Goal: Information Seeking & Learning: Compare options

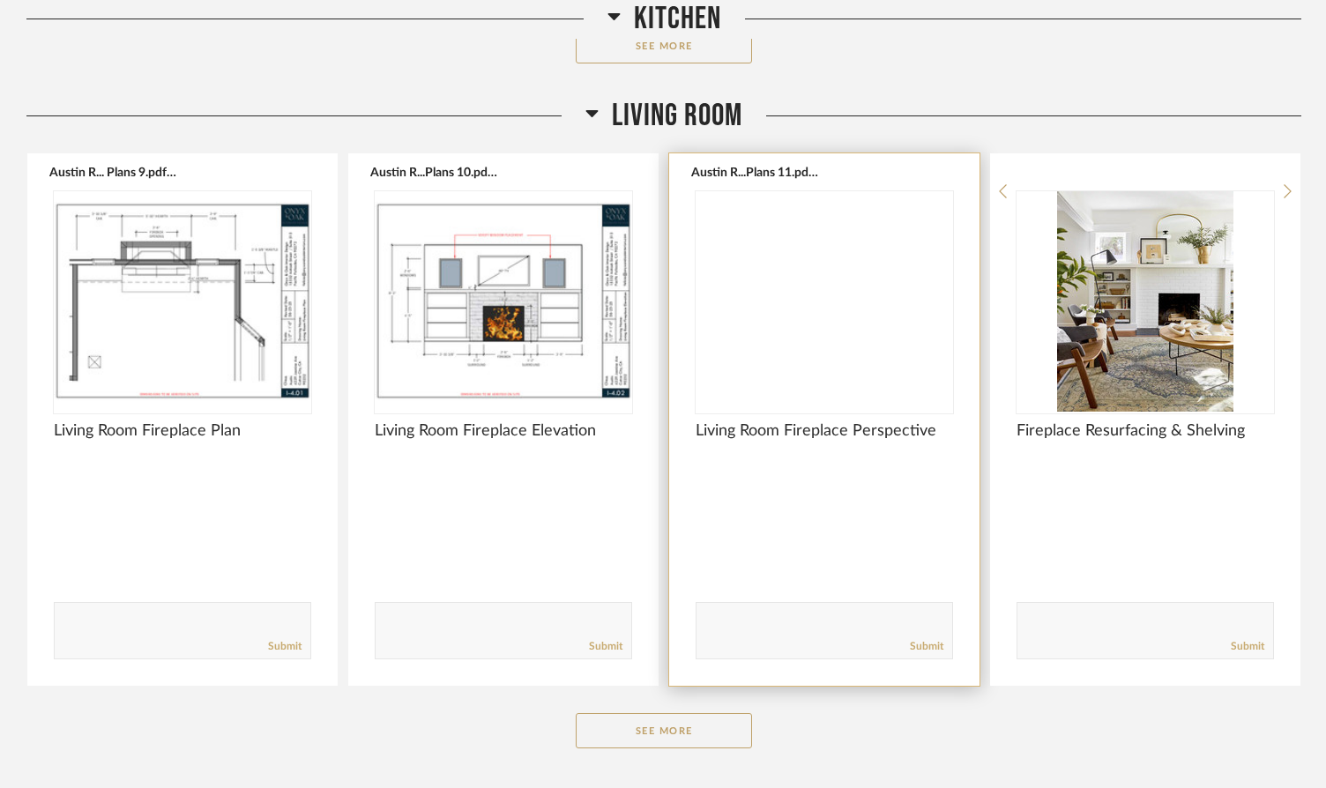
scroll to position [2174, 0]
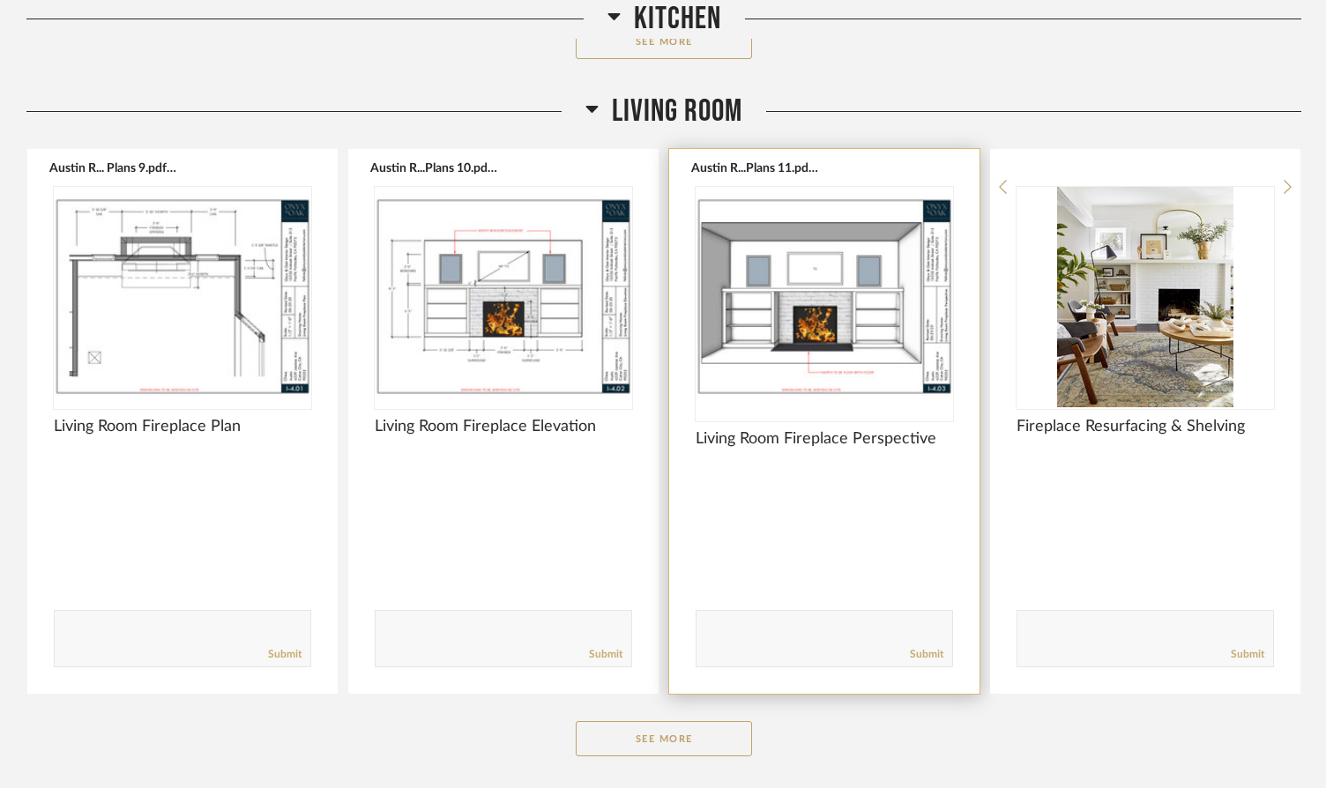
click at [0, 0] on img at bounding box center [0, 0] width 0 height 0
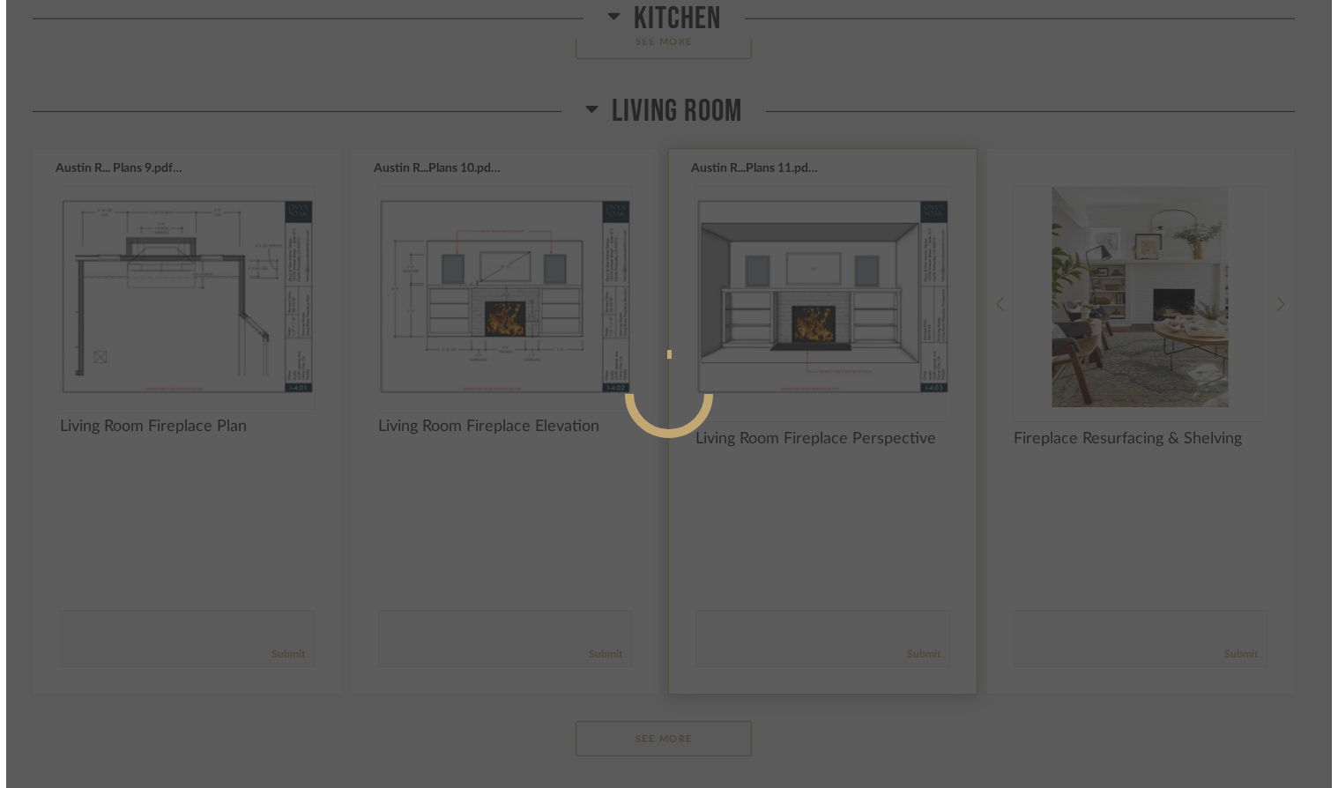
scroll to position [0, 0]
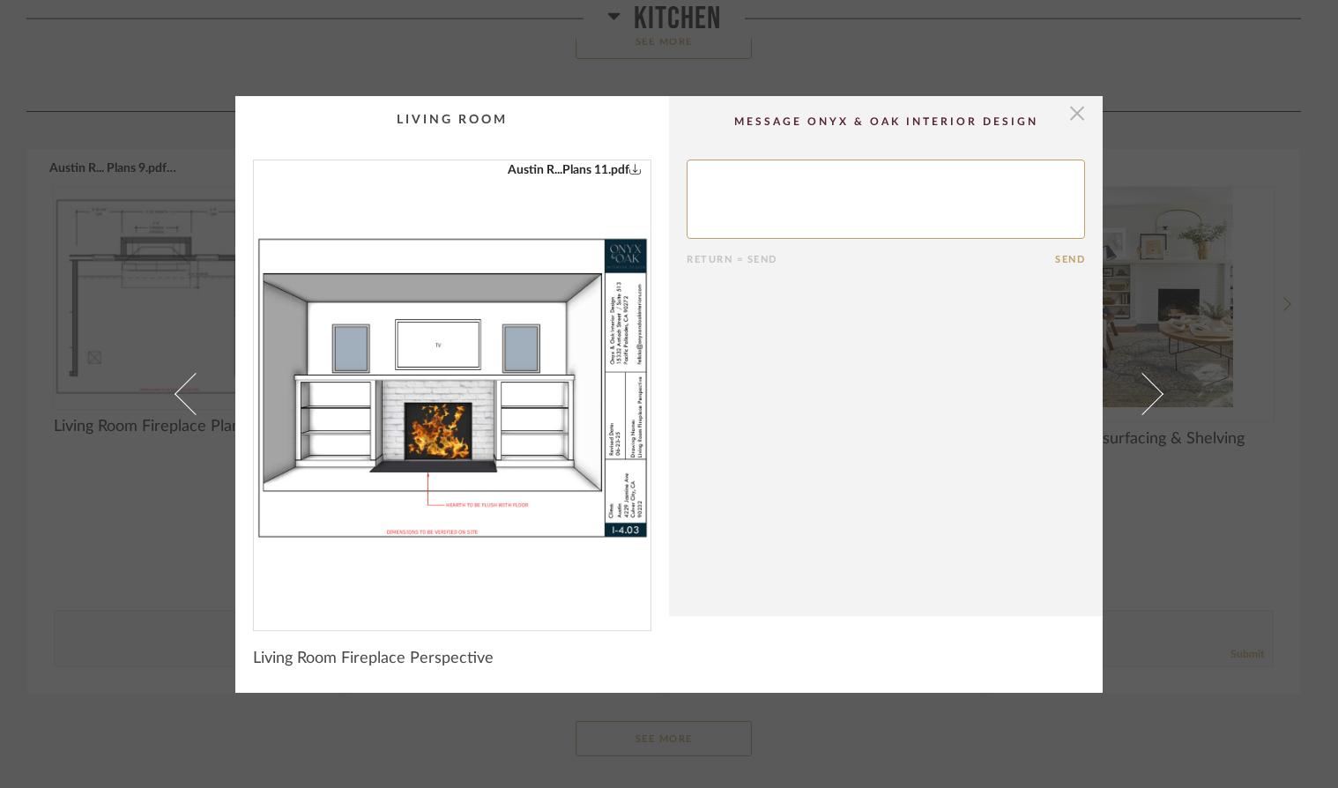
click at [1073, 119] on span "button" at bounding box center [1077, 113] width 35 height 35
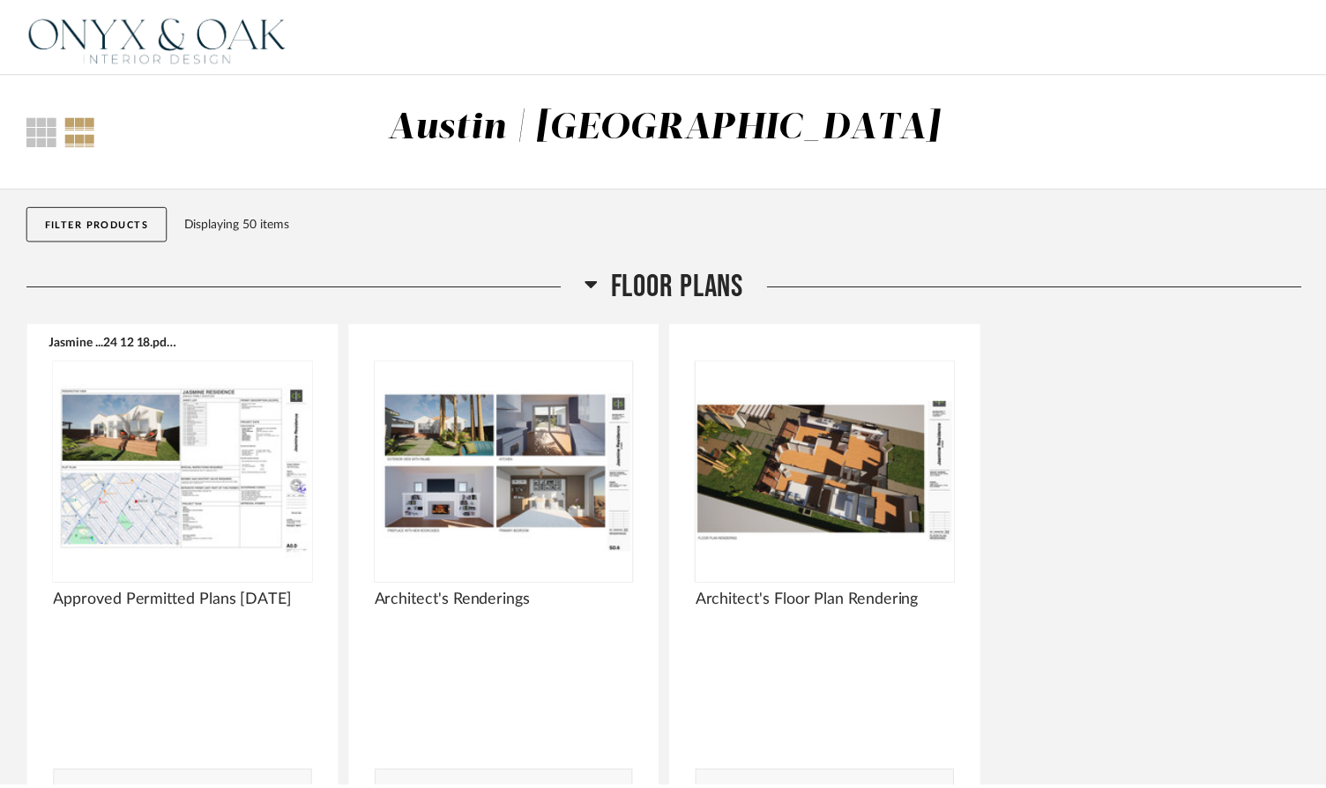
scroll to position [2174, 0]
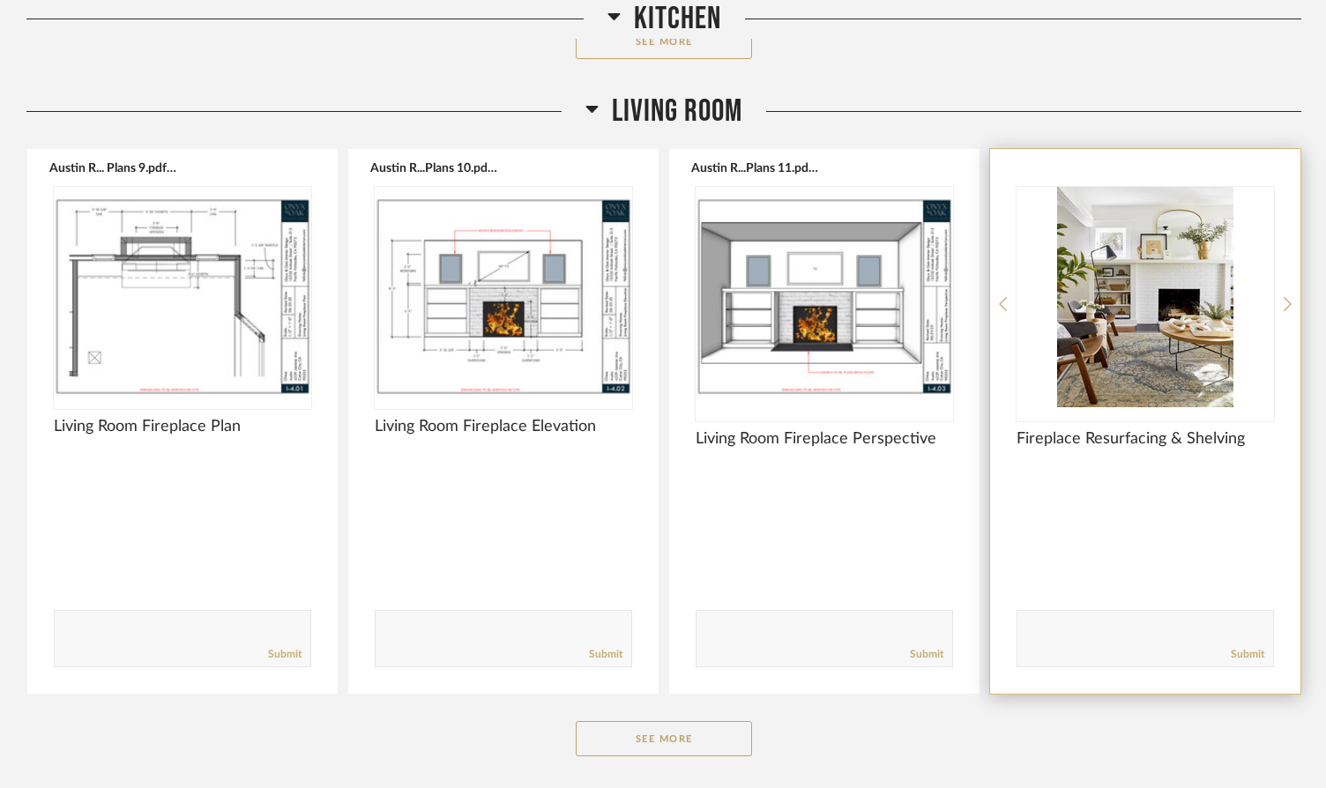
click at [1142, 261] on img "0" at bounding box center [1145, 297] width 257 height 220
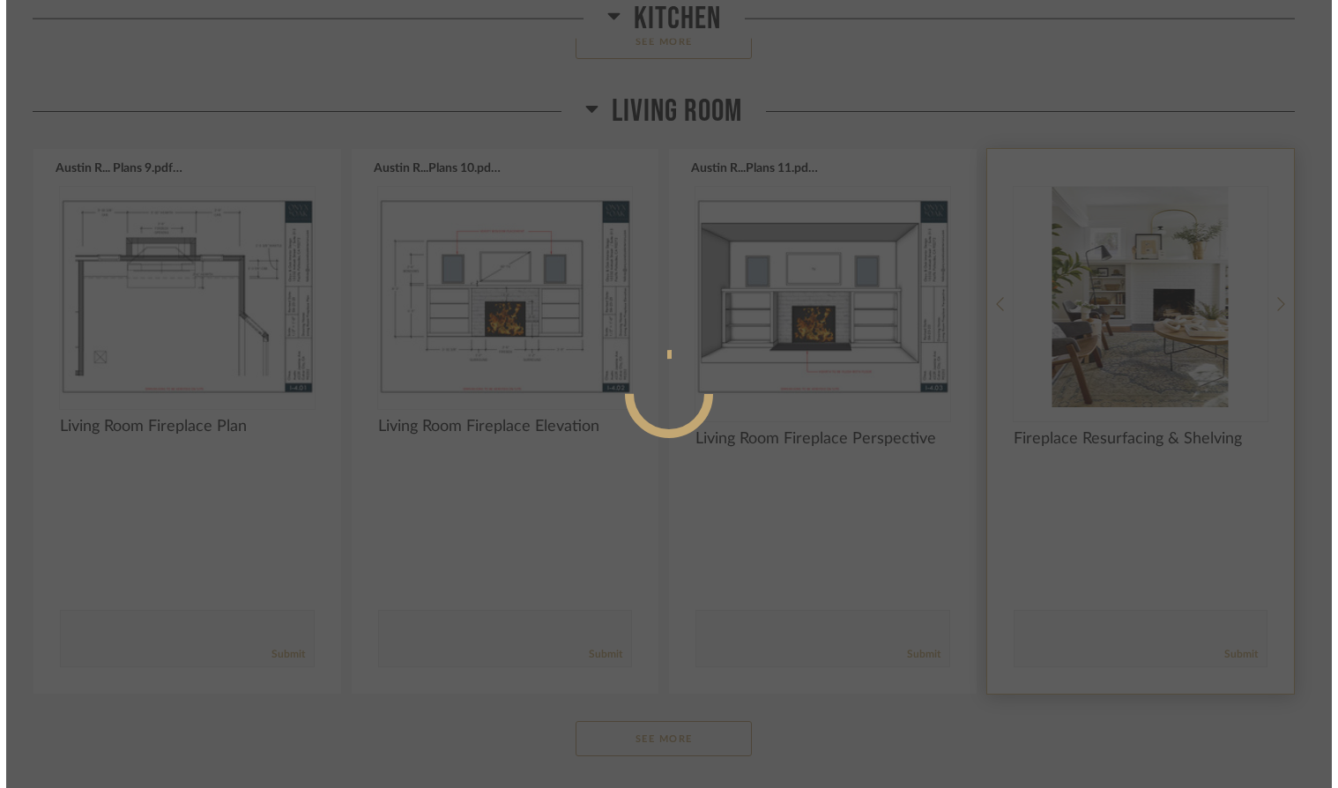
scroll to position [0, 0]
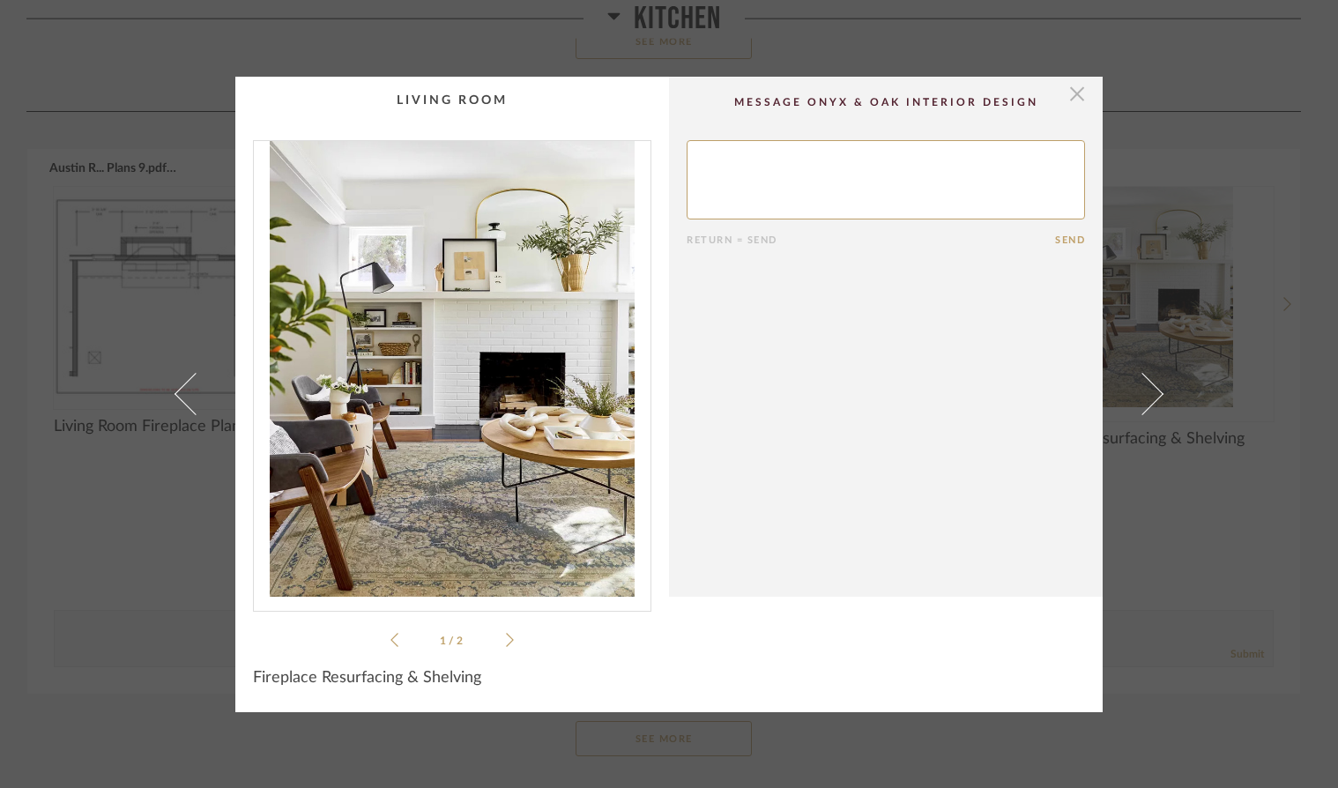
click at [1077, 107] on span "button" at bounding box center [1077, 94] width 35 height 35
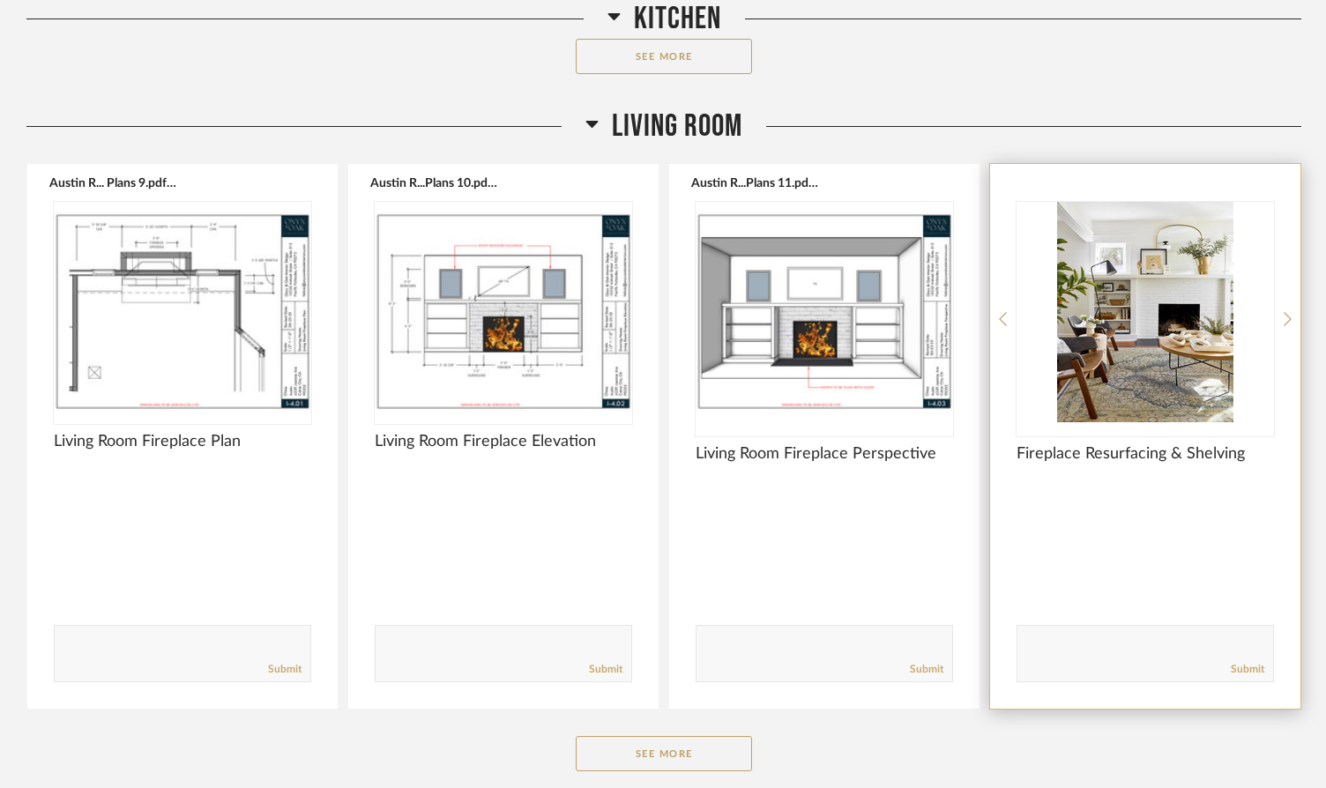
scroll to position [2168, 0]
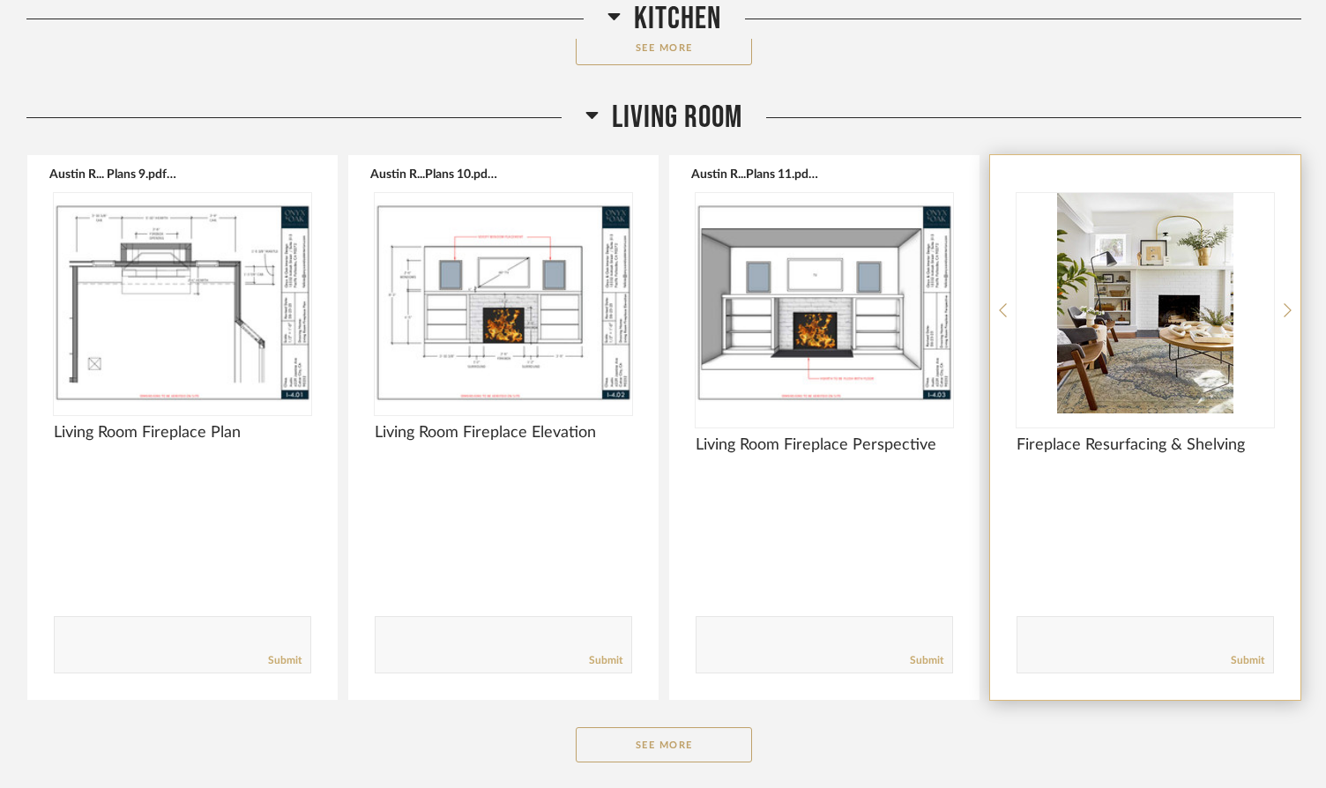
click at [1152, 317] on img "0" at bounding box center [1145, 303] width 257 height 220
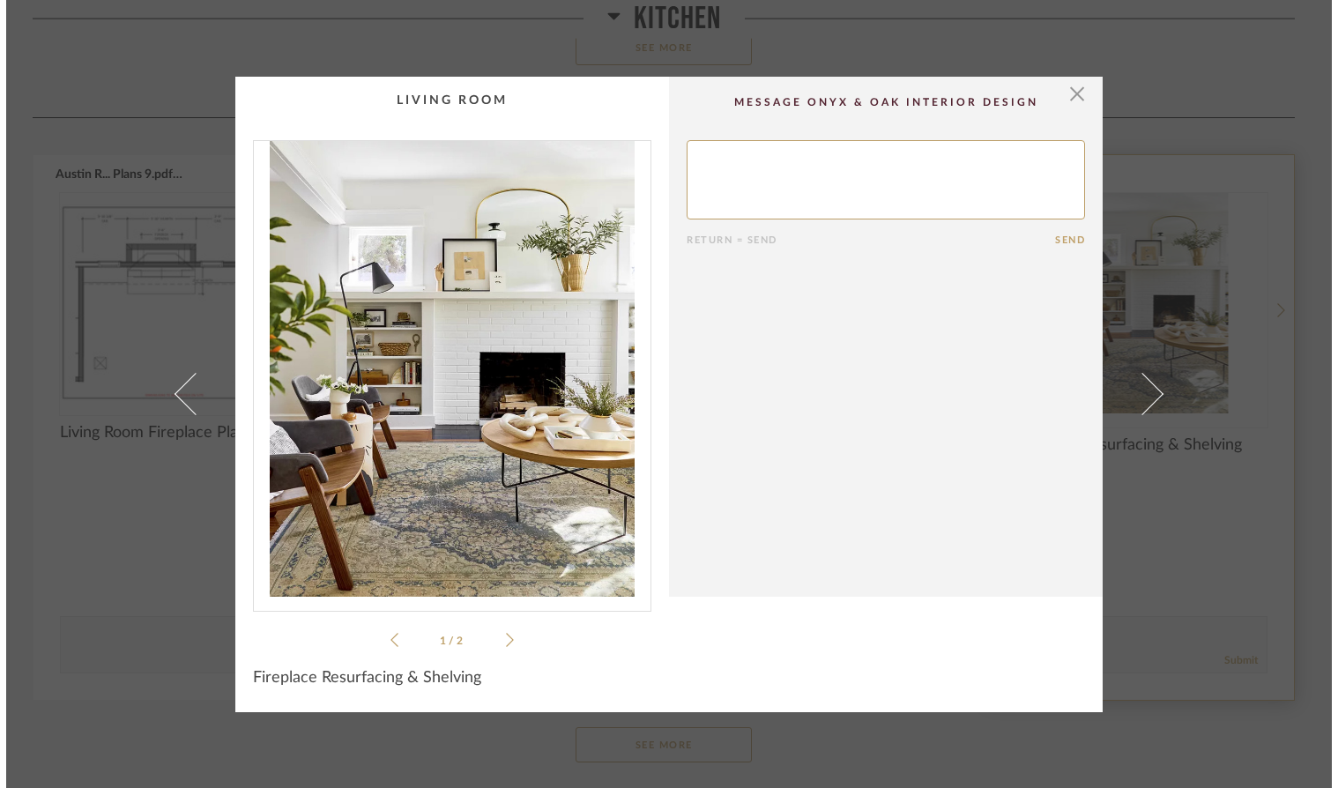
scroll to position [0, 0]
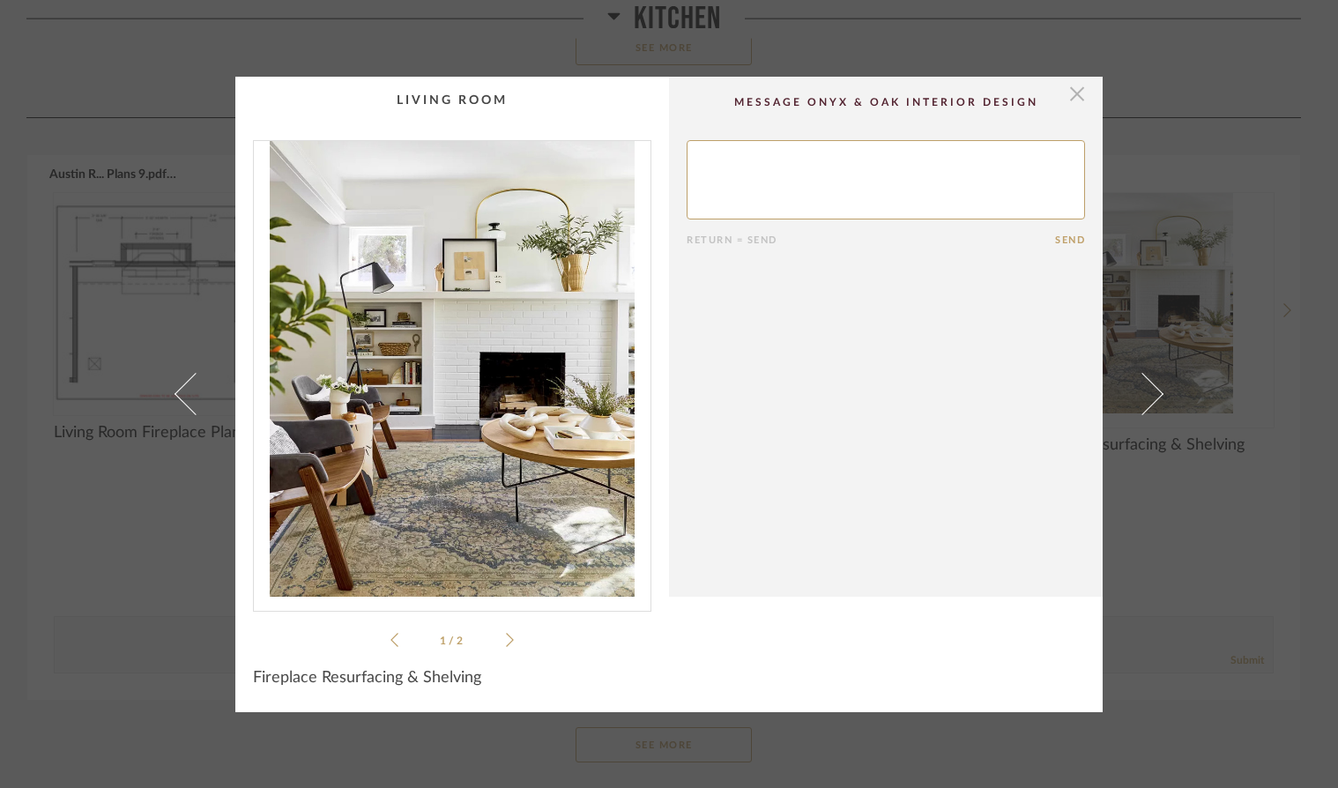
click at [1073, 97] on span "button" at bounding box center [1077, 94] width 35 height 35
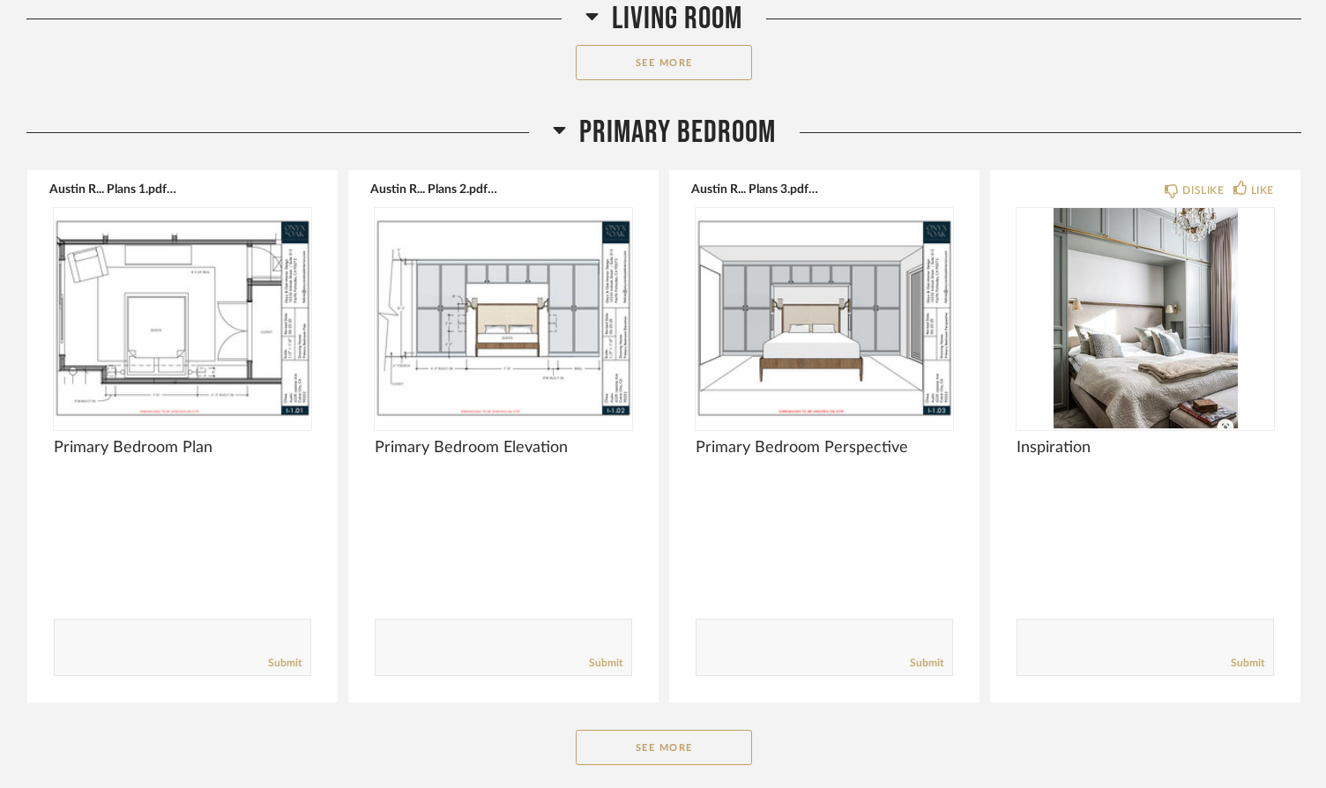
scroll to position [2873, 0]
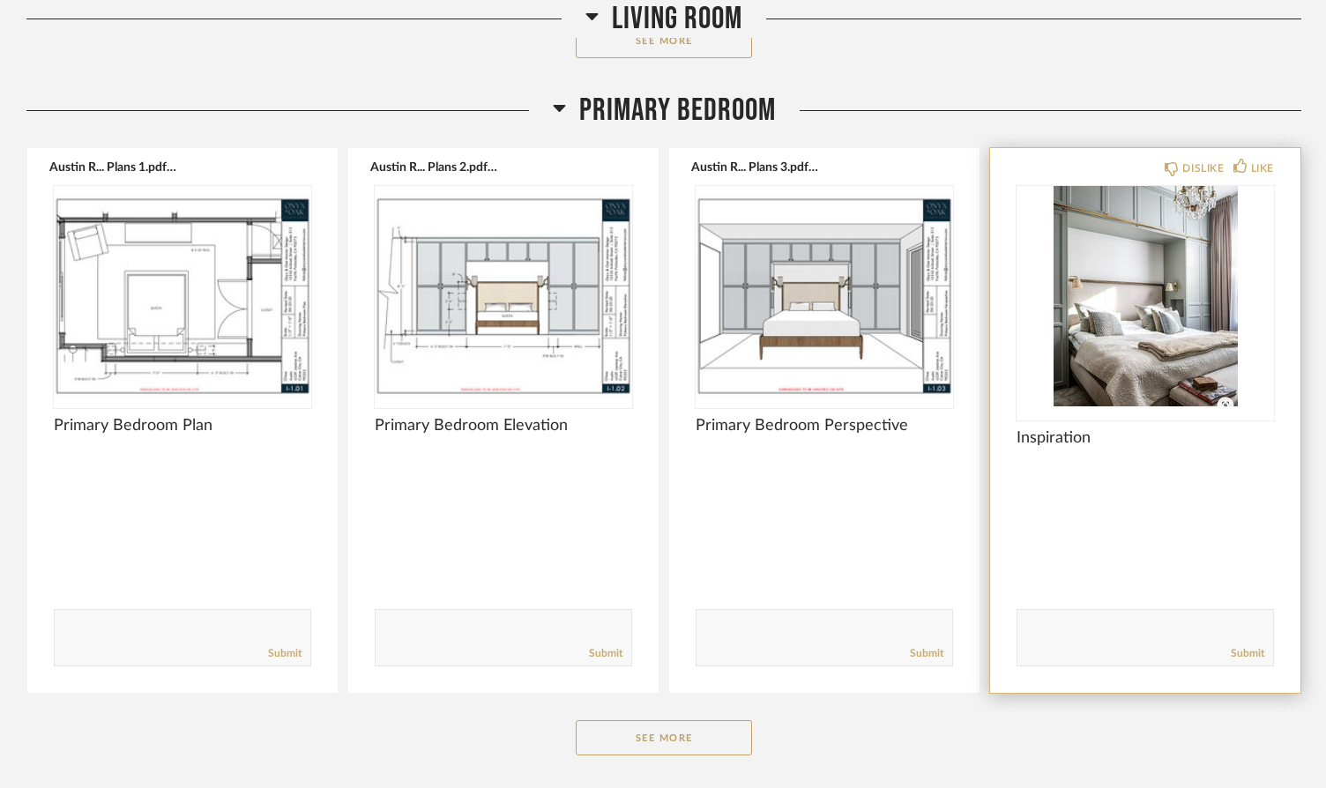
click at [1158, 324] on img "0" at bounding box center [1145, 296] width 257 height 220
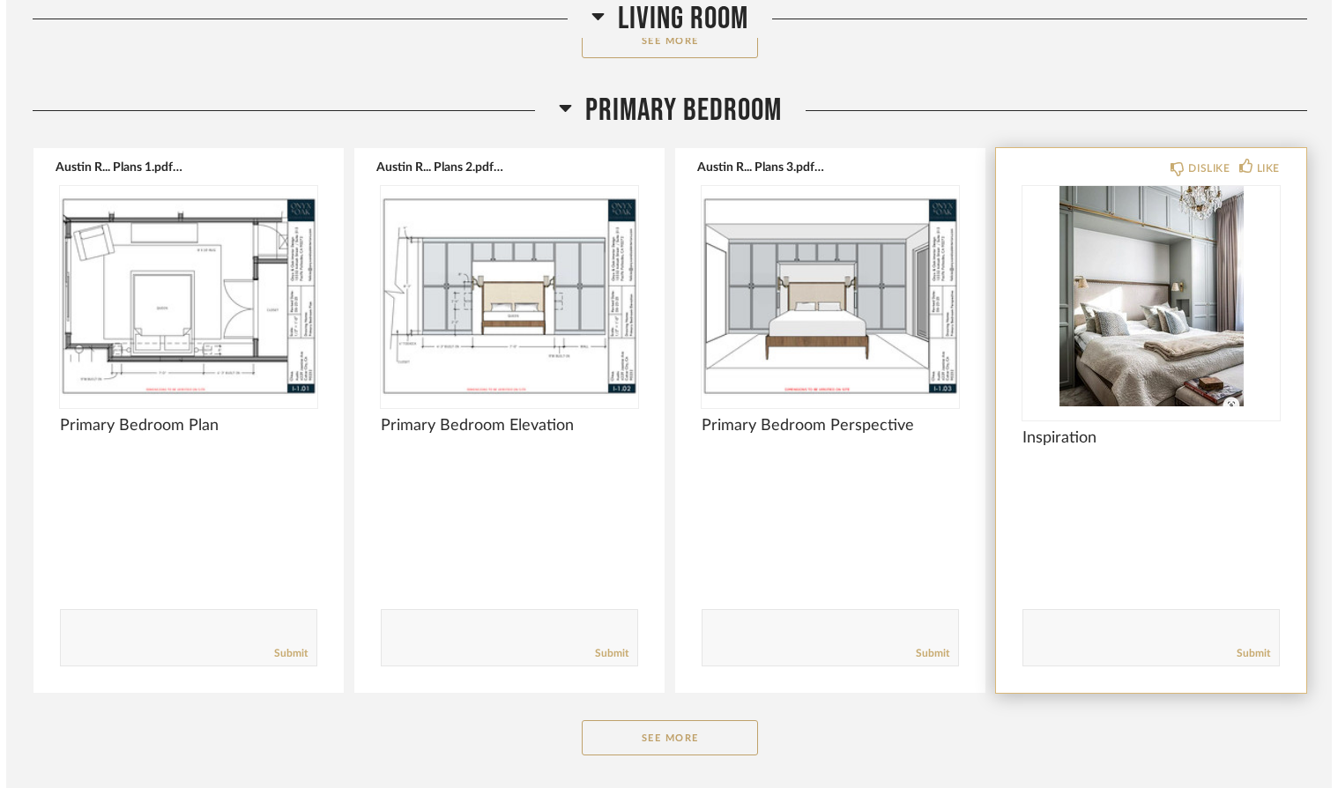
scroll to position [0, 0]
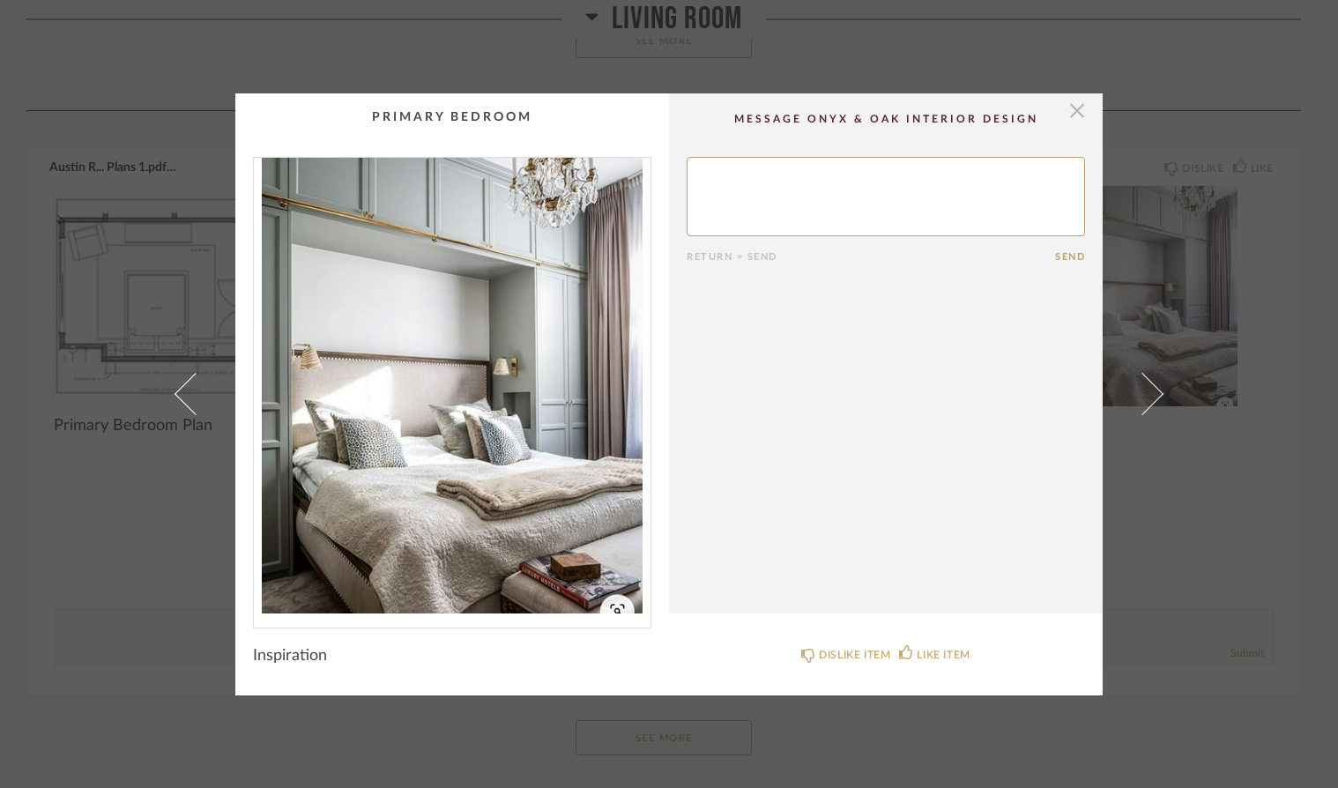
click at [1070, 115] on span "button" at bounding box center [1077, 110] width 35 height 35
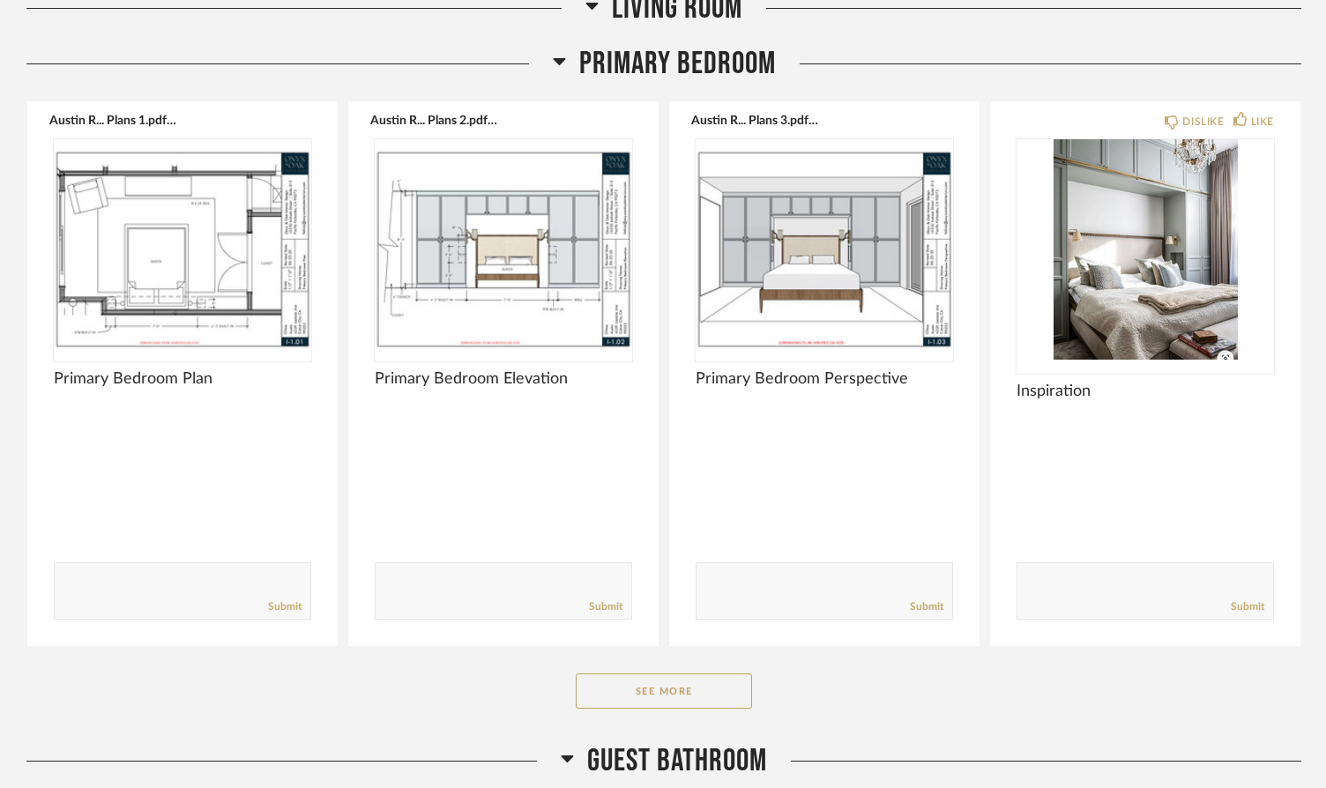
scroll to position [2930, 0]
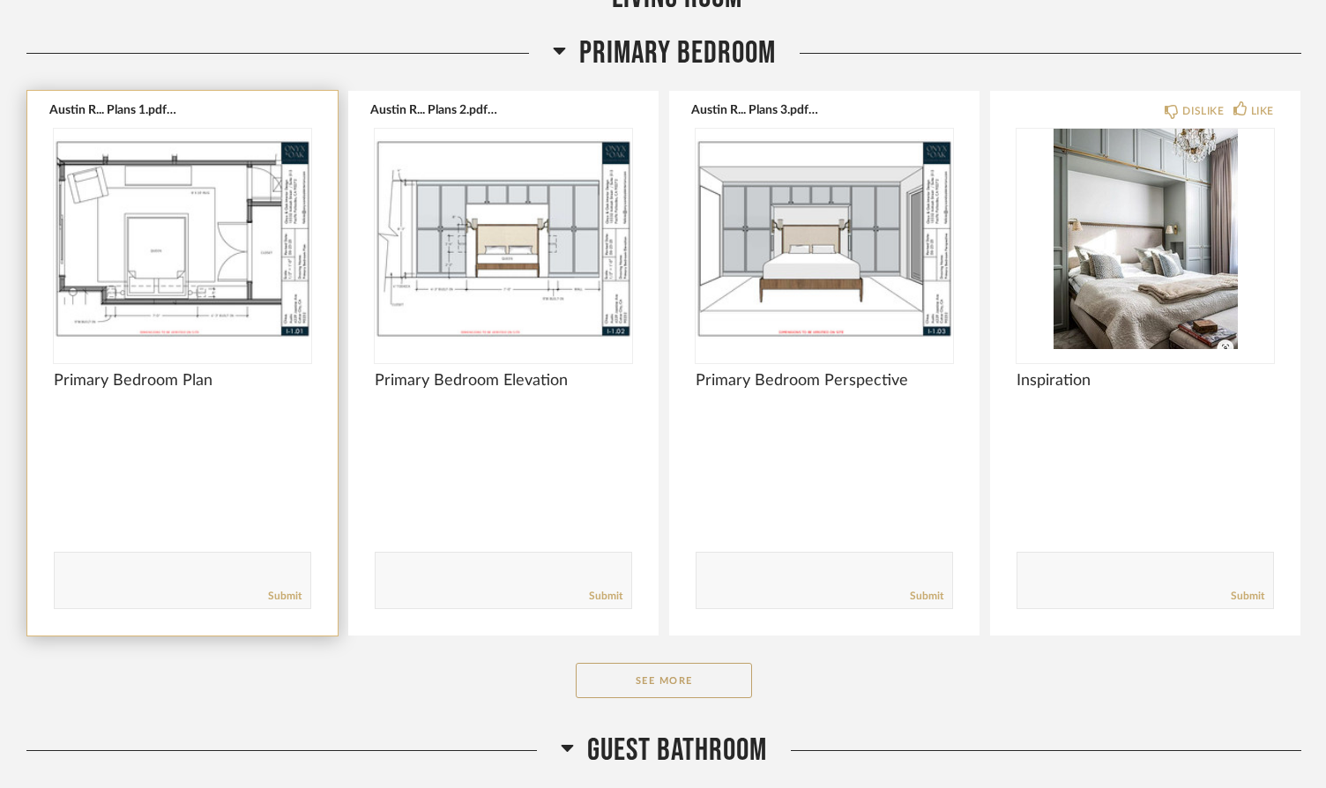
click at [168, 258] on img "0" at bounding box center [182, 239] width 257 height 220
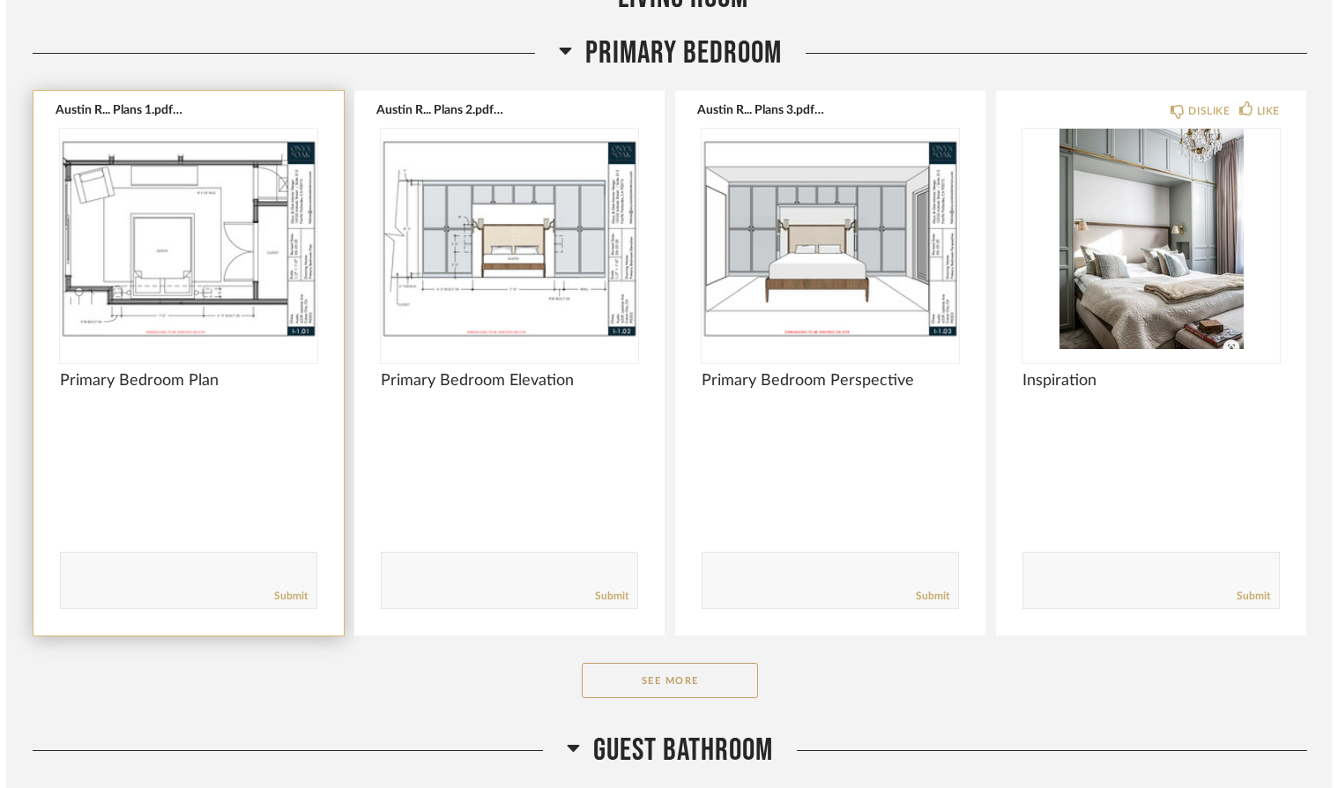
scroll to position [0, 0]
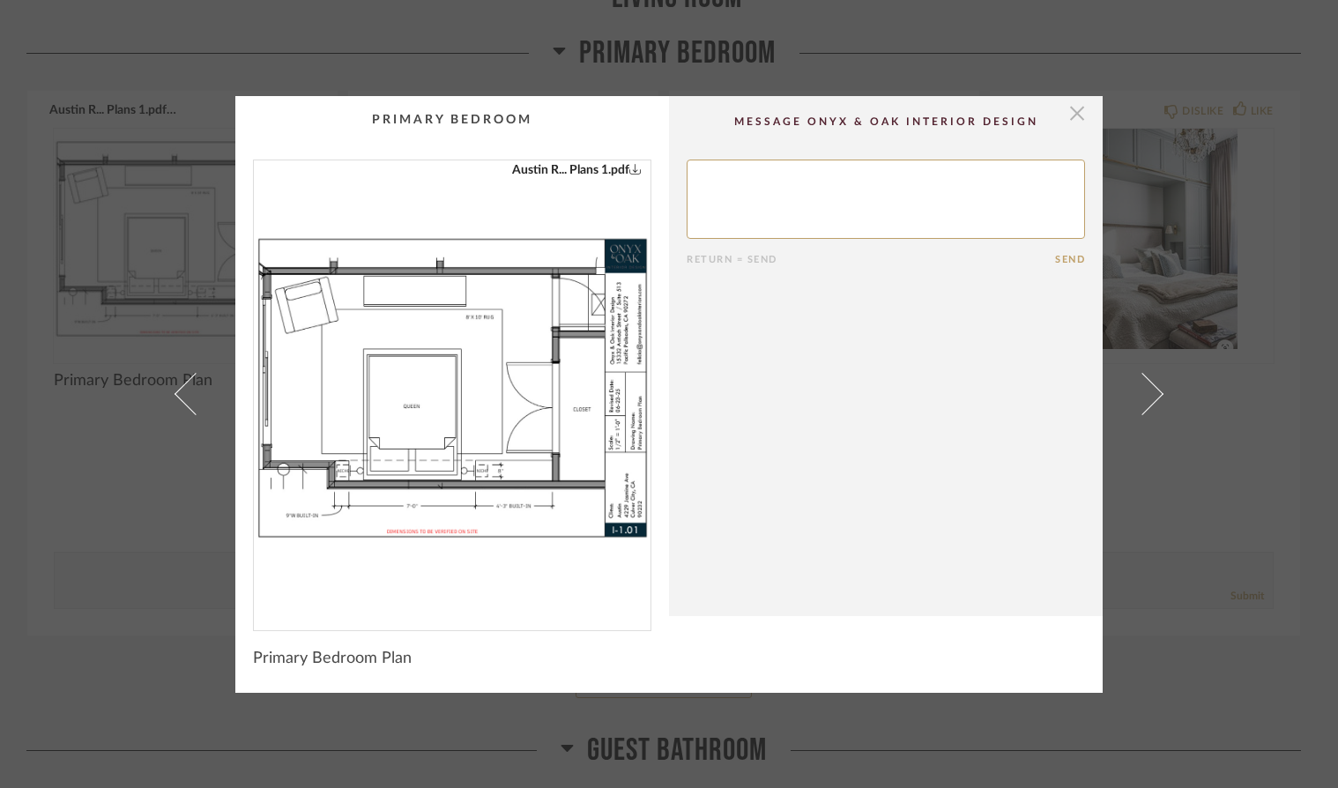
click at [1070, 108] on span "button" at bounding box center [1077, 113] width 35 height 35
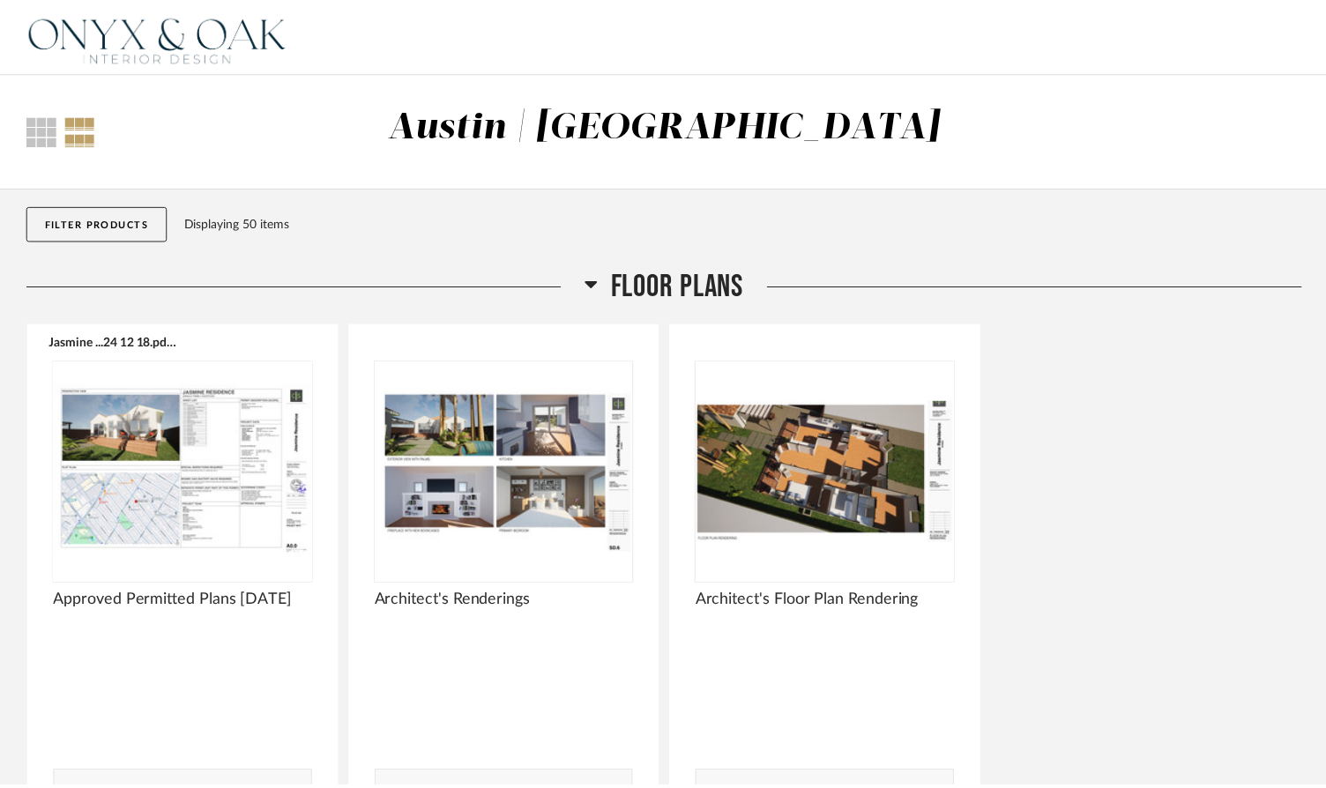
scroll to position [2930, 0]
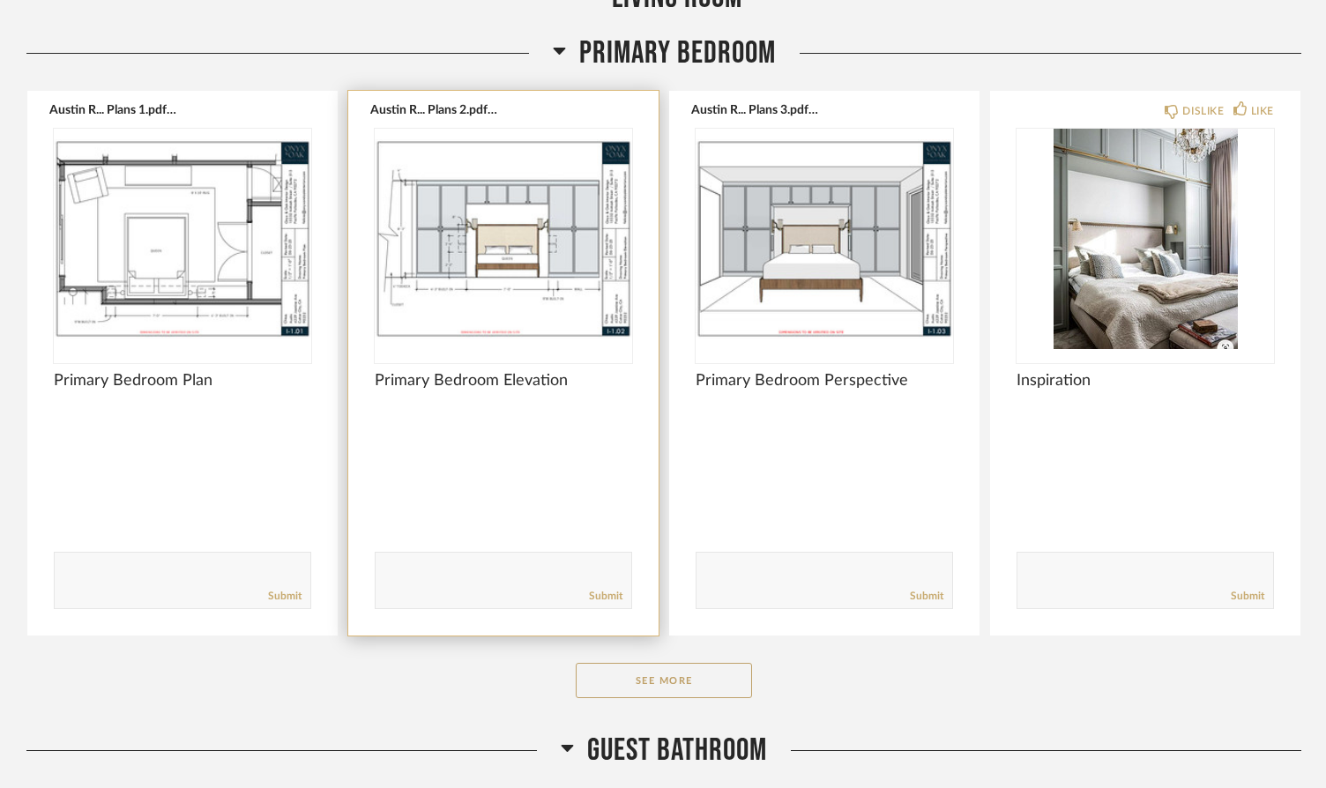
click at [570, 245] on img "0" at bounding box center [503, 239] width 257 height 220
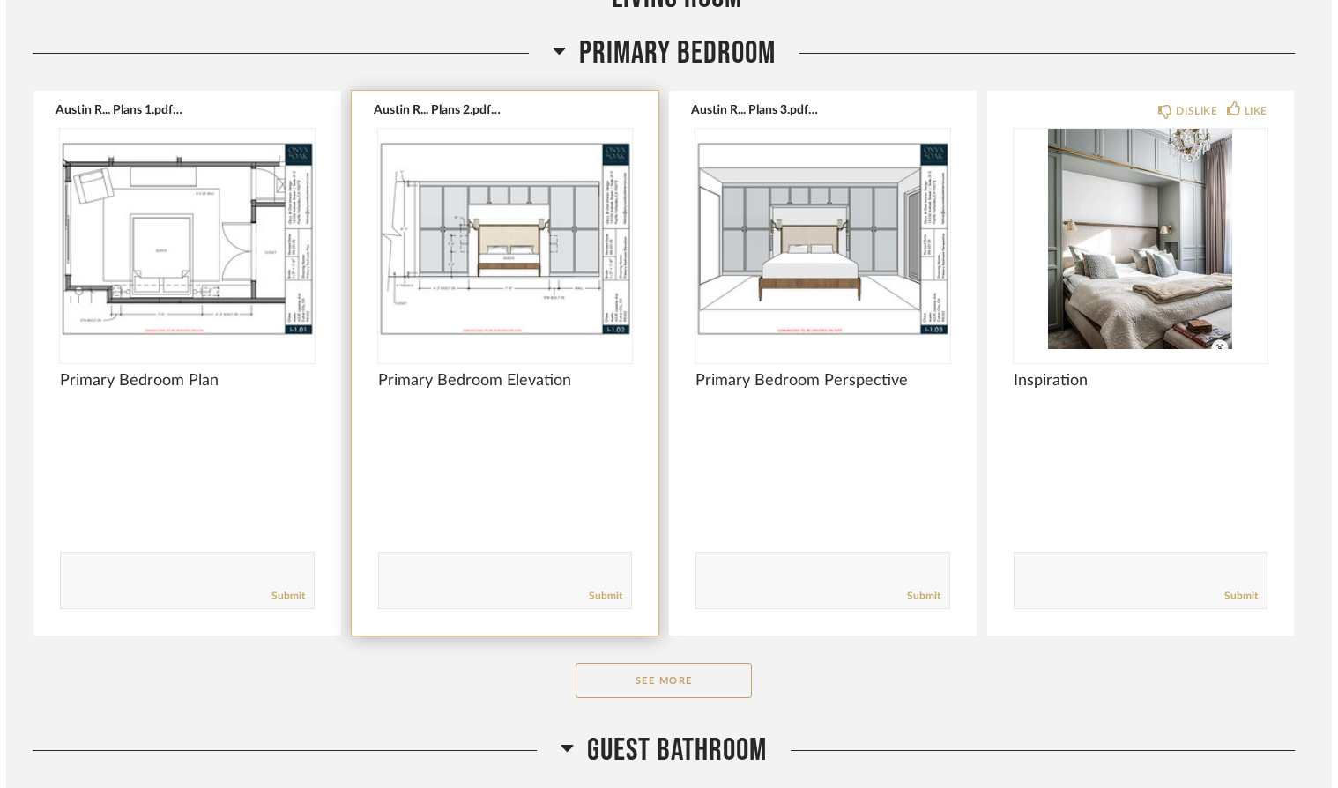
scroll to position [0, 0]
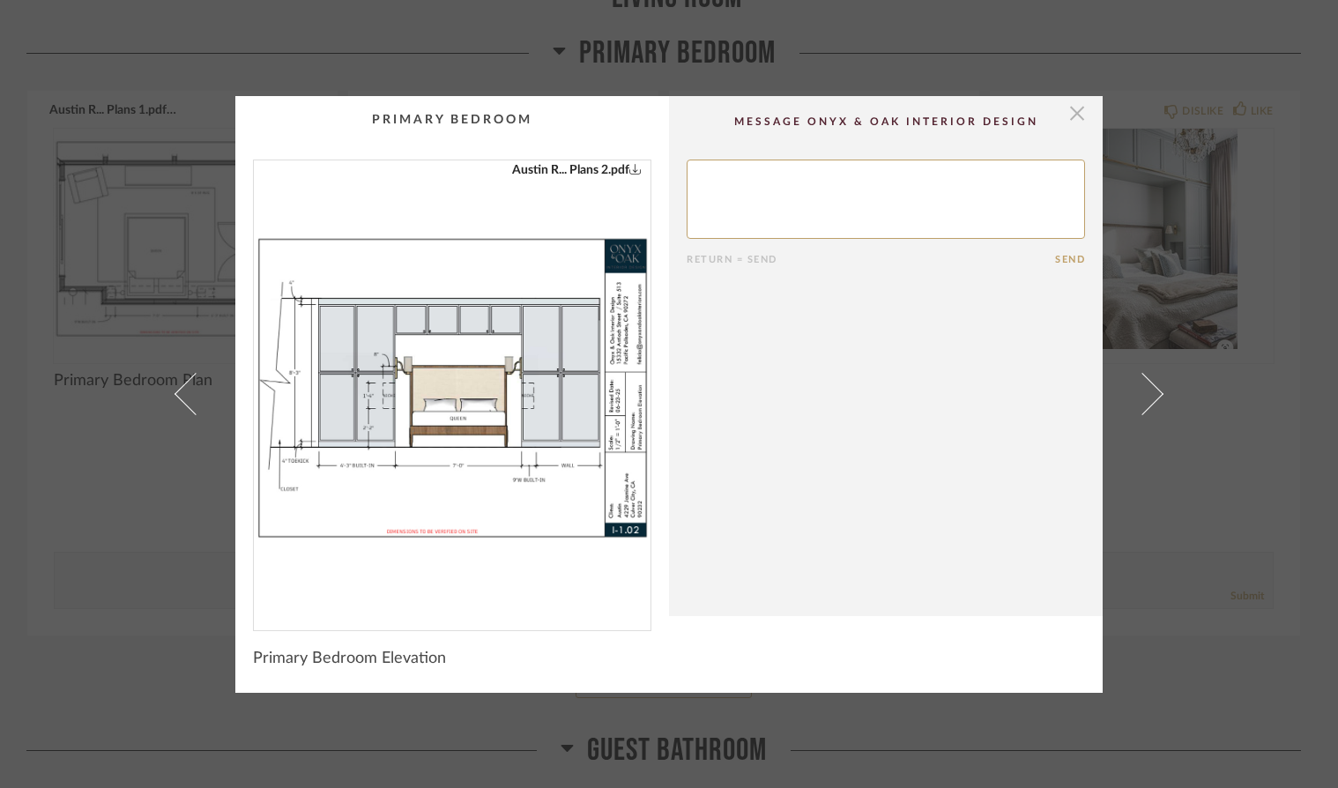
click at [1069, 119] on span "button" at bounding box center [1077, 113] width 35 height 35
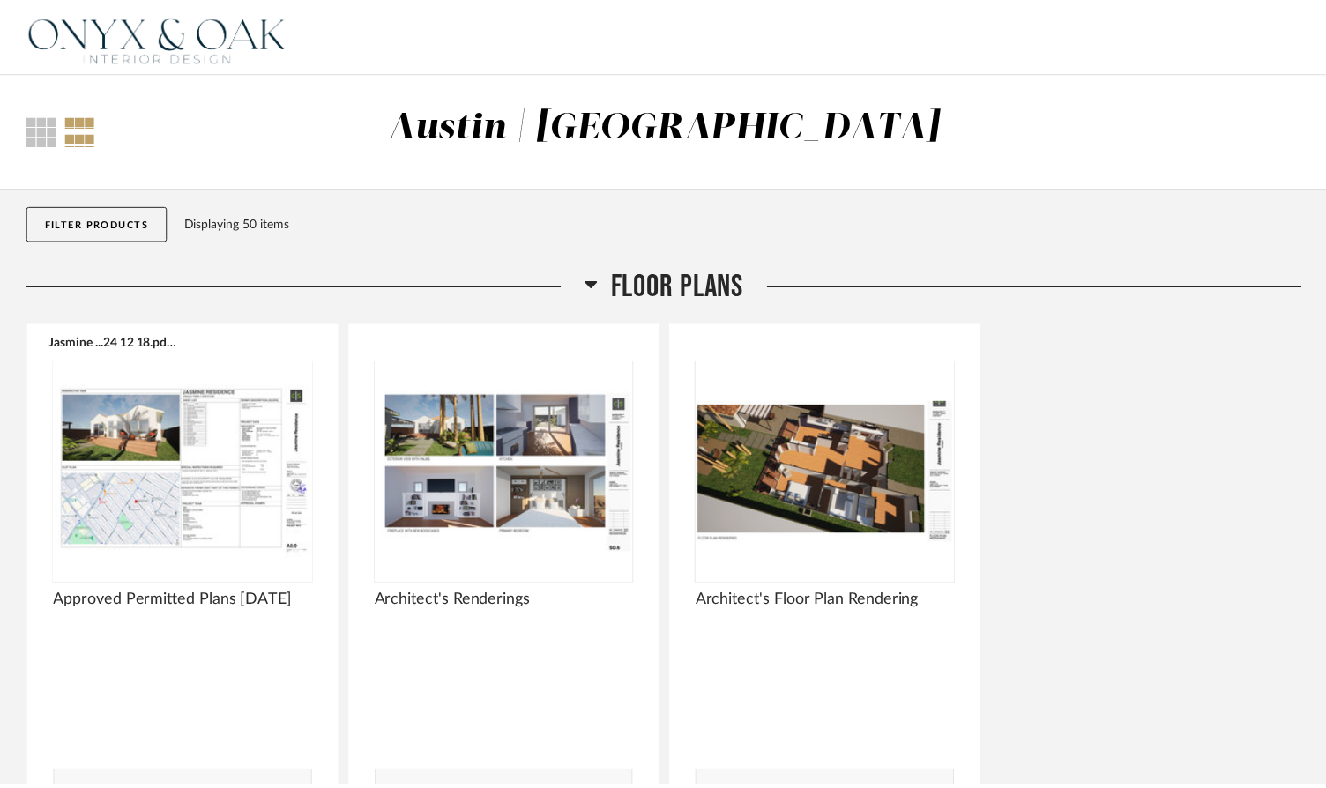
scroll to position [2930, 0]
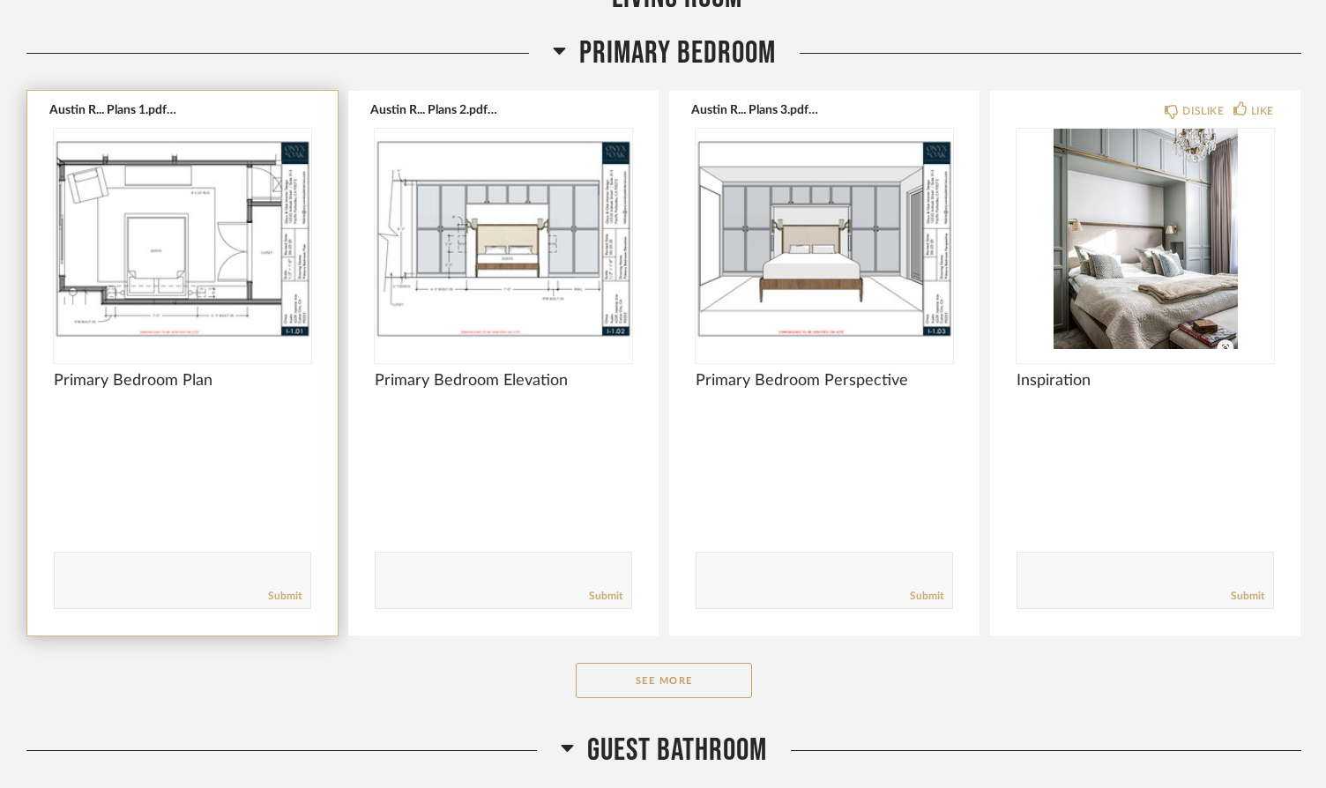
click at [207, 265] on img "0" at bounding box center [182, 239] width 257 height 220
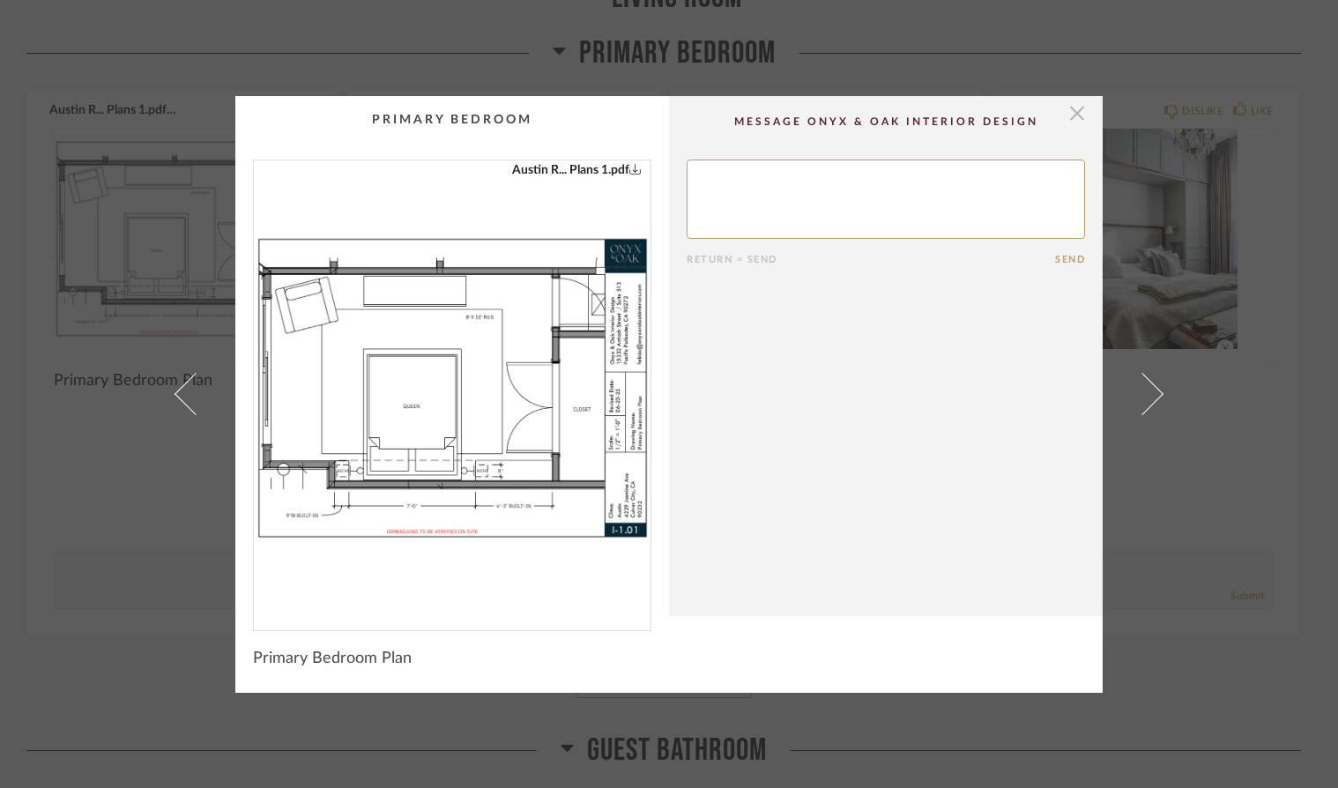
scroll to position [0, 1]
click at [1070, 117] on span "button" at bounding box center [1077, 113] width 35 height 35
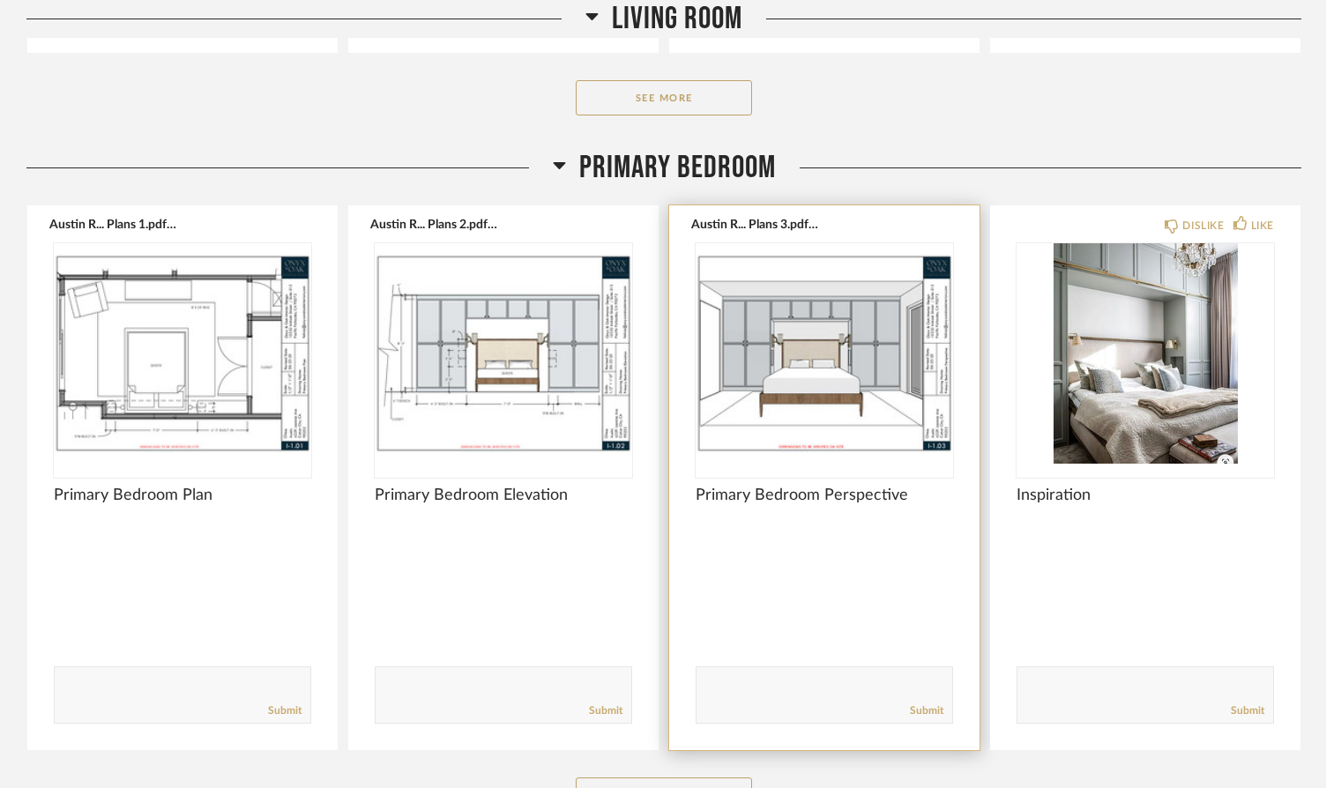
scroll to position [2814, 0]
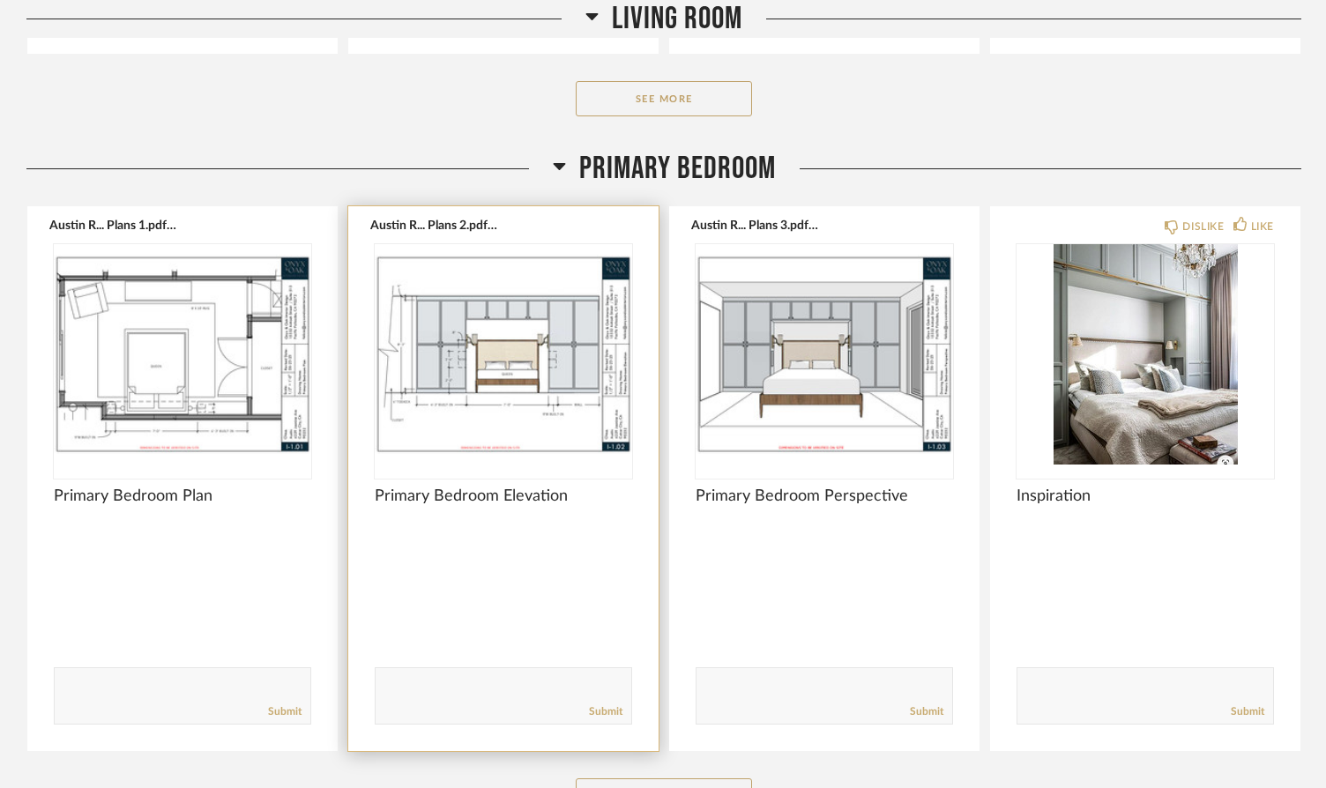
click at [586, 355] on img "0" at bounding box center [503, 354] width 257 height 220
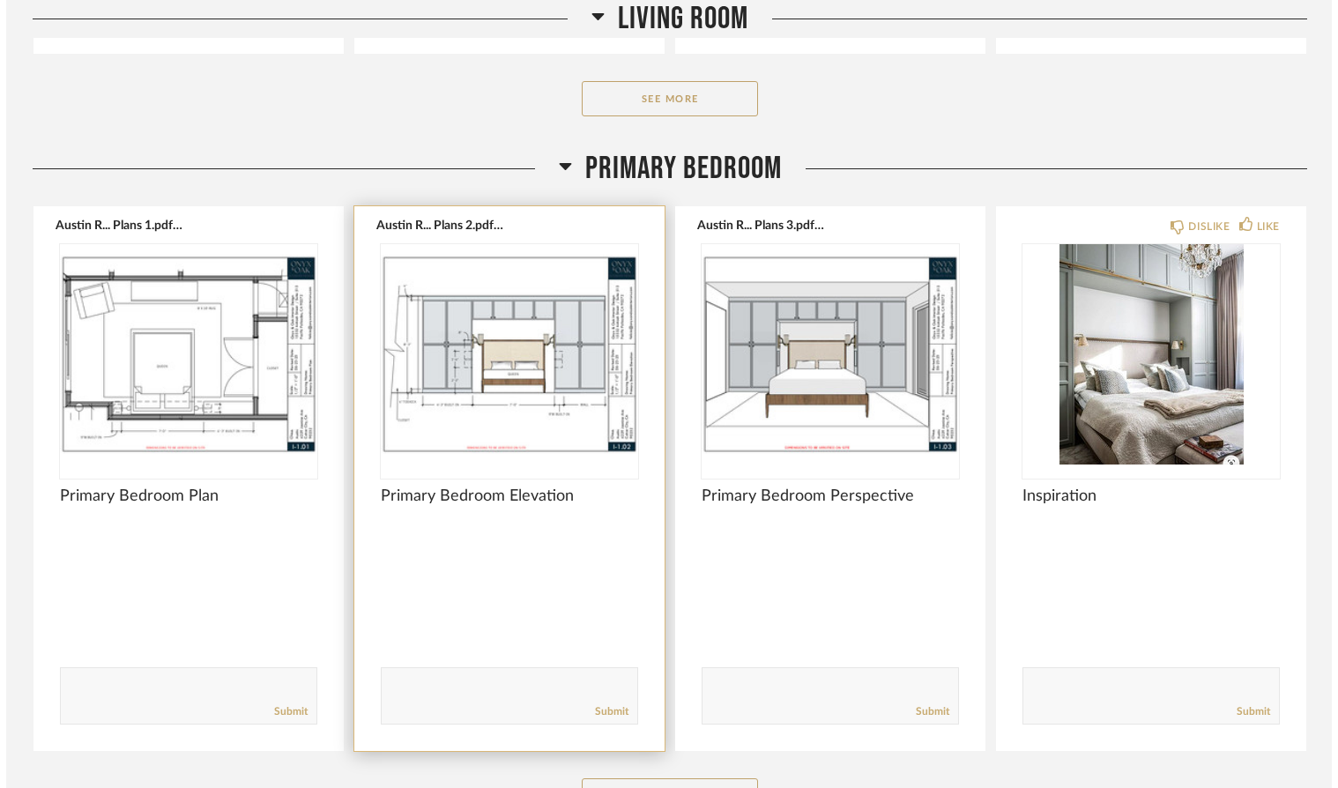
scroll to position [0, 0]
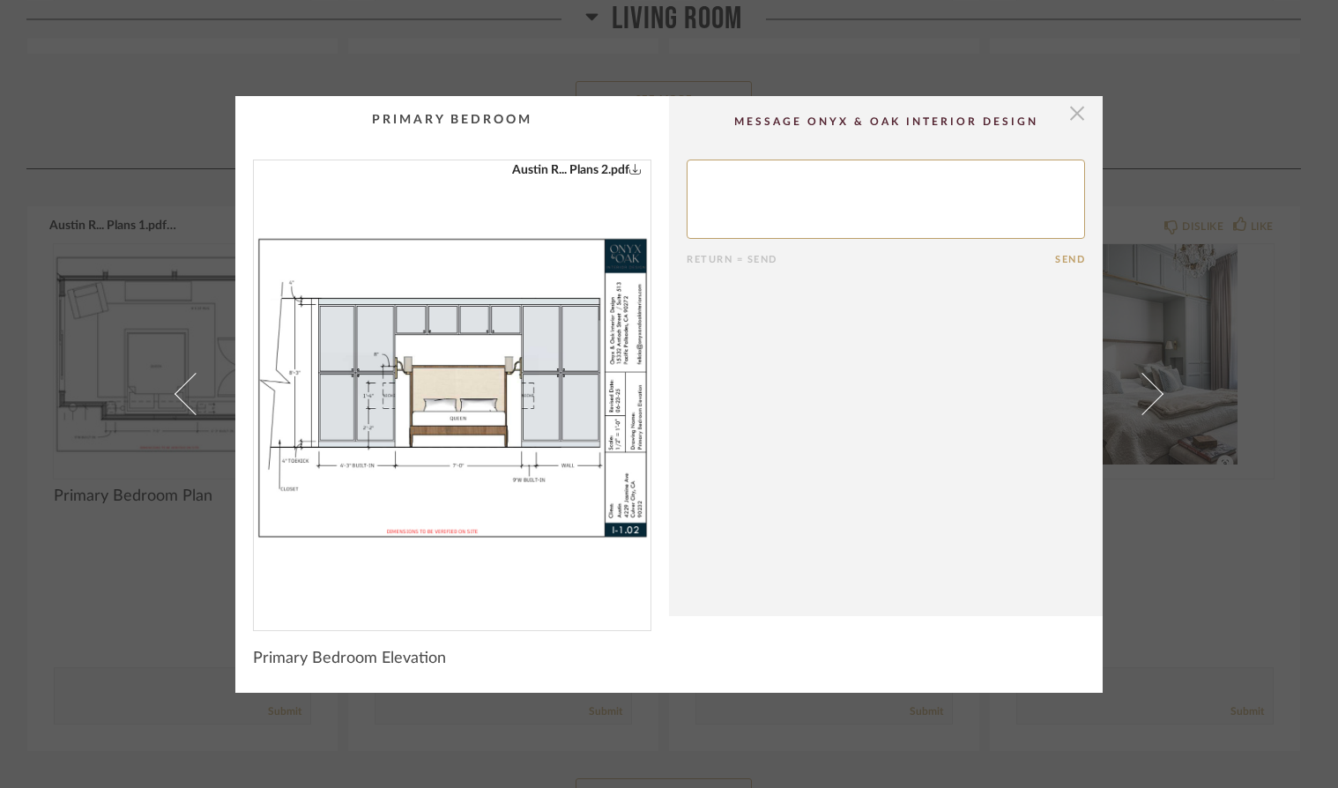
click at [1073, 118] on span "button" at bounding box center [1077, 113] width 35 height 35
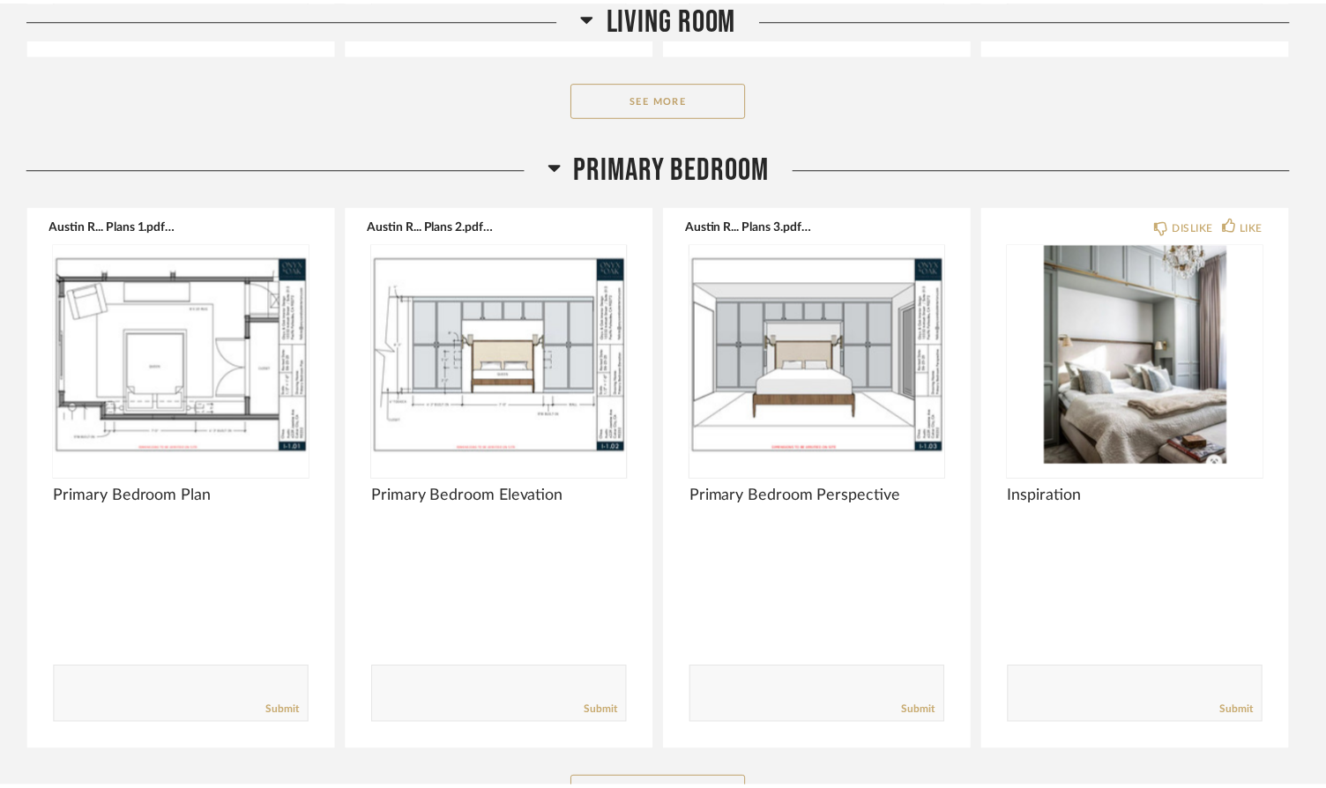
scroll to position [2814, 0]
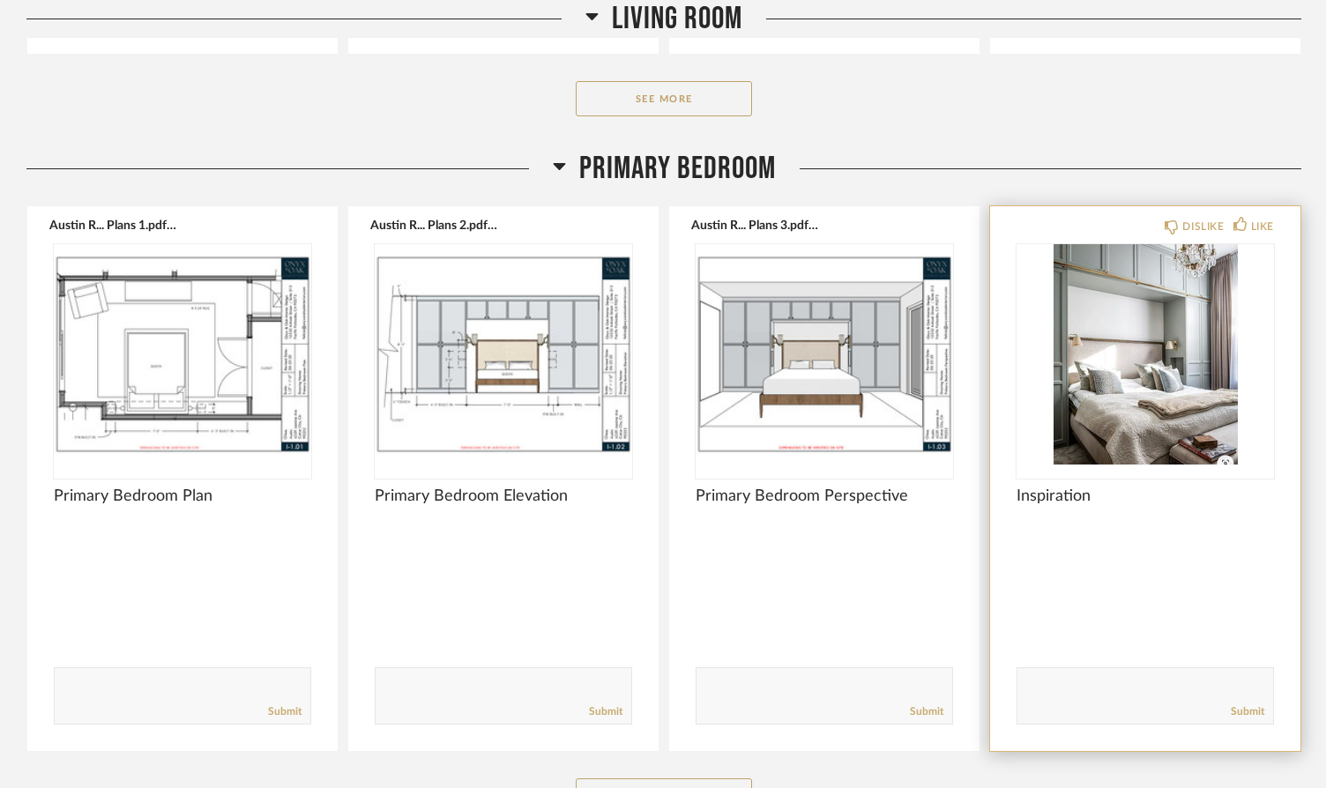
click at [1210, 320] on img "0" at bounding box center [1145, 354] width 257 height 220
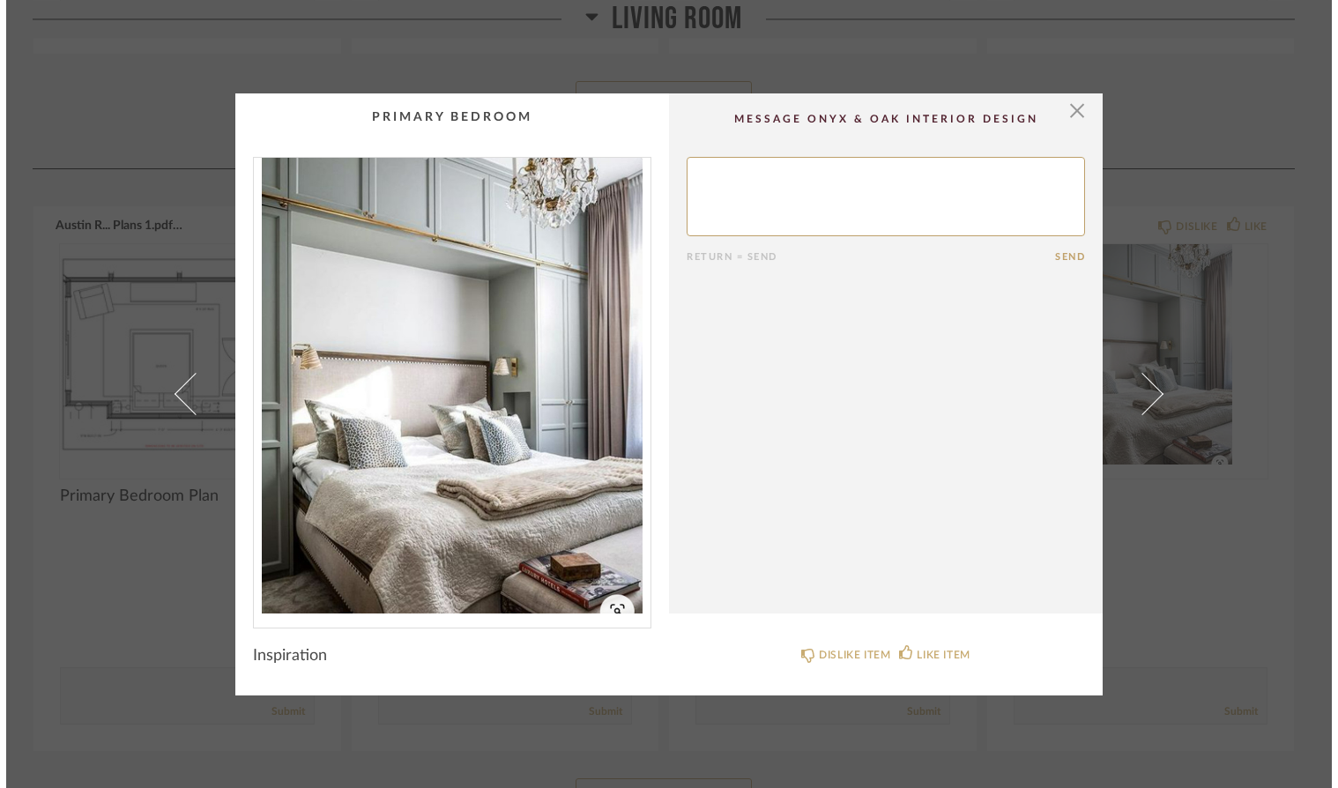
scroll to position [0, 0]
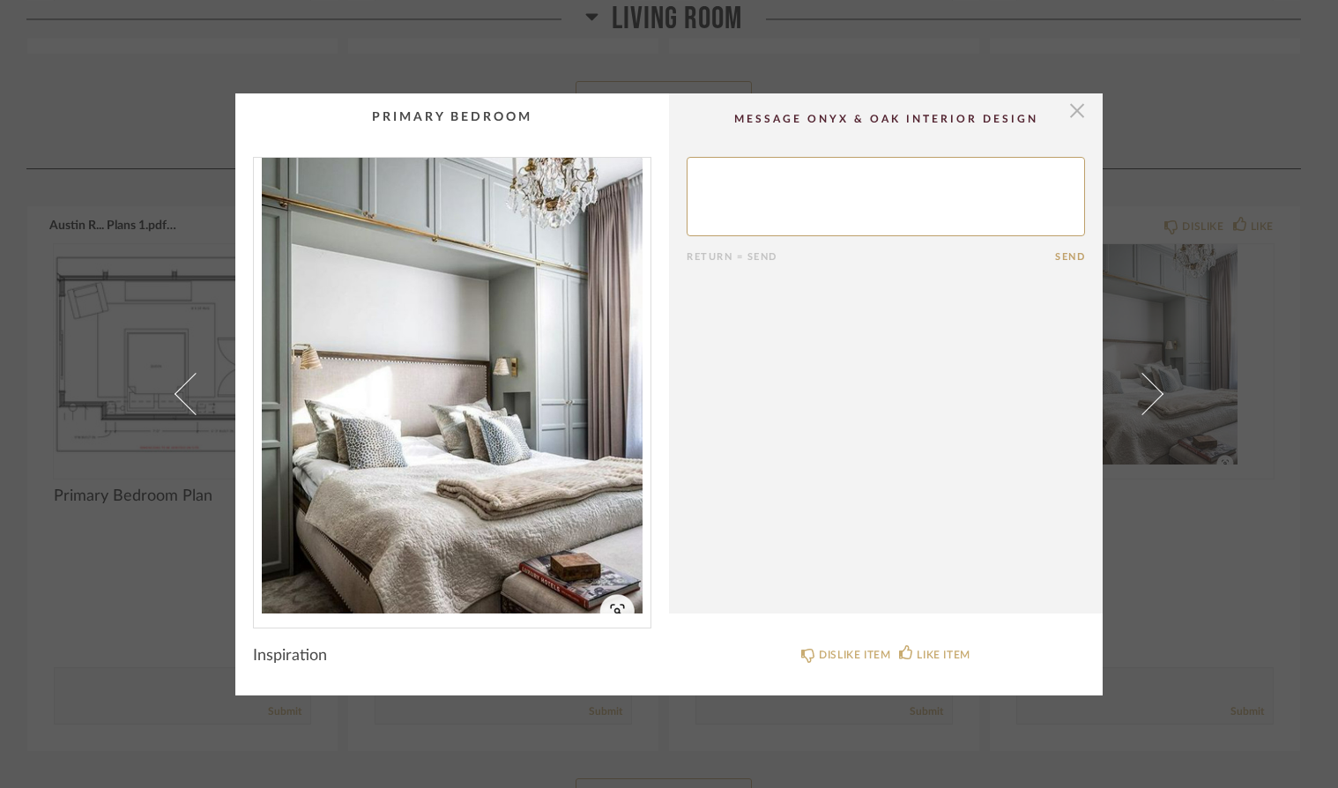
click at [1070, 110] on span "button" at bounding box center [1077, 110] width 35 height 35
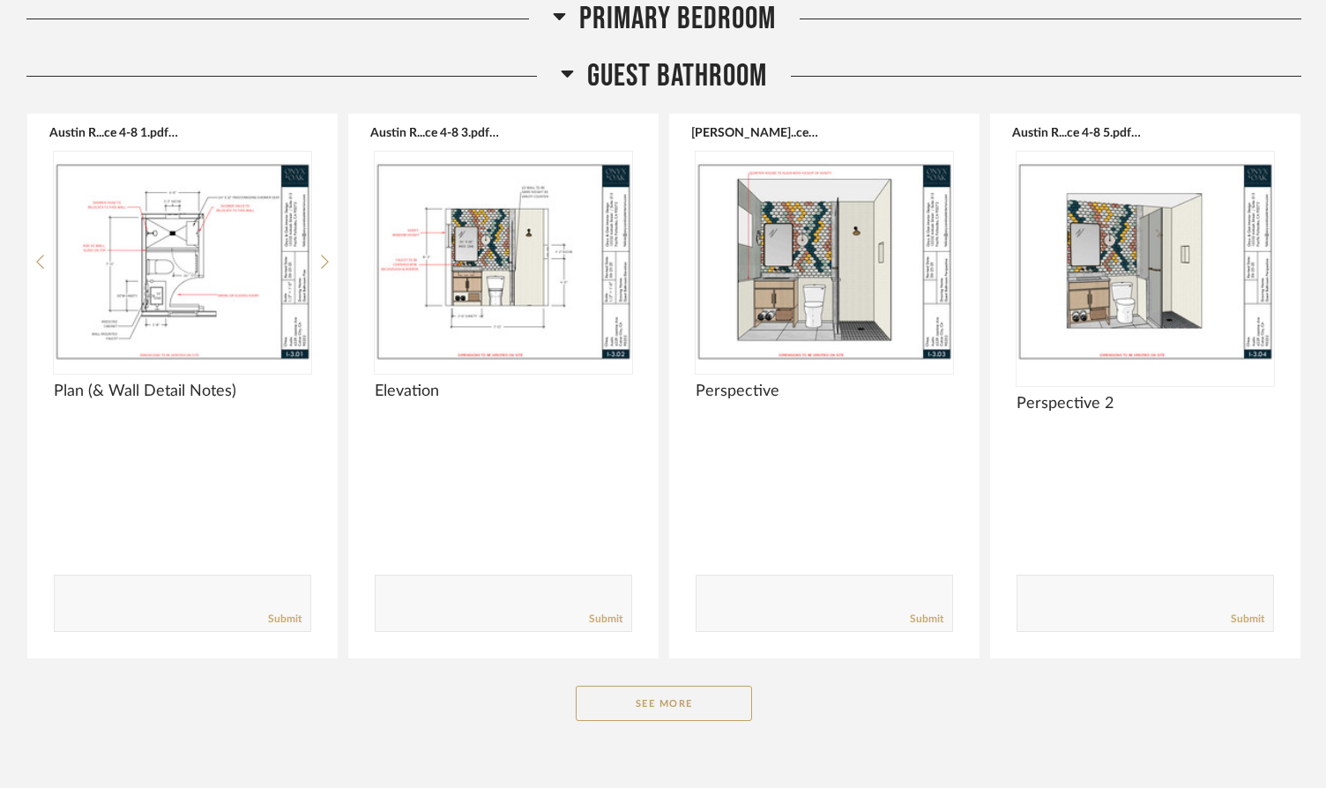
scroll to position [3619, 0]
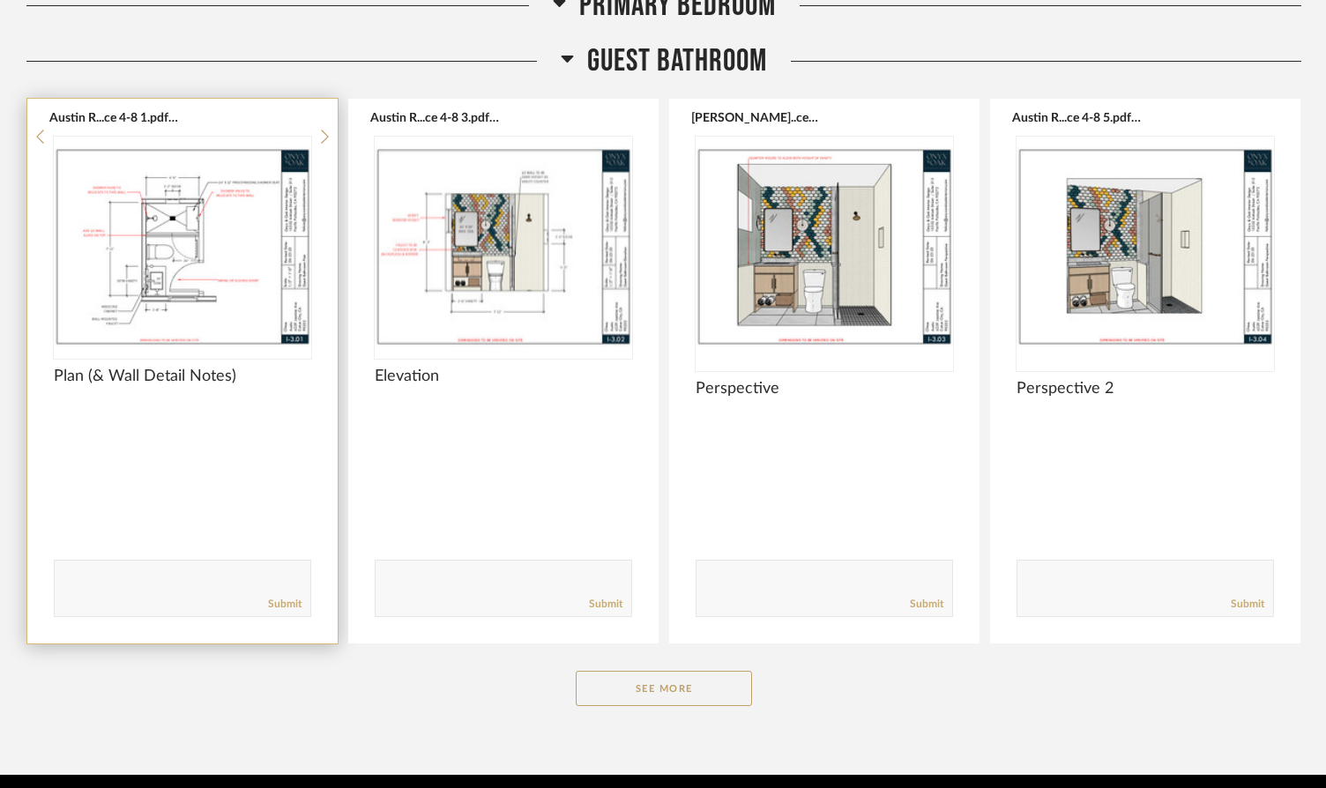
click at [163, 137] on div at bounding box center [182, 137] width 257 height 0
click at [175, 242] on img "0" at bounding box center [182, 247] width 257 height 220
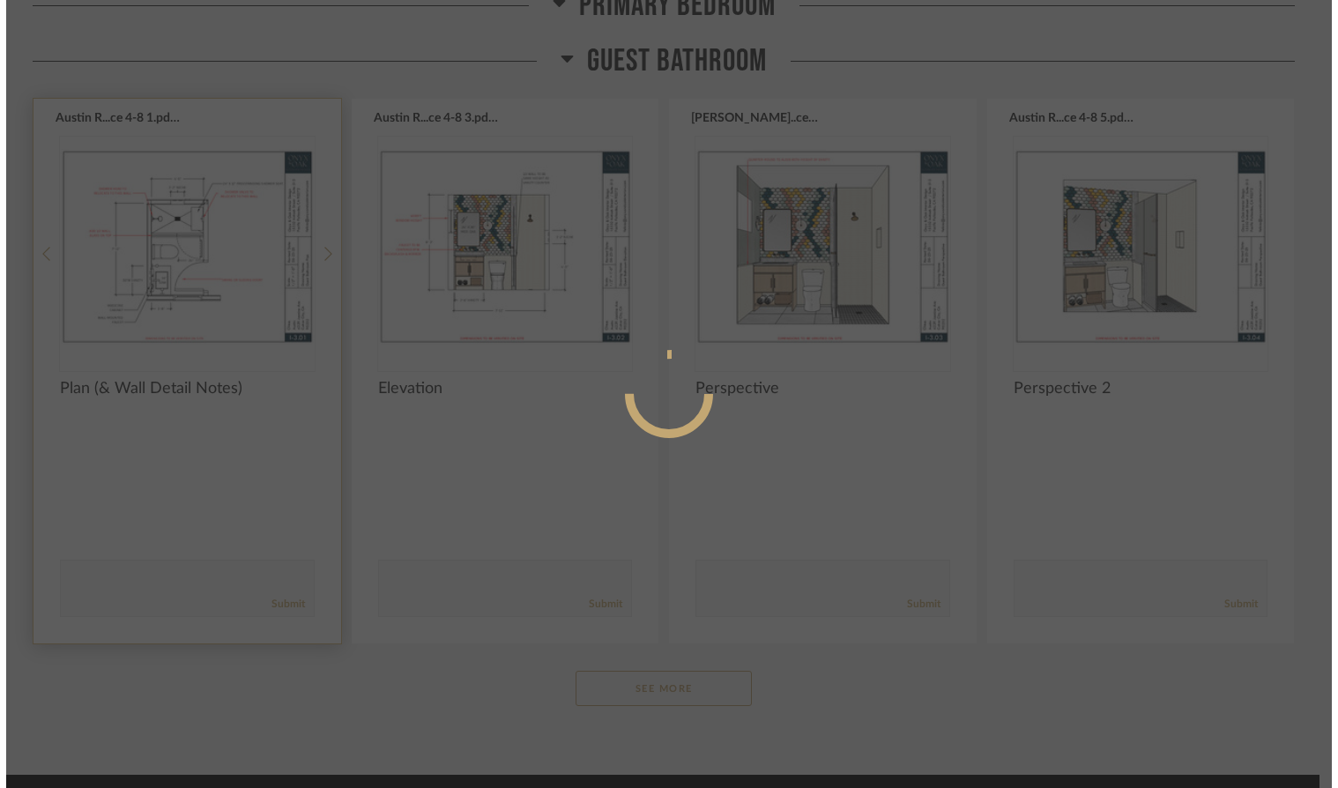
scroll to position [0, 0]
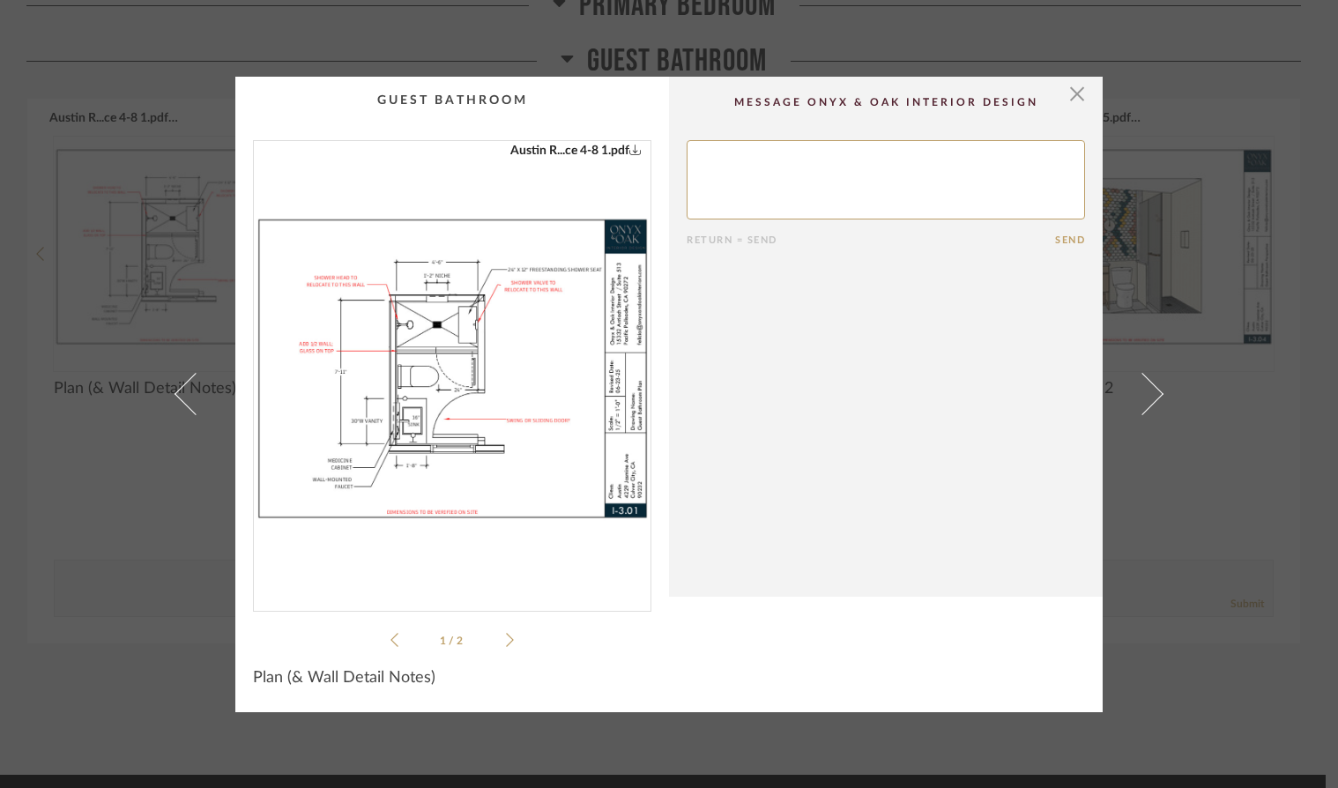
click at [496, 352] on img "0" at bounding box center [452, 369] width 397 height 456
click at [1070, 94] on span "button" at bounding box center [1077, 94] width 35 height 35
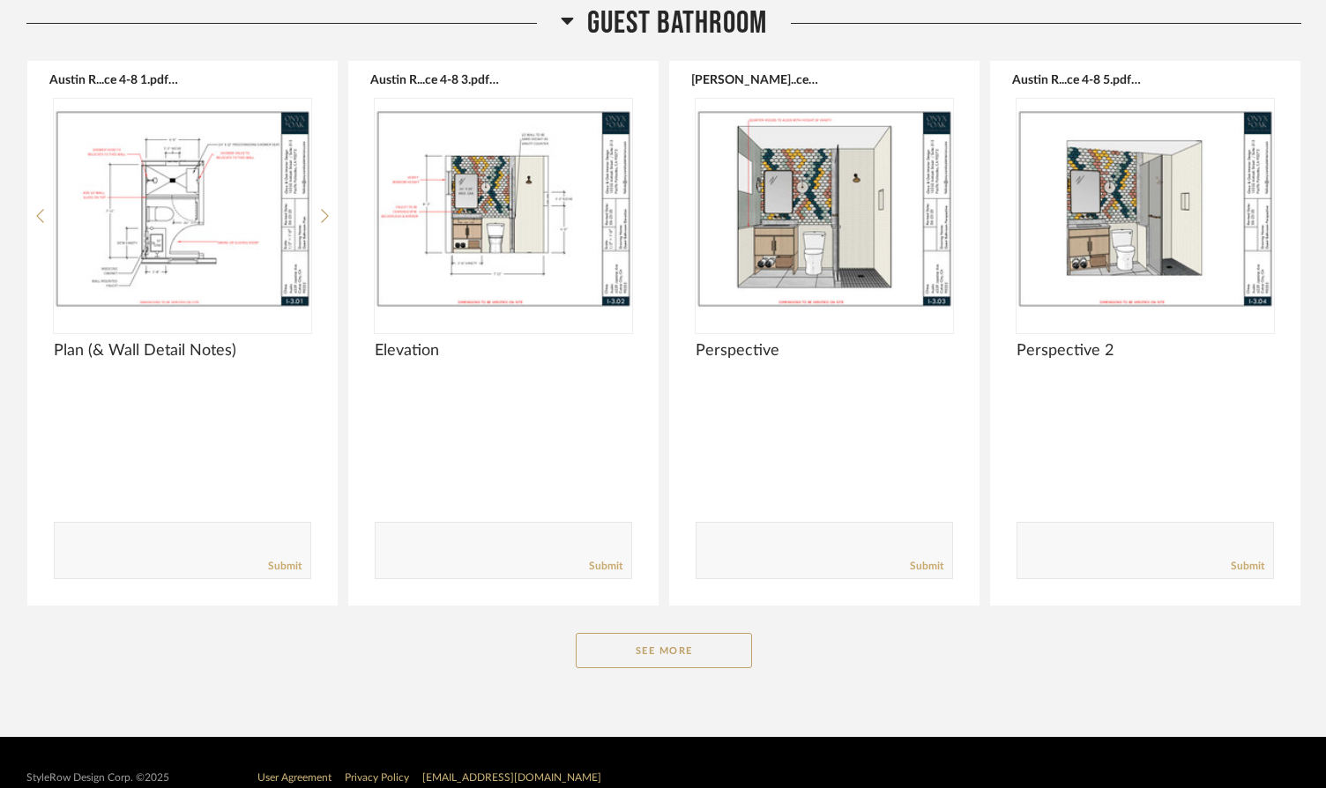
scroll to position [3660, 0]
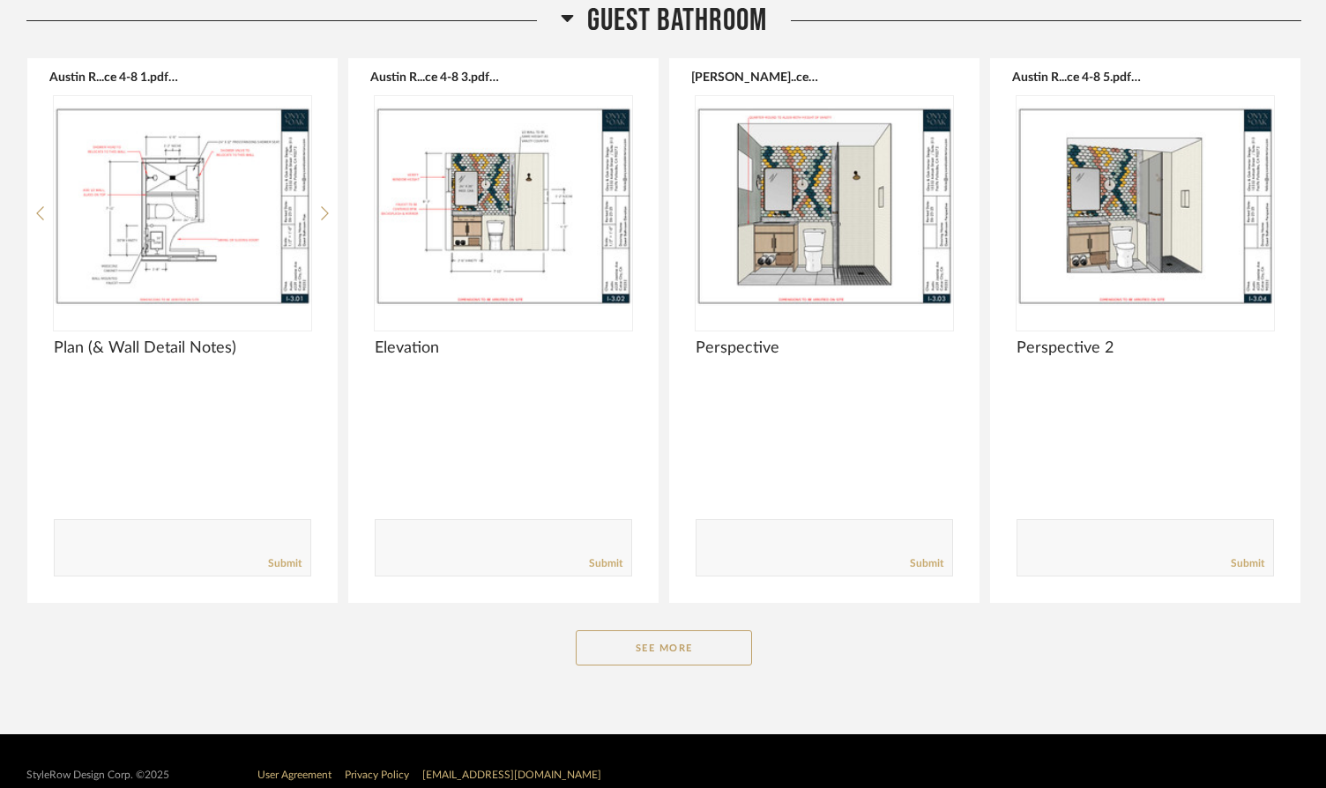
click at [660, 645] on button "See More" at bounding box center [664, 647] width 176 height 35
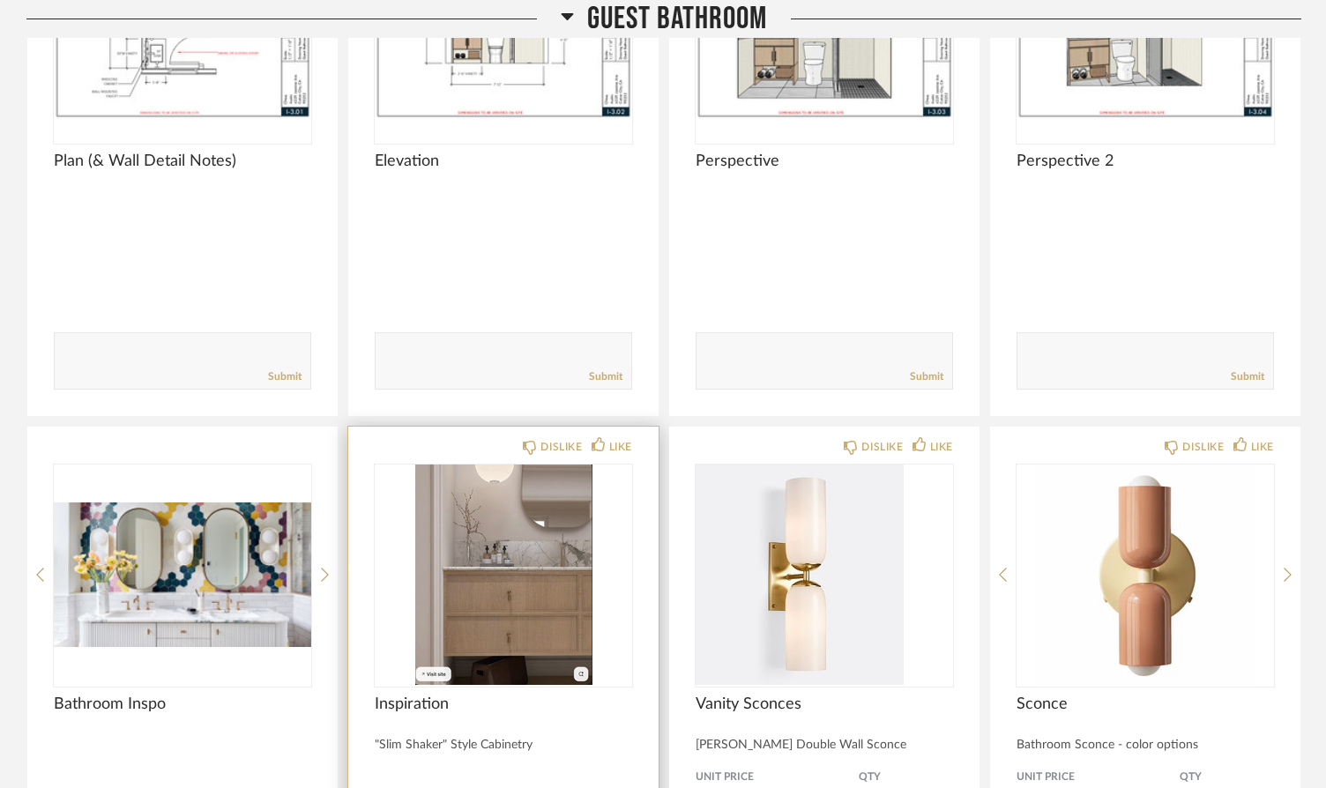
scroll to position [3874, 0]
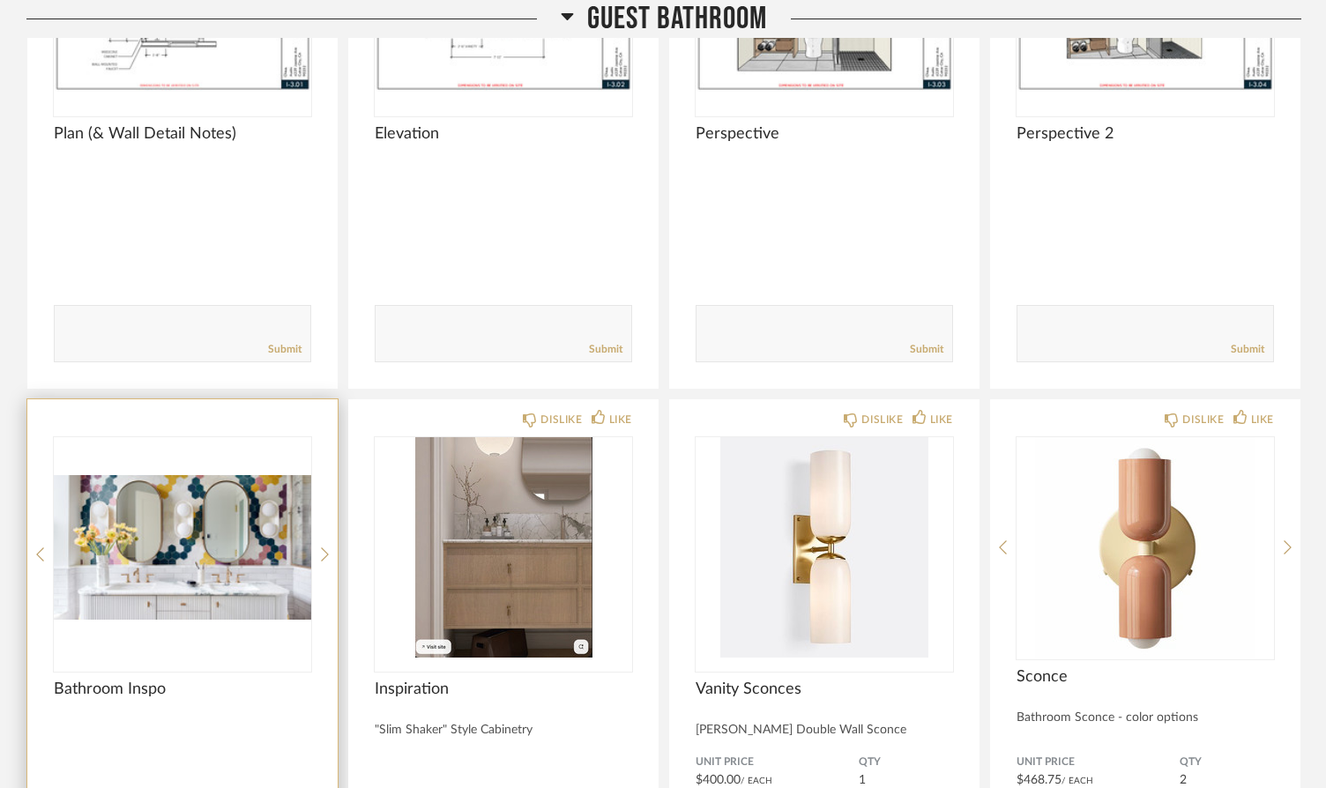
click at [185, 546] on div at bounding box center [182, 554] width 257 height 235
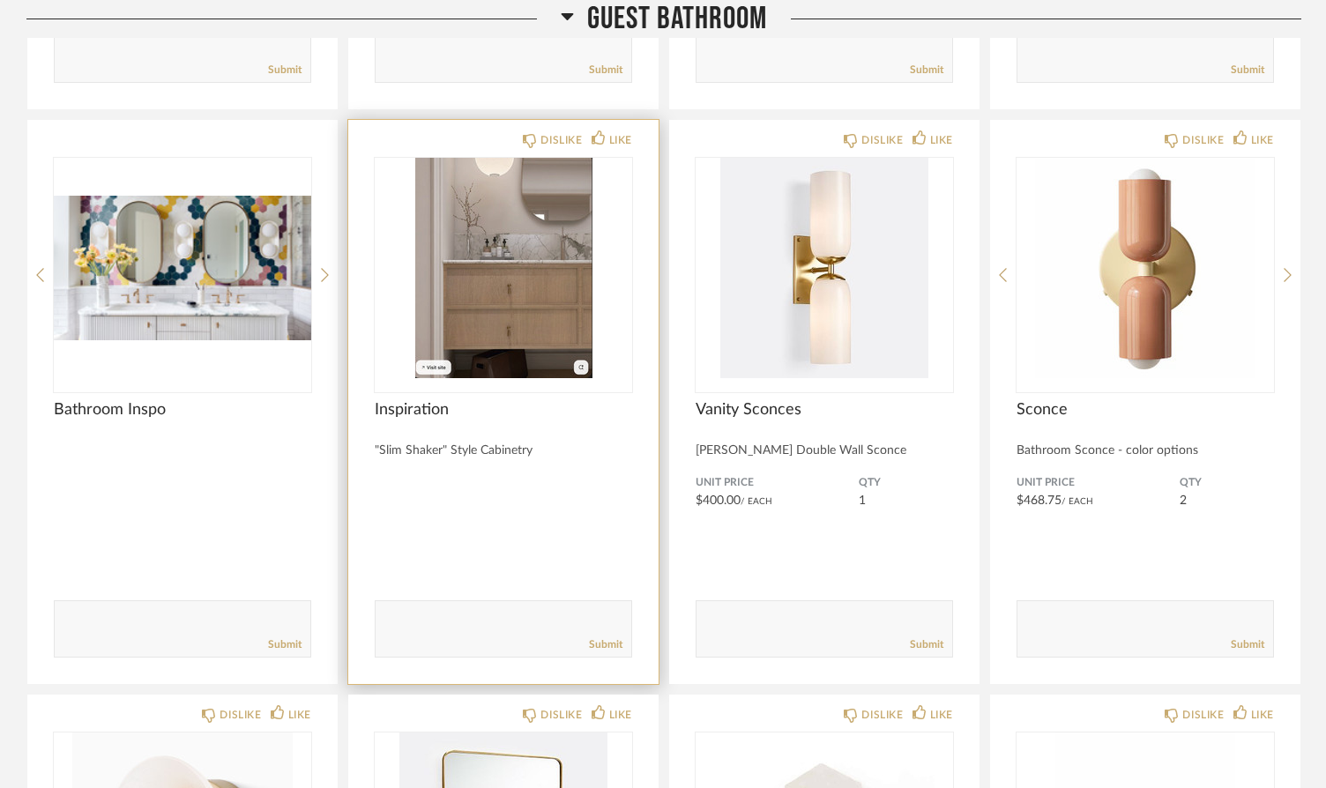
scroll to position [4149, 0]
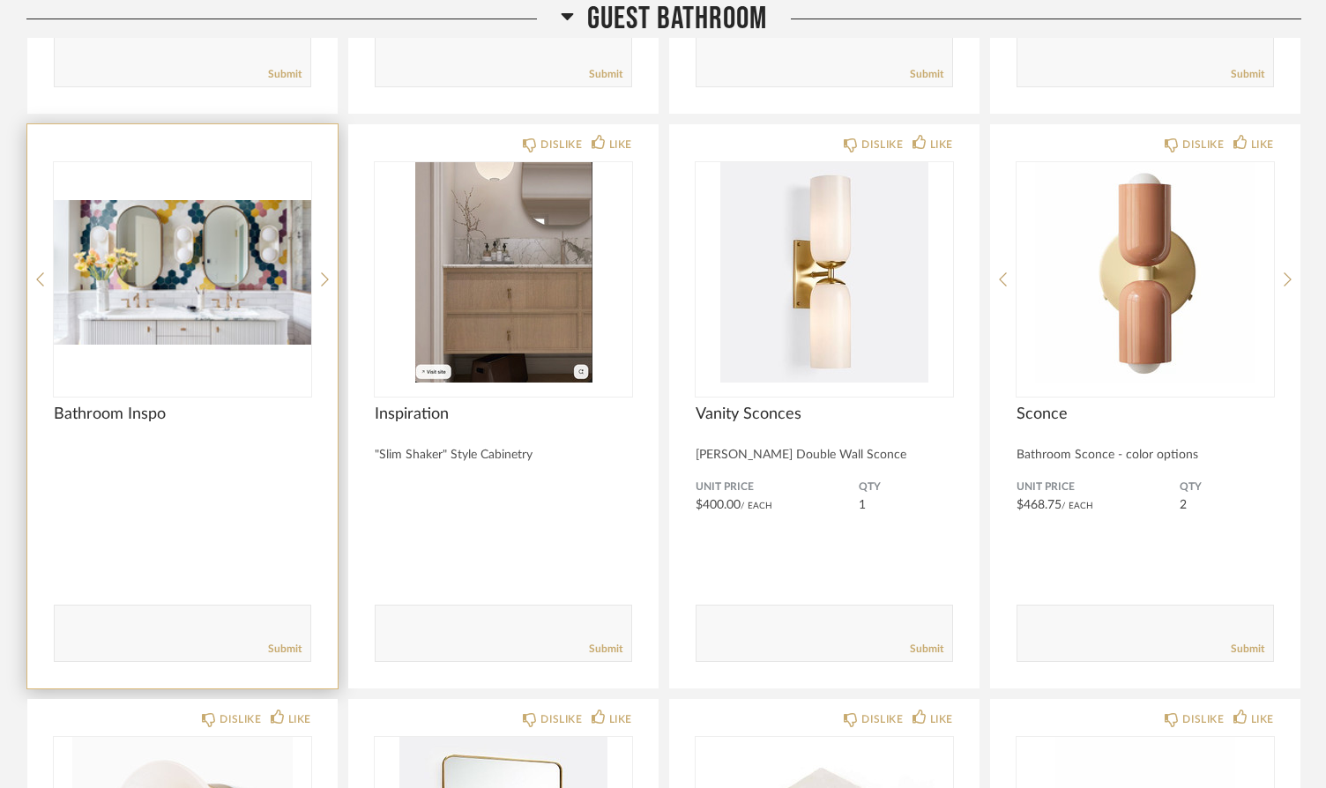
click at [184, 273] on img "0" at bounding box center [182, 272] width 257 height 220
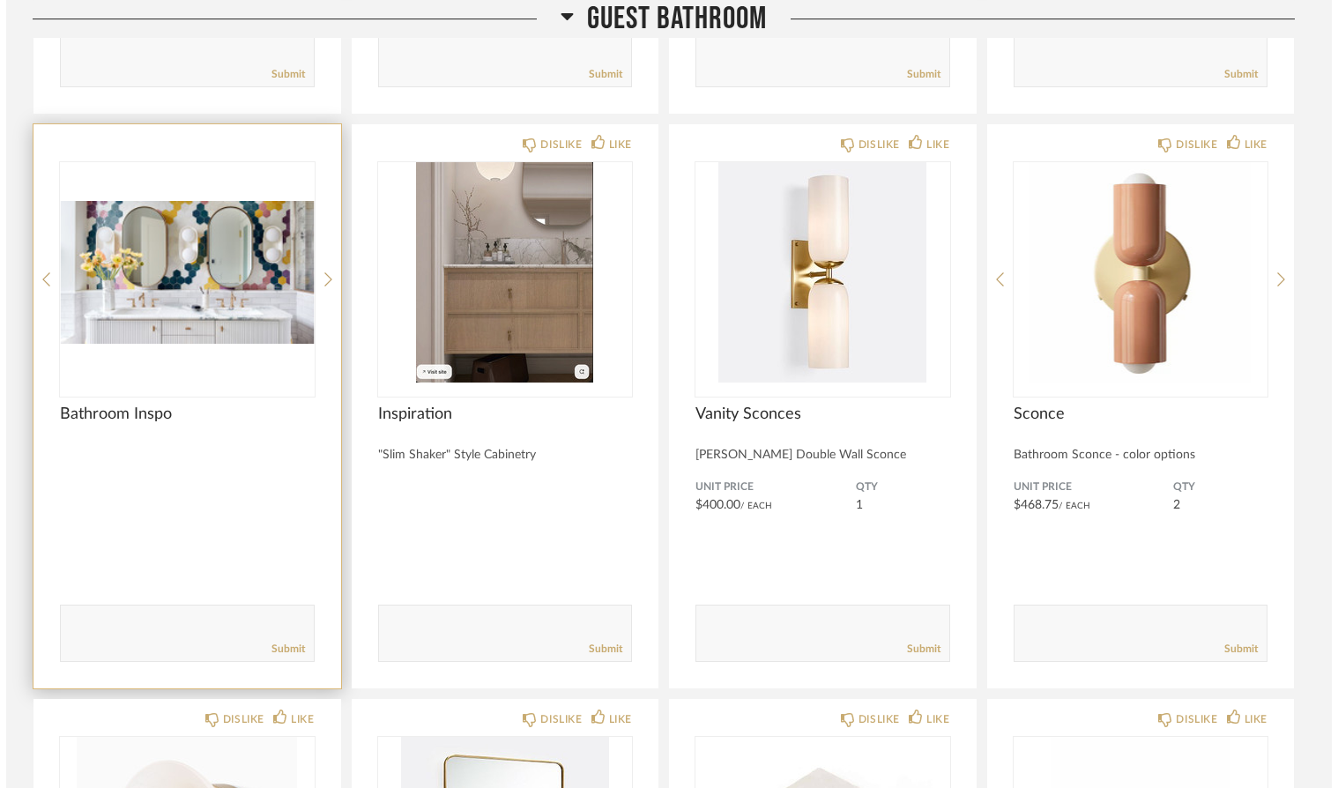
scroll to position [0, 0]
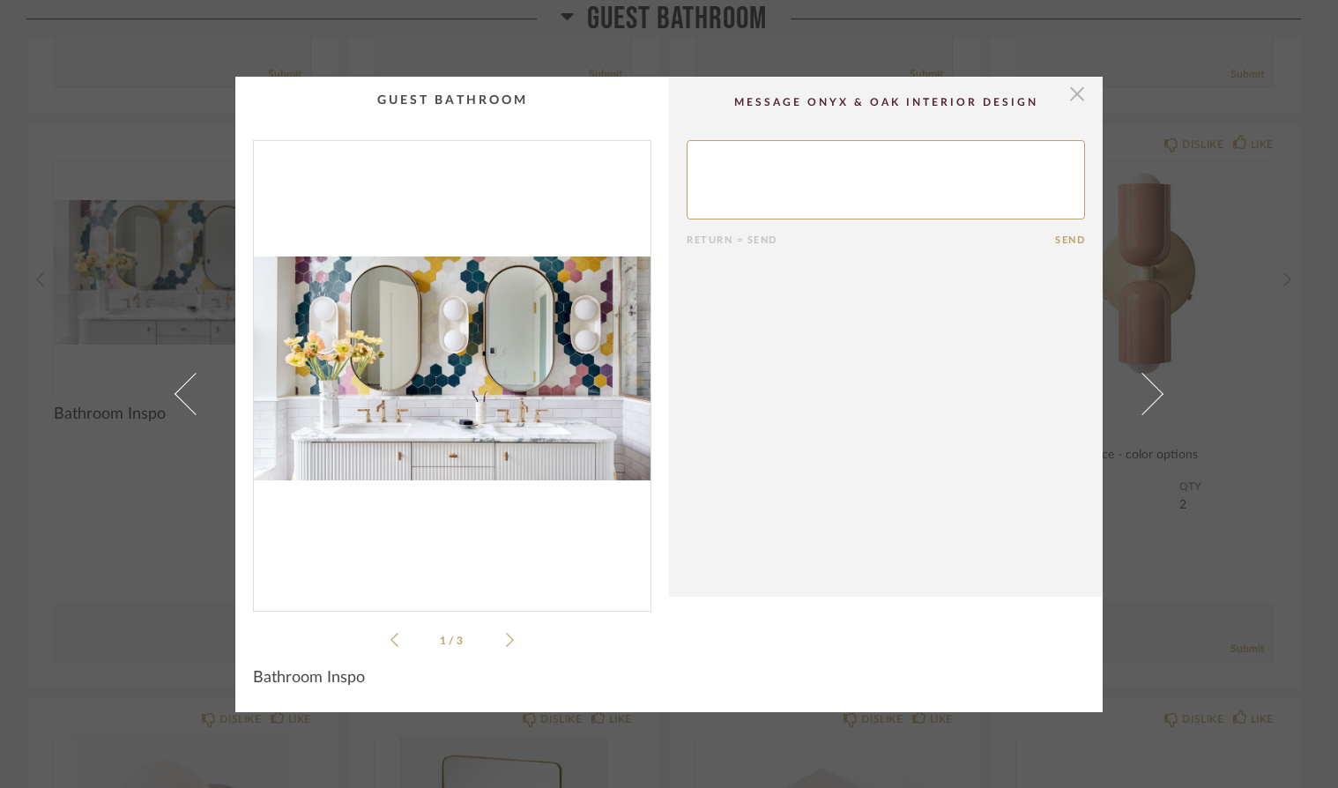
drag, startPoint x: 1077, startPoint y: 91, endPoint x: 1065, endPoint y: 106, distance: 18.9
click at [1077, 91] on span "button" at bounding box center [1077, 94] width 35 height 35
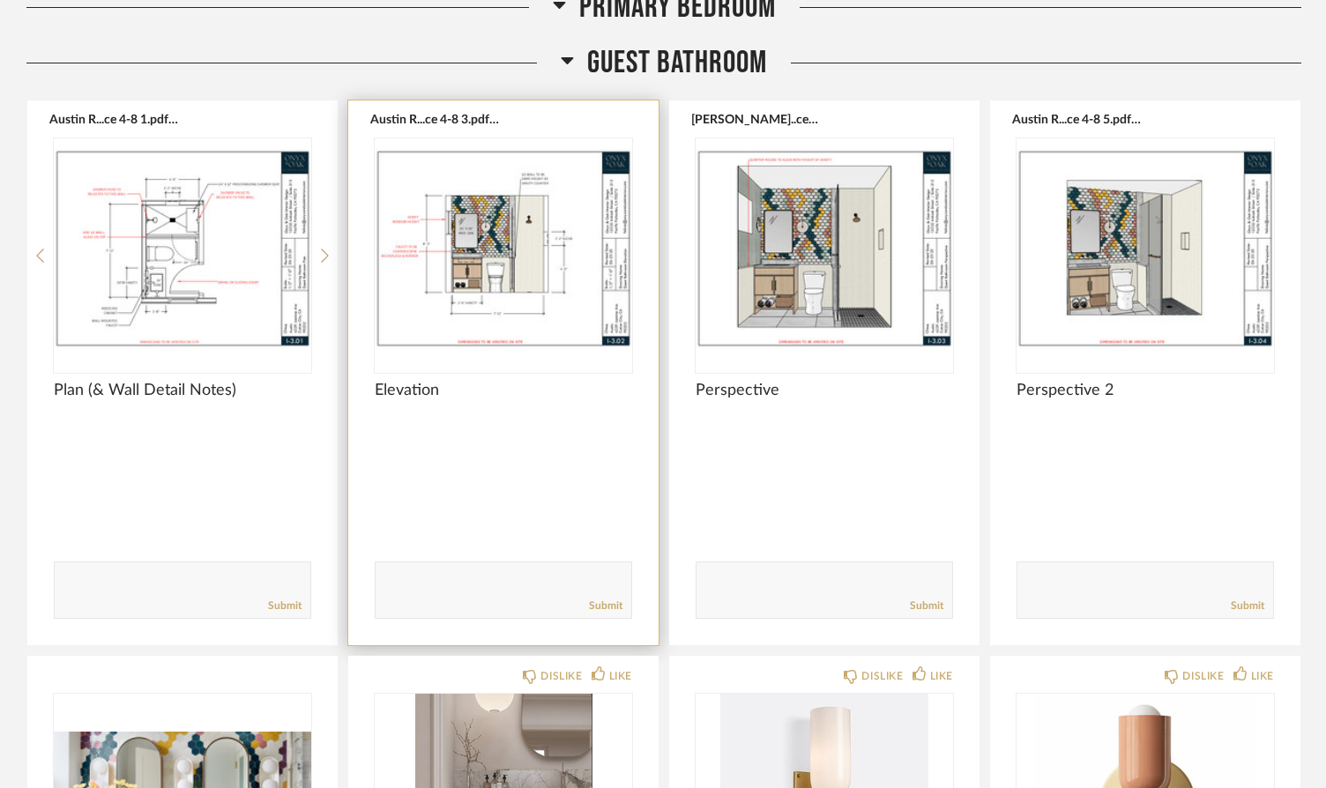
scroll to position [3619, 0]
click at [507, 251] on img "0" at bounding box center [503, 248] width 257 height 220
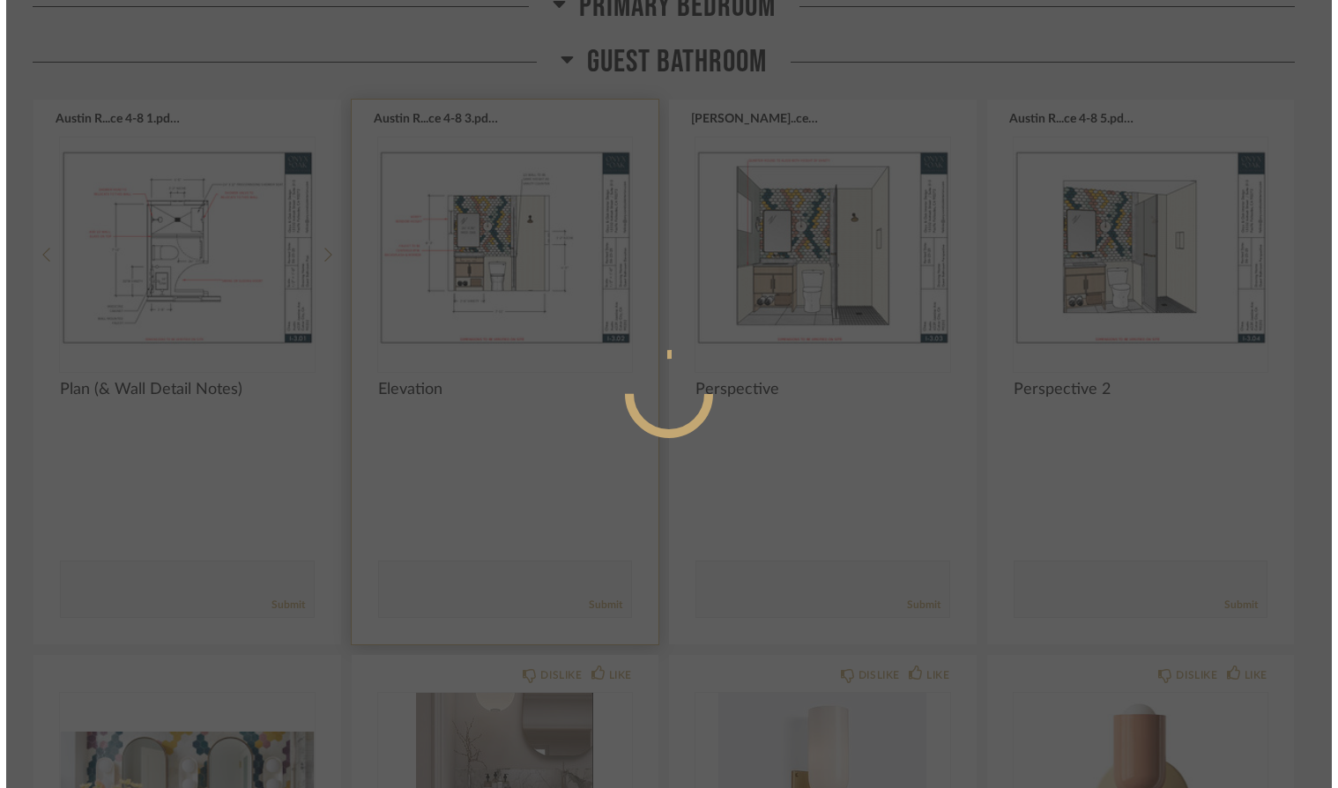
scroll to position [0, 0]
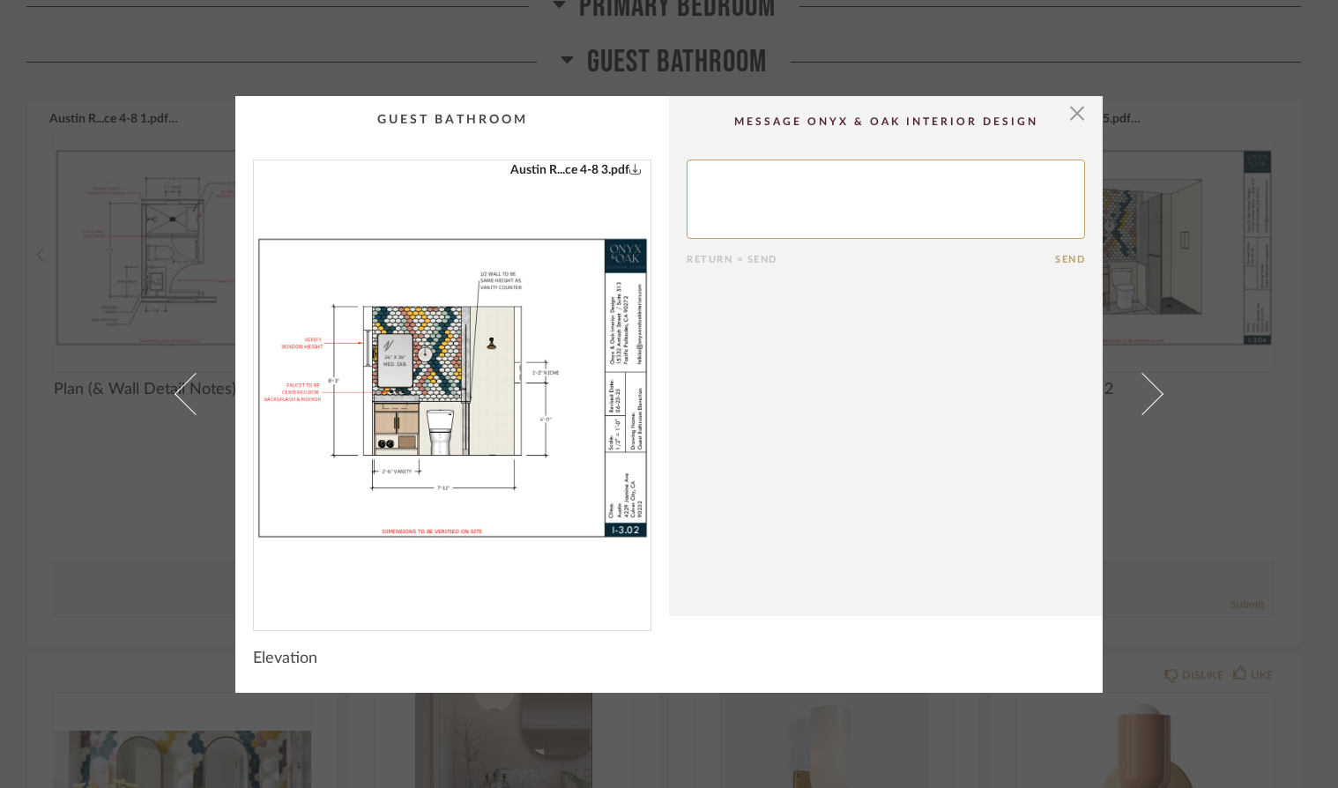
click at [492, 356] on img "0" at bounding box center [452, 388] width 397 height 456
click at [1062, 117] on span "button" at bounding box center [1077, 113] width 35 height 35
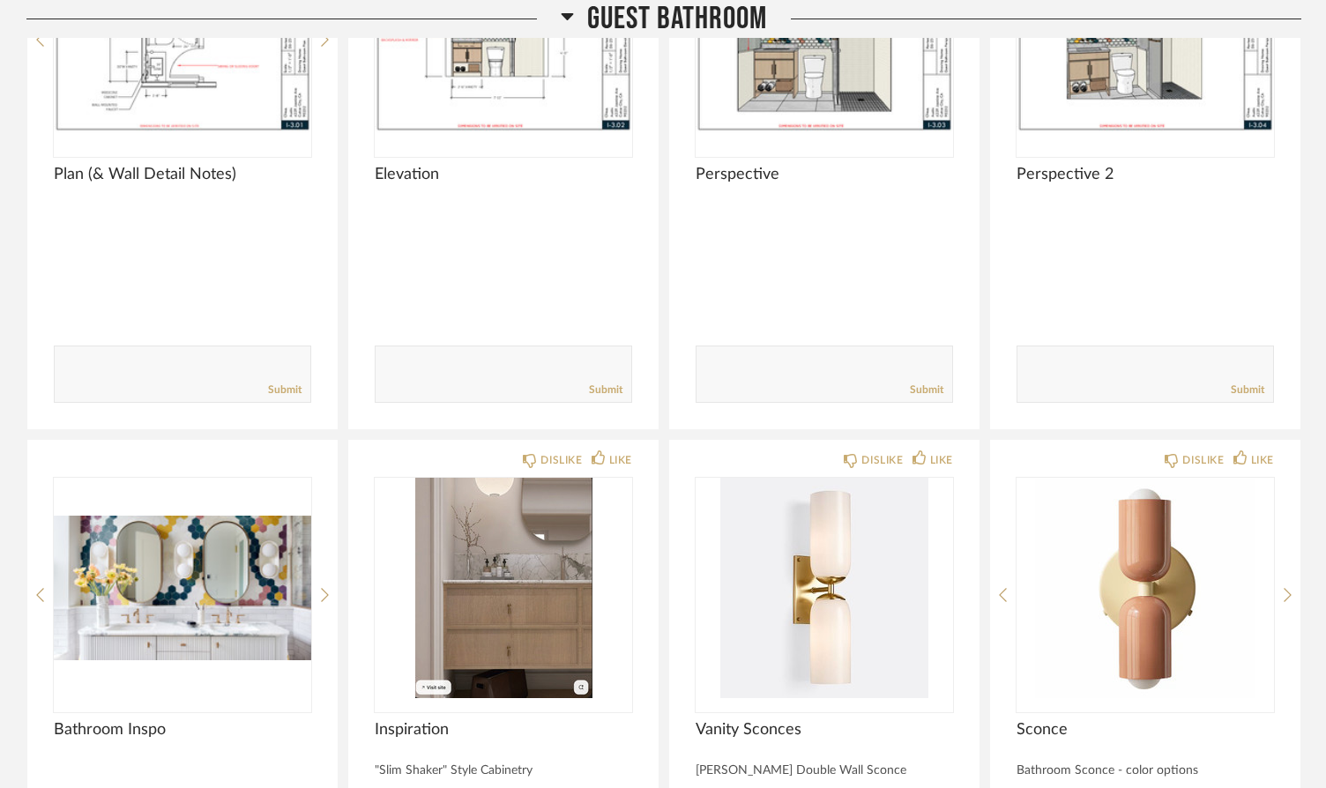
scroll to position [3995, 0]
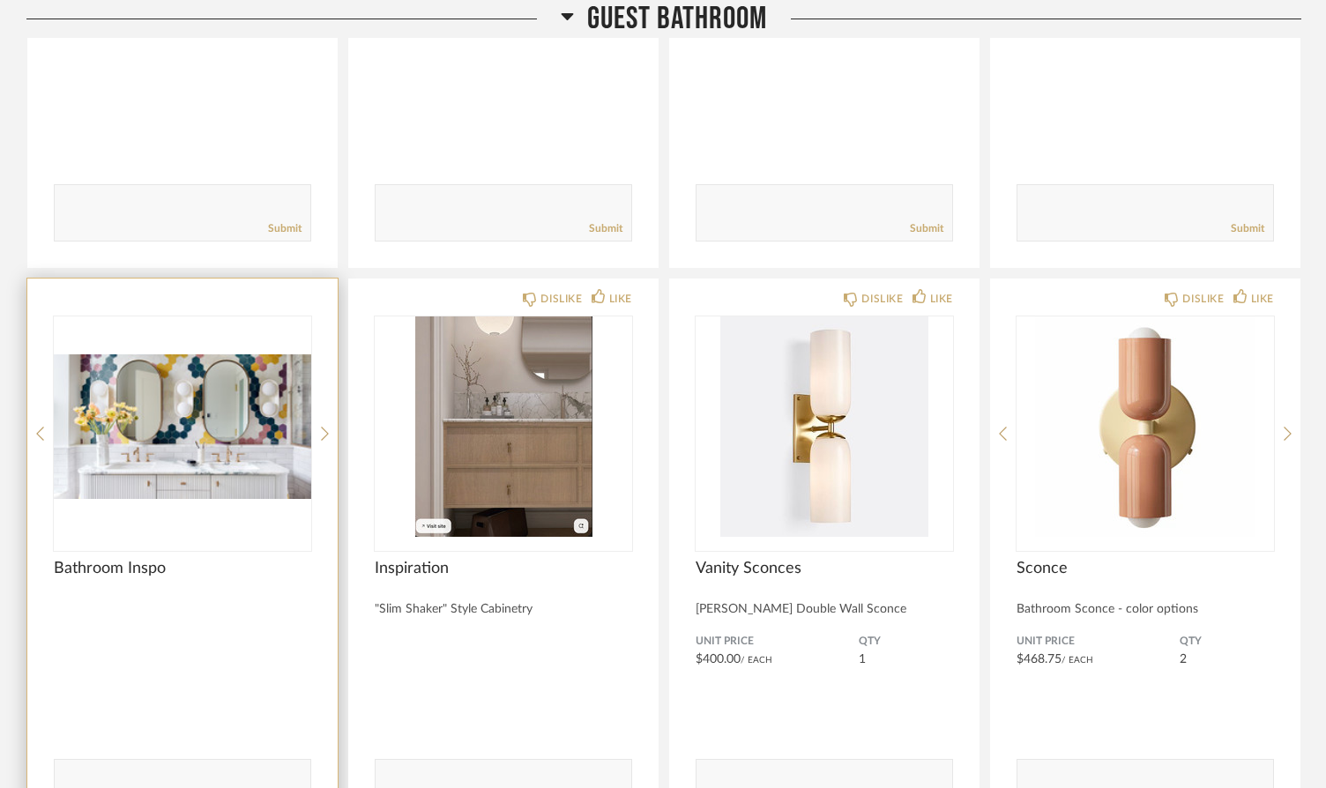
click at [164, 426] on img "0" at bounding box center [182, 427] width 257 height 220
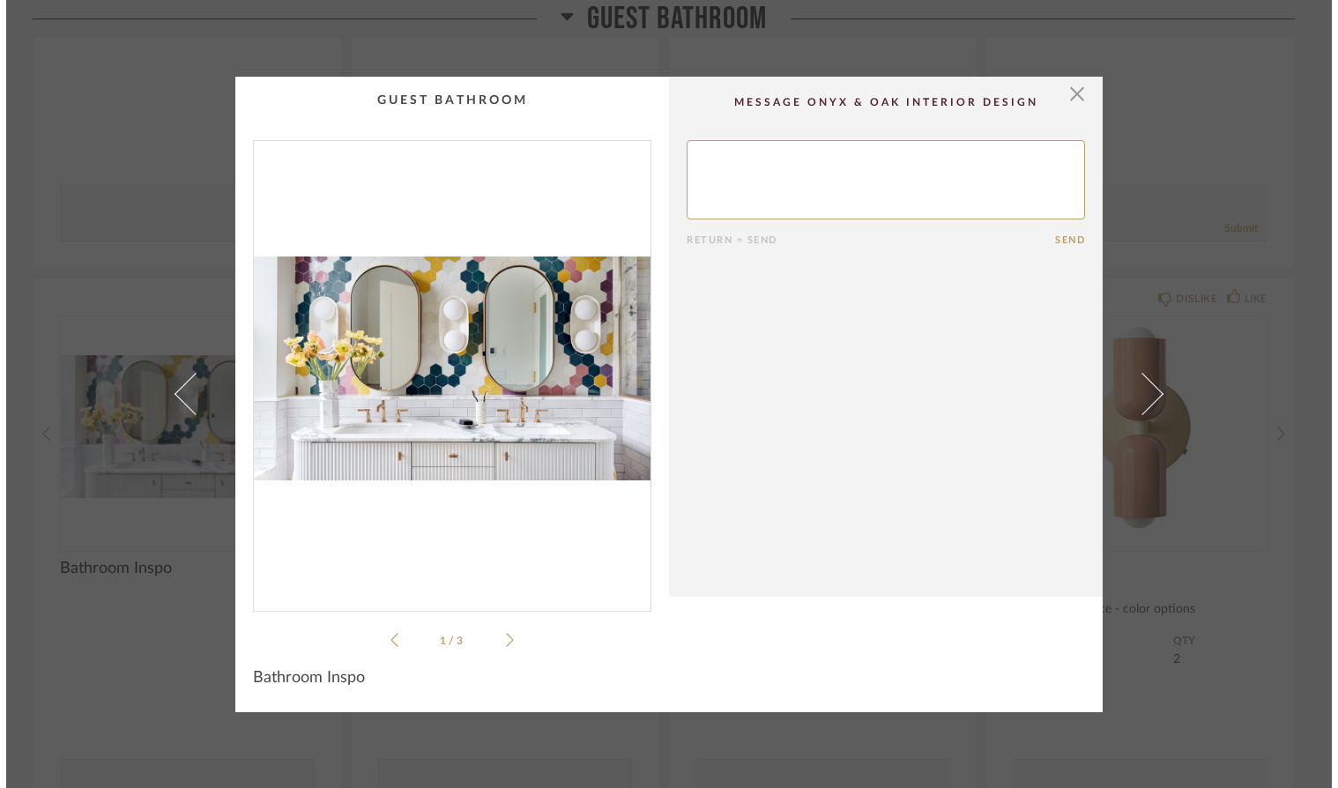
scroll to position [0, 0]
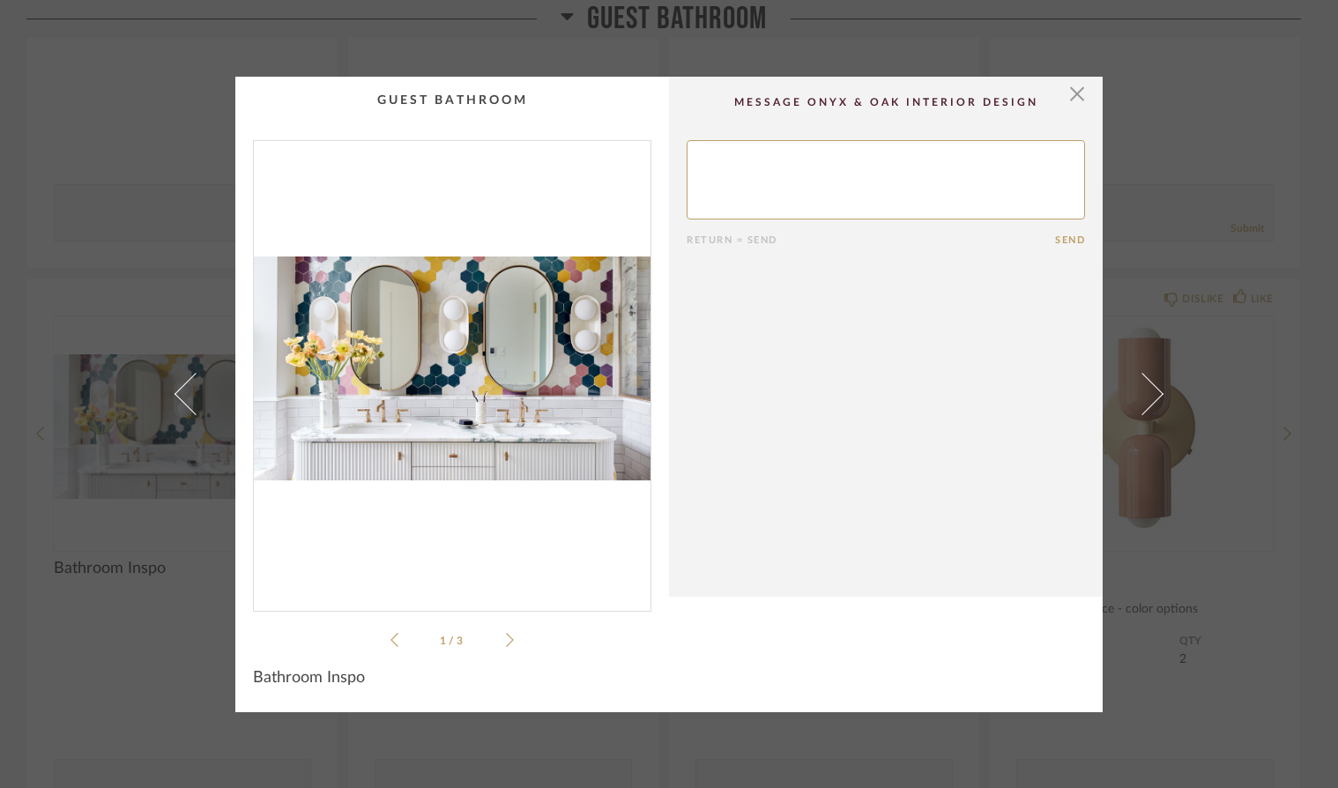
drag, startPoint x: 1073, startPoint y: 92, endPoint x: 1068, endPoint y: 131, distance: 40.0
click at [1073, 92] on span "button" at bounding box center [1077, 94] width 35 height 35
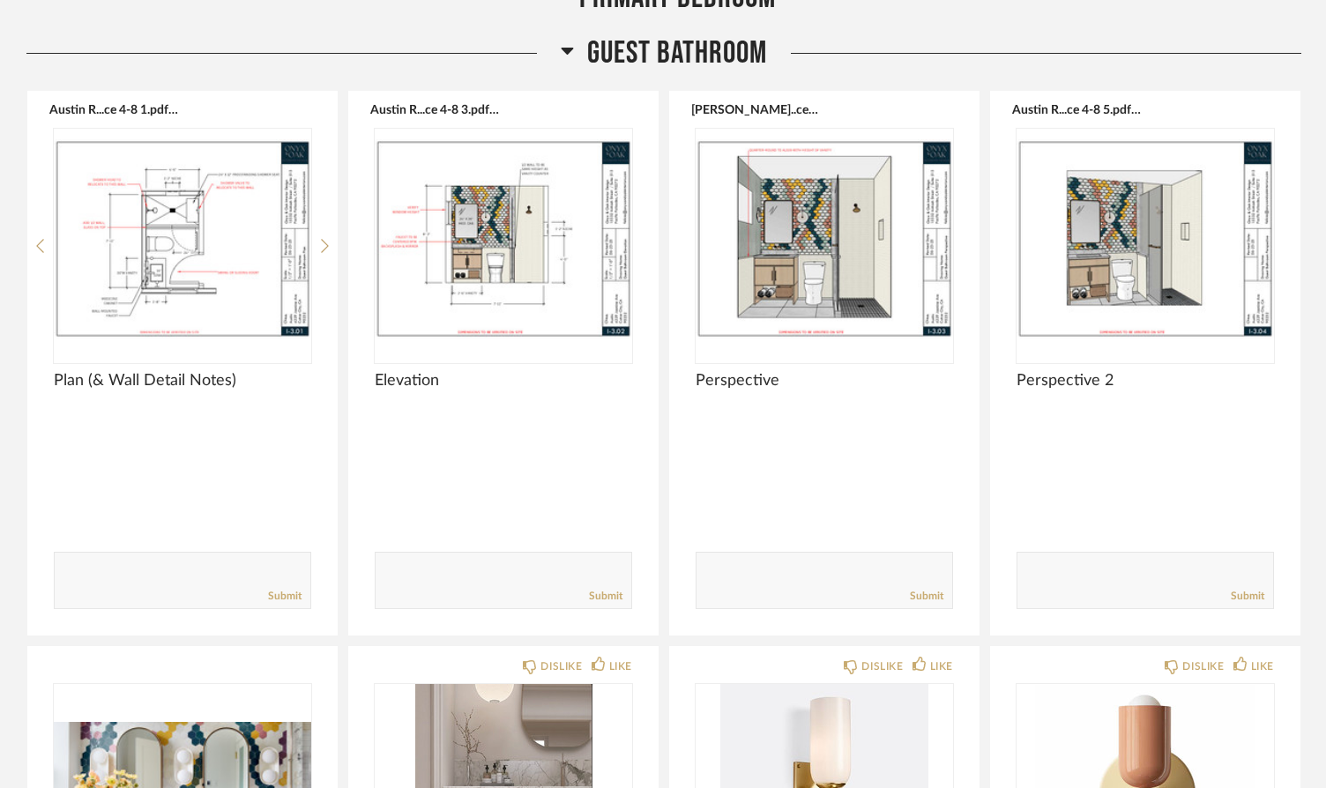
scroll to position [3625, 0]
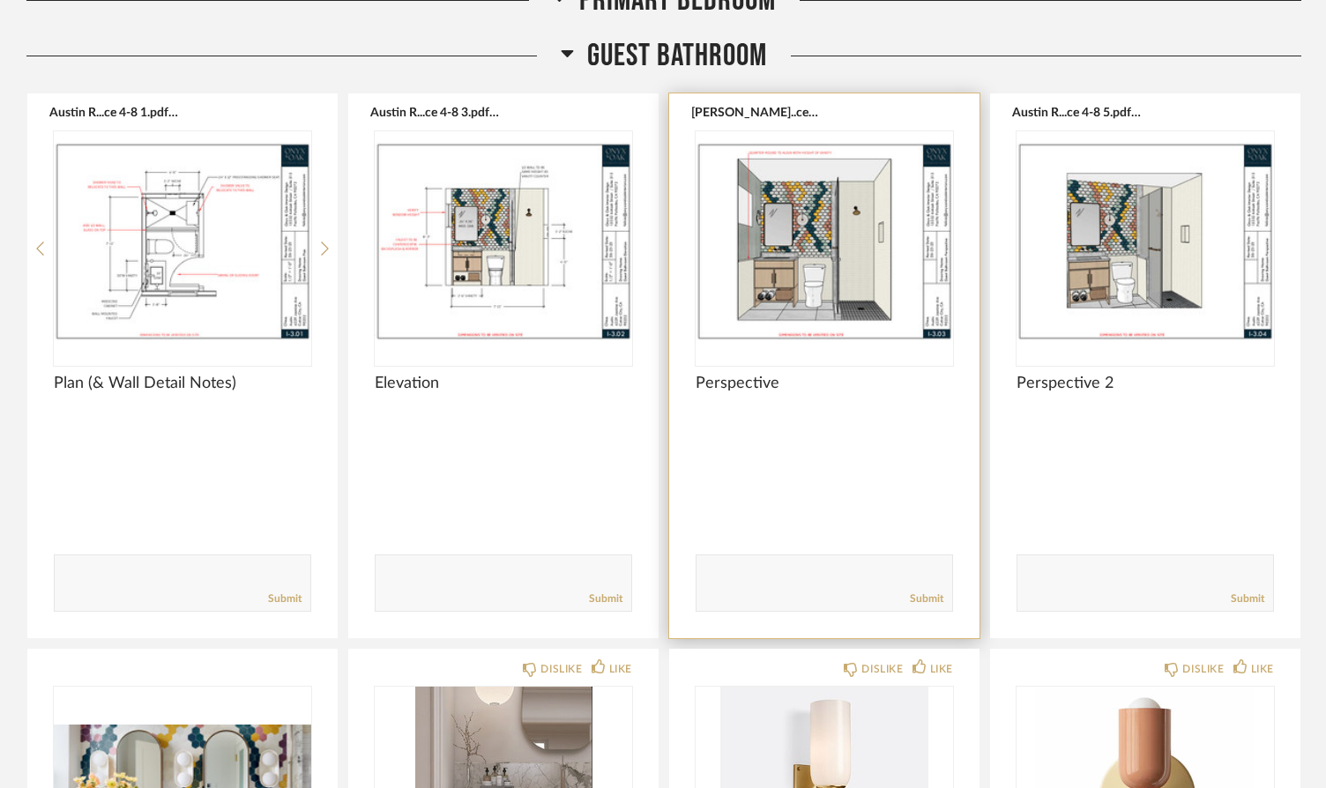
click at [830, 247] on img "0" at bounding box center [824, 241] width 257 height 220
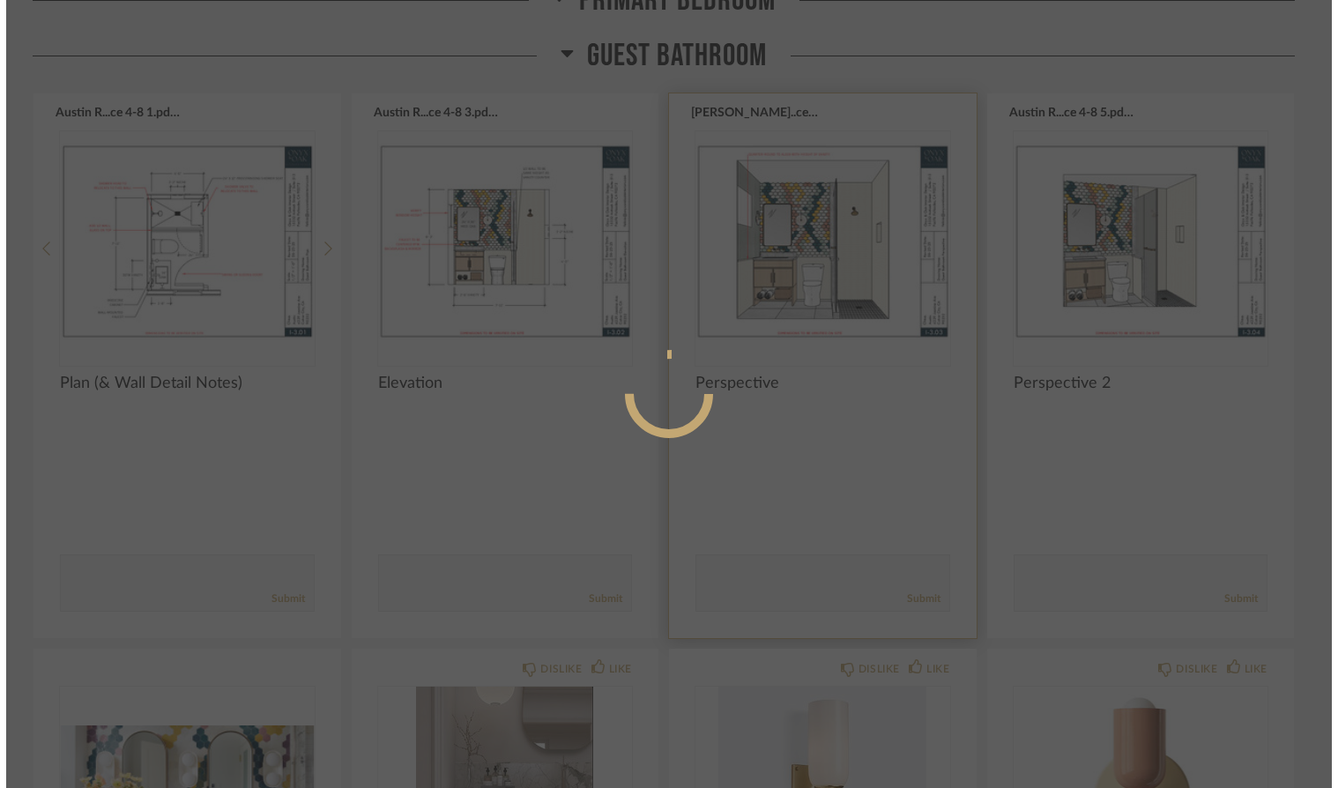
scroll to position [0, 0]
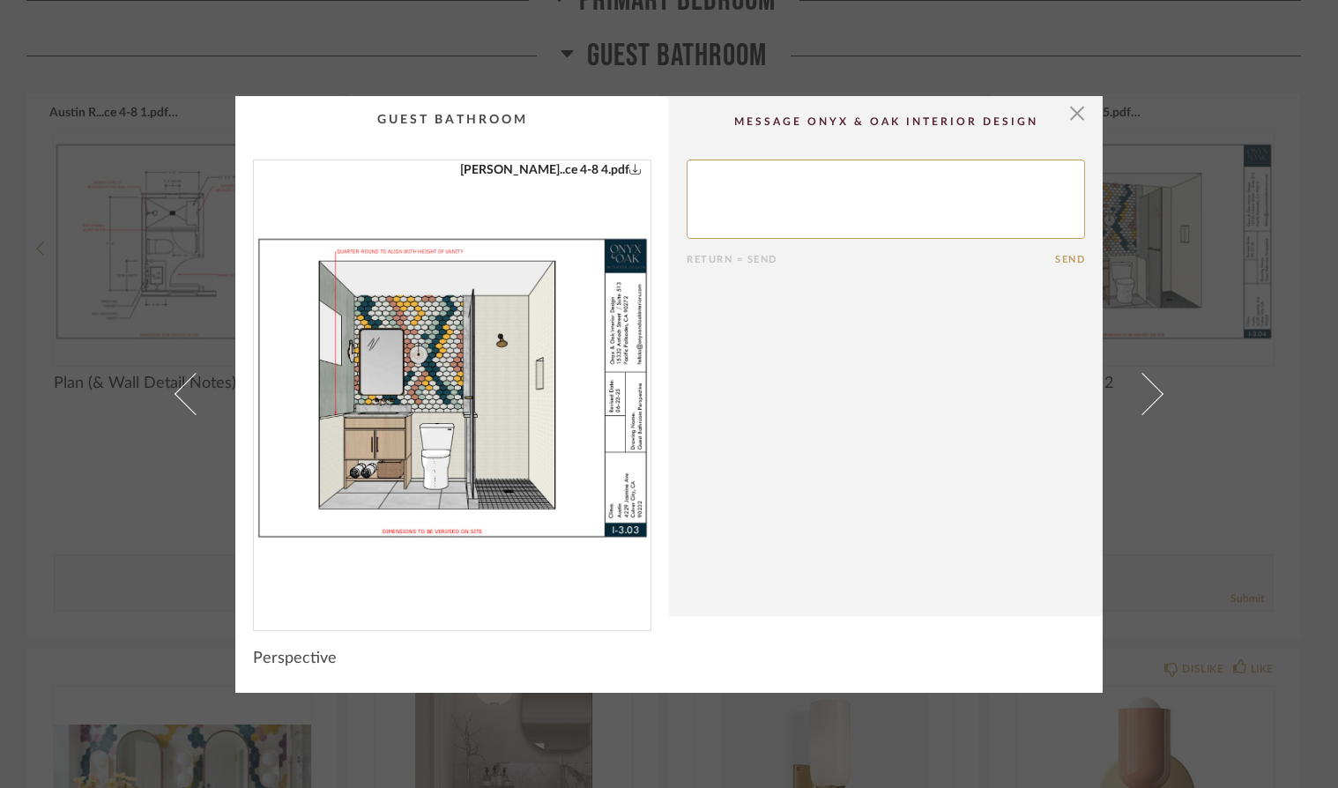
click at [406, 347] on img "0" at bounding box center [452, 388] width 397 height 456
click at [1075, 114] on span "button" at bounding box center [1077, 113] width 35 height 35
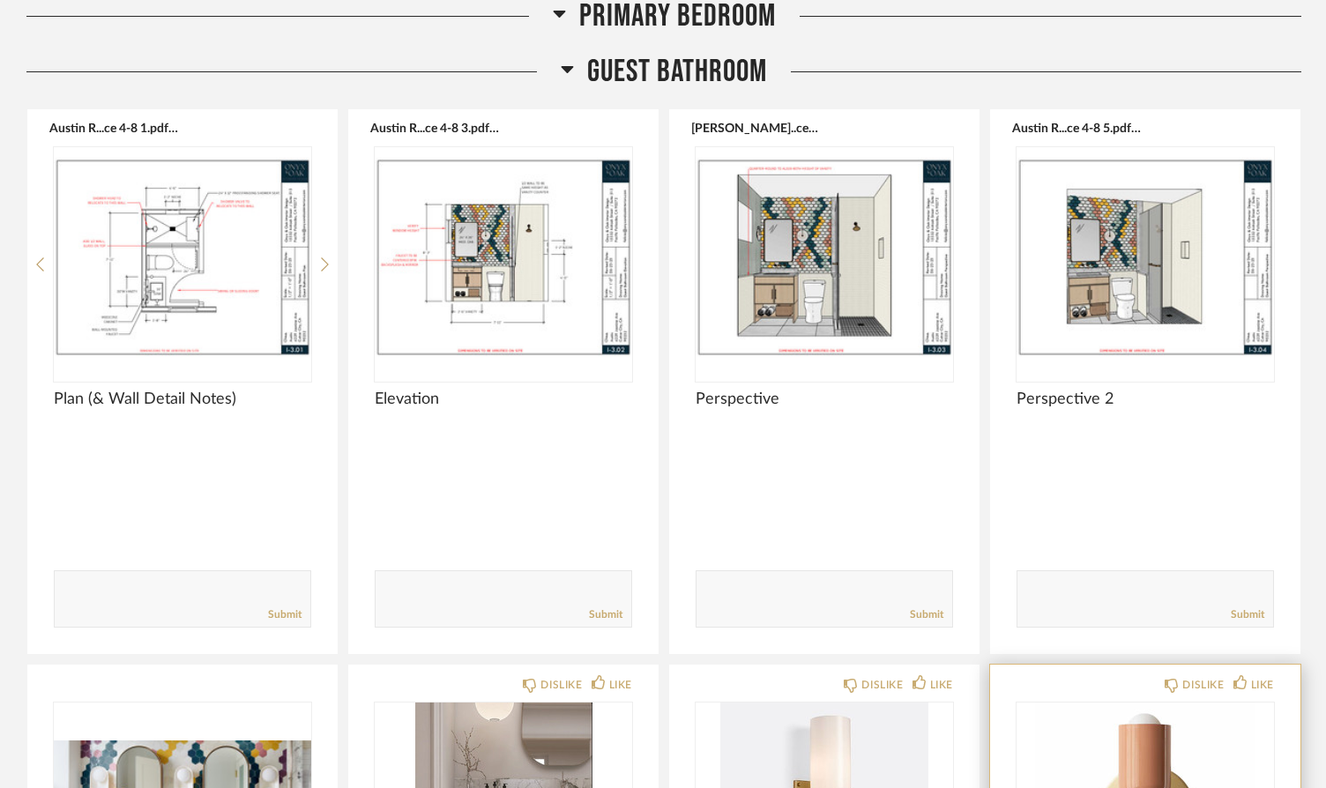
scroll to position [3587, 0]
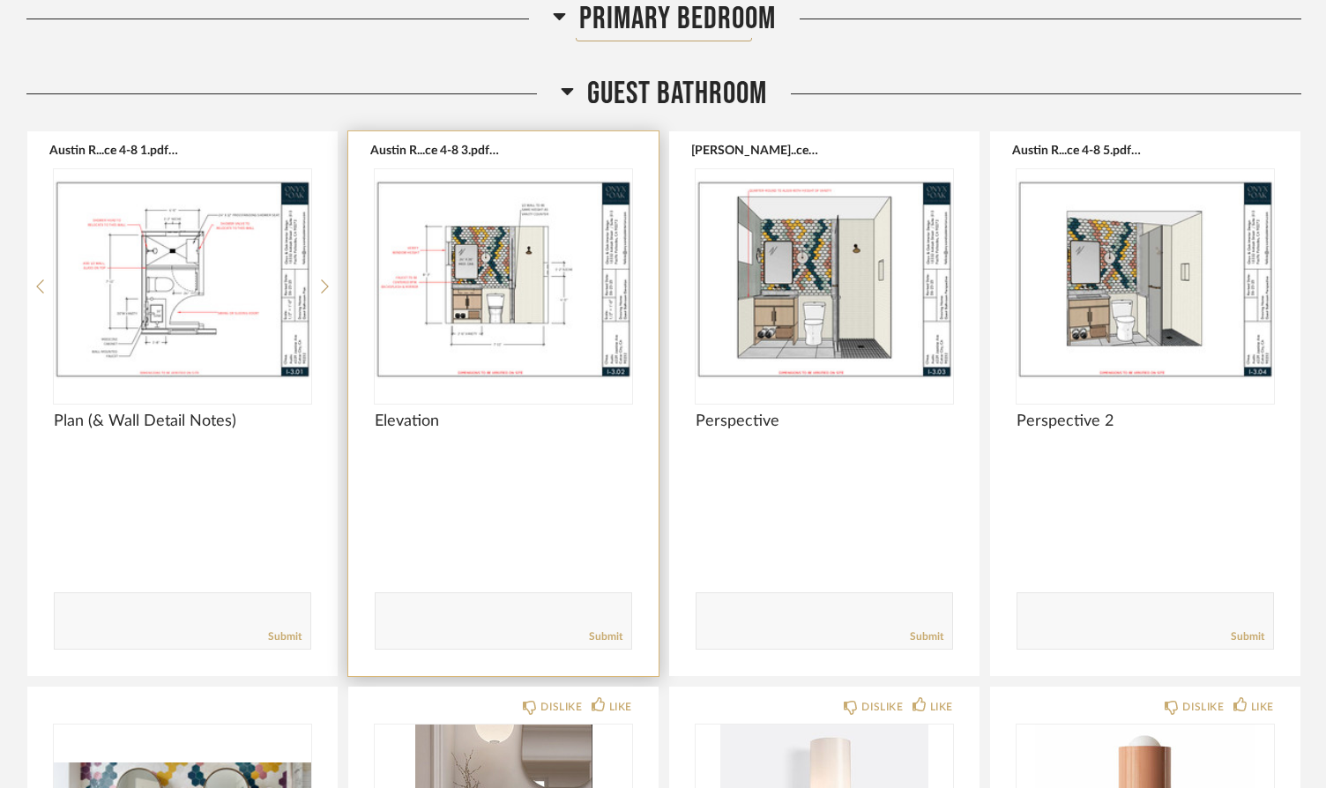
click at [471, 272] on img "0" at bounding box center [503, 279] width 257 height 220
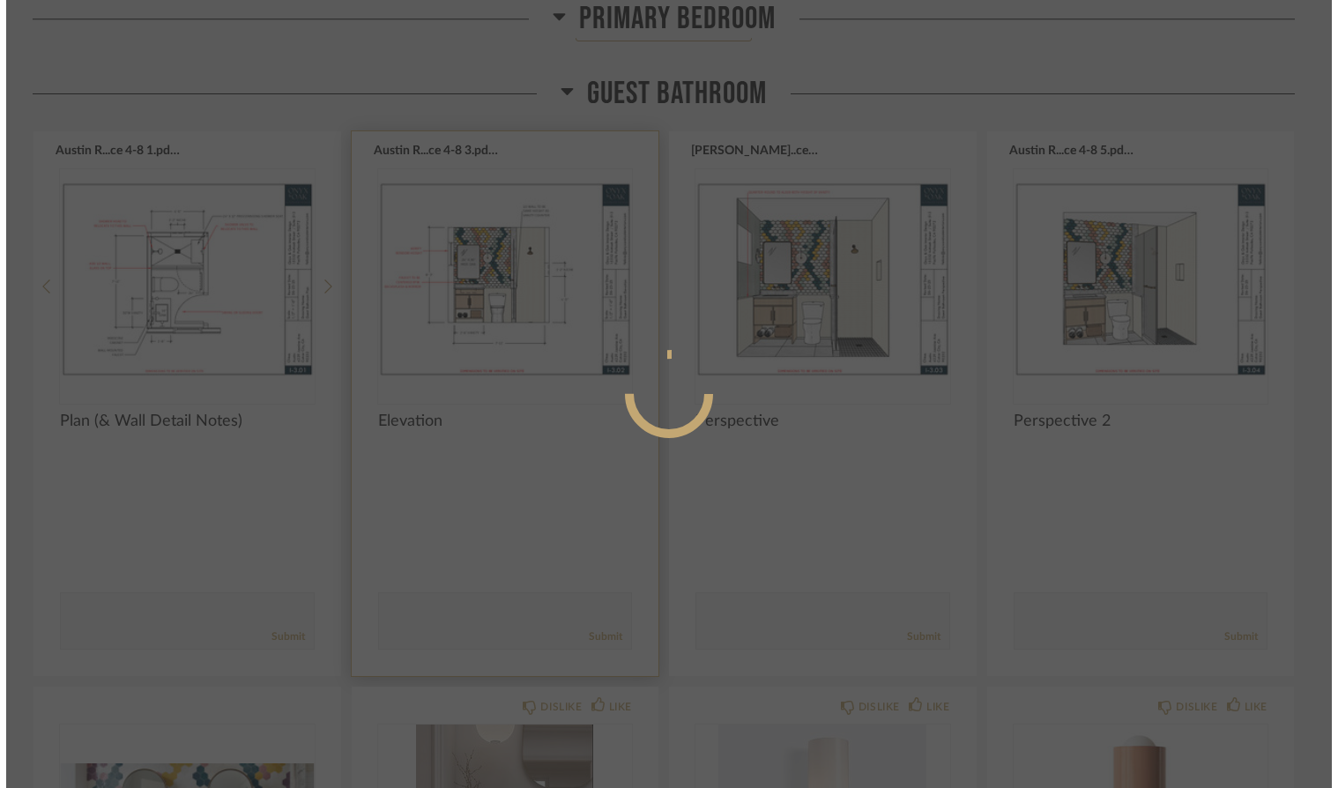
scroll to position [0, 0]
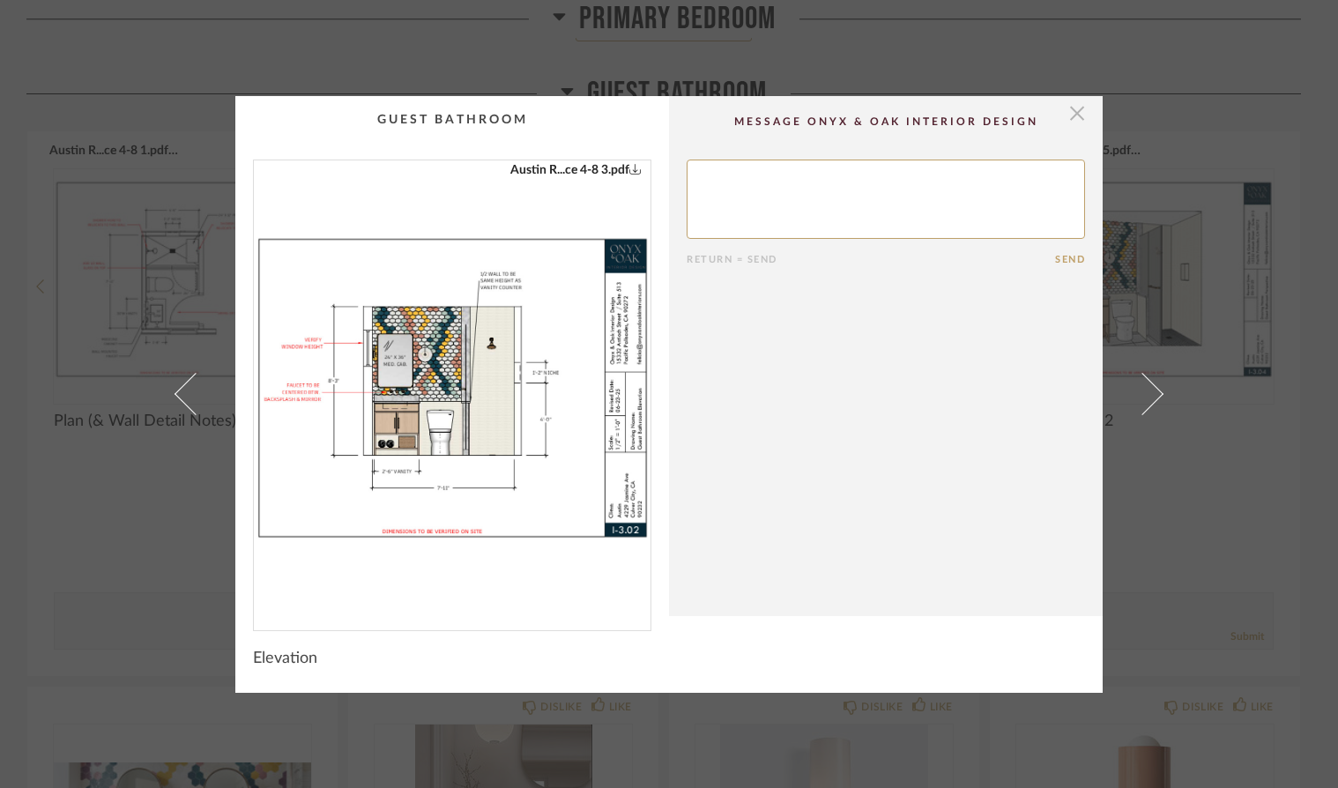
click at [1070, 116] on span "button" at bounding box center [1077, 113] width 35 height 35
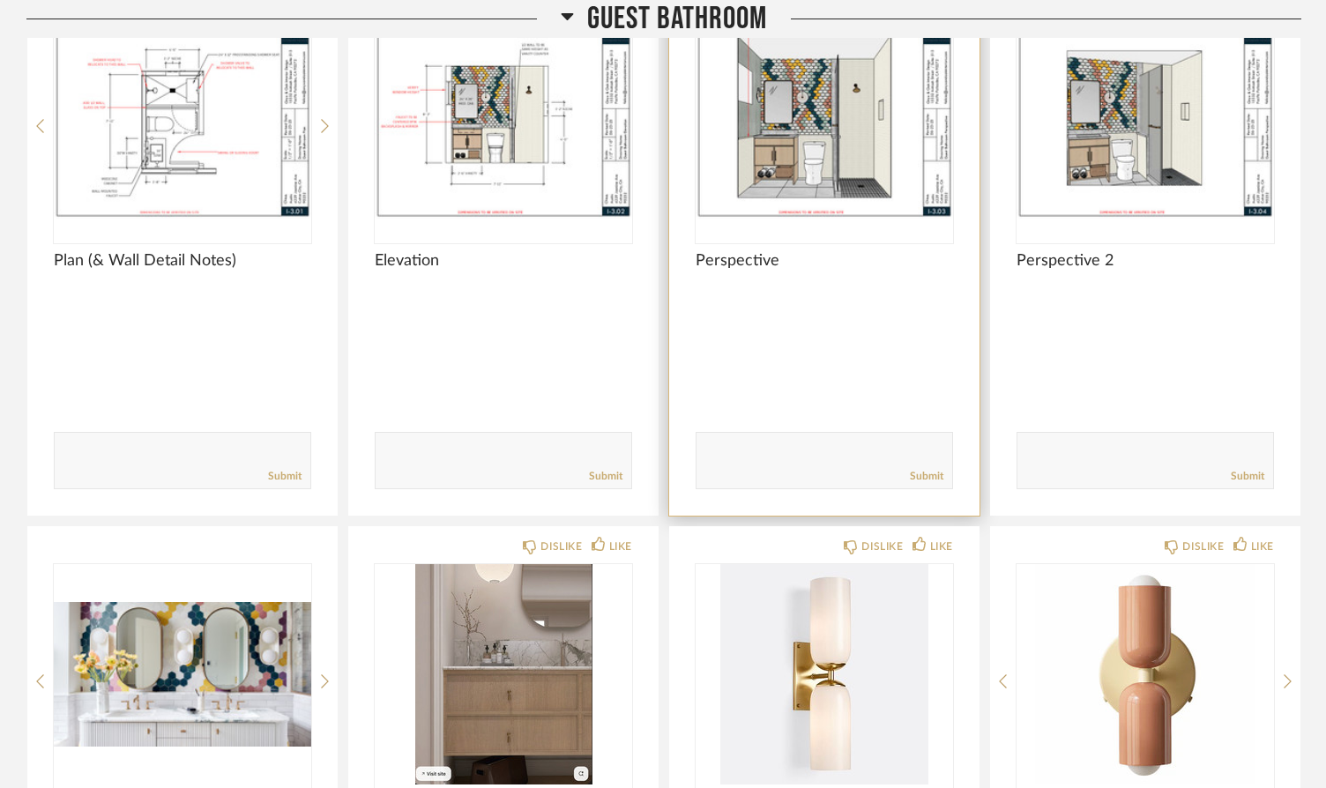
scroll to position [3720, 0]
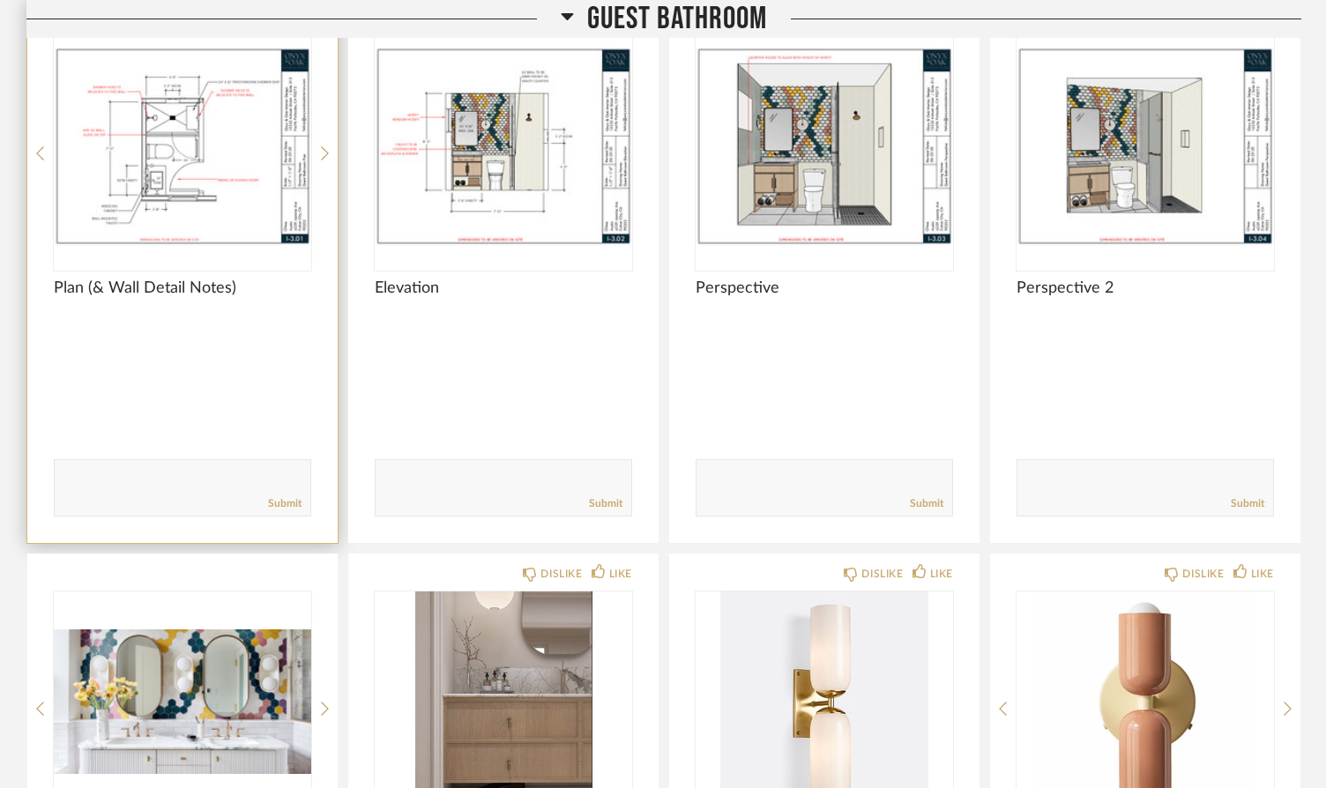
click at [190, 154] on img "0" at bounding box center [182, 146] width 257 height 220
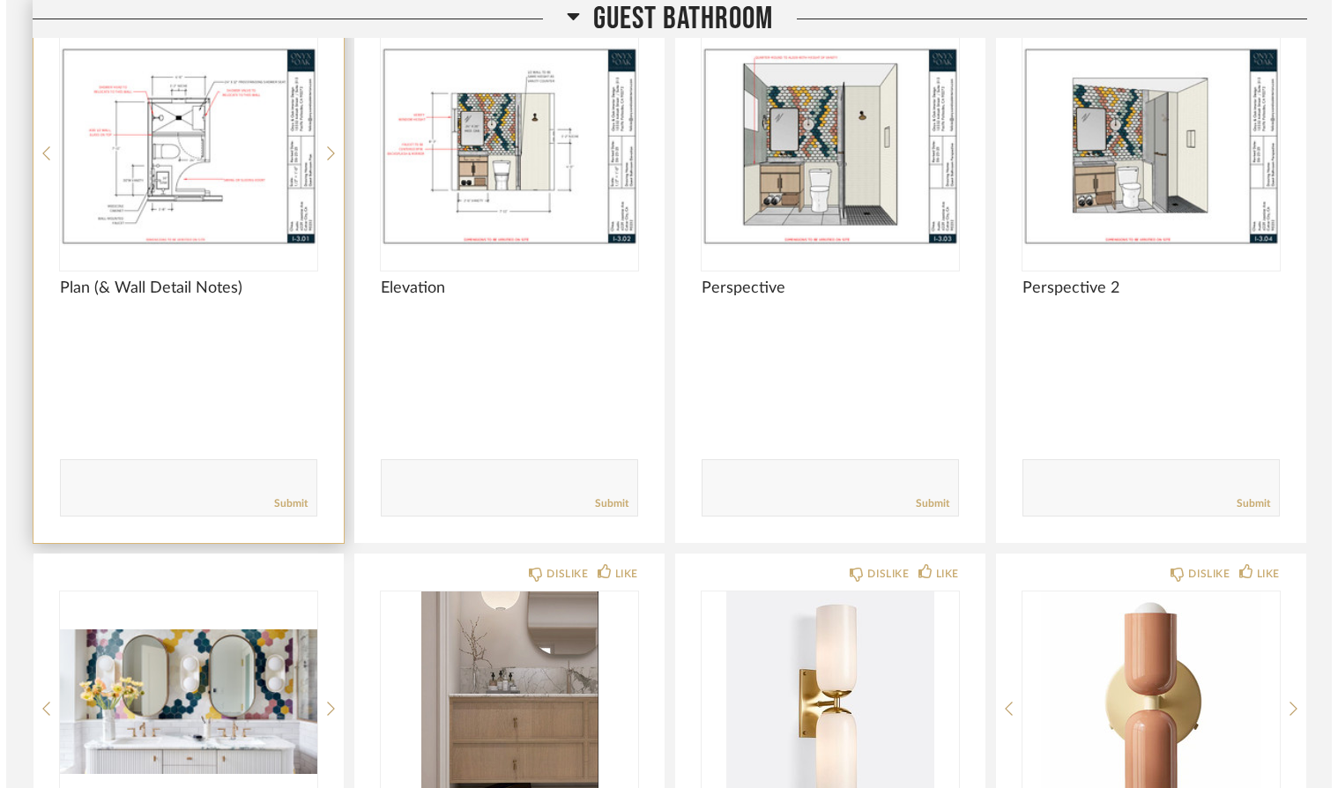
scroll to position [0, 0]
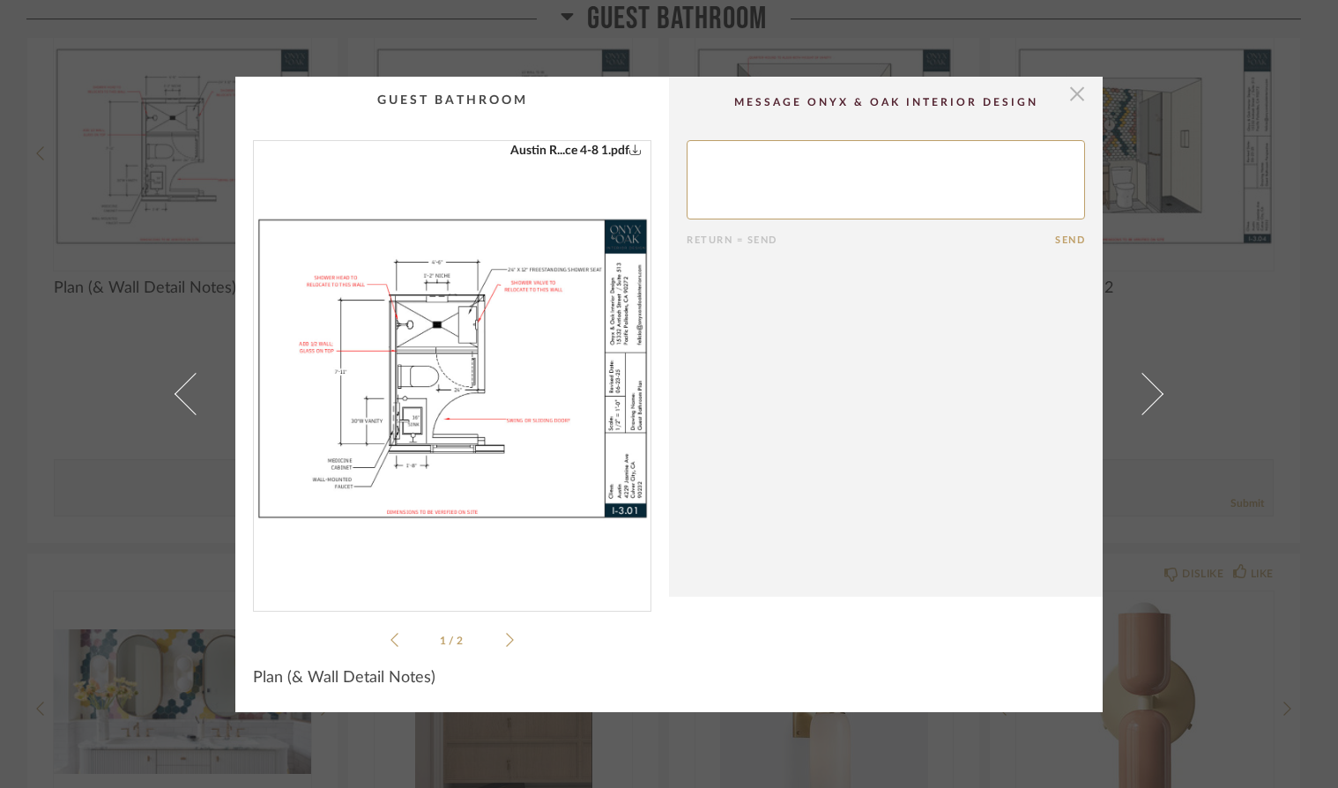
click at [1070, 94] on span "button" at bounding box center [1077, 94] width 35 height 35
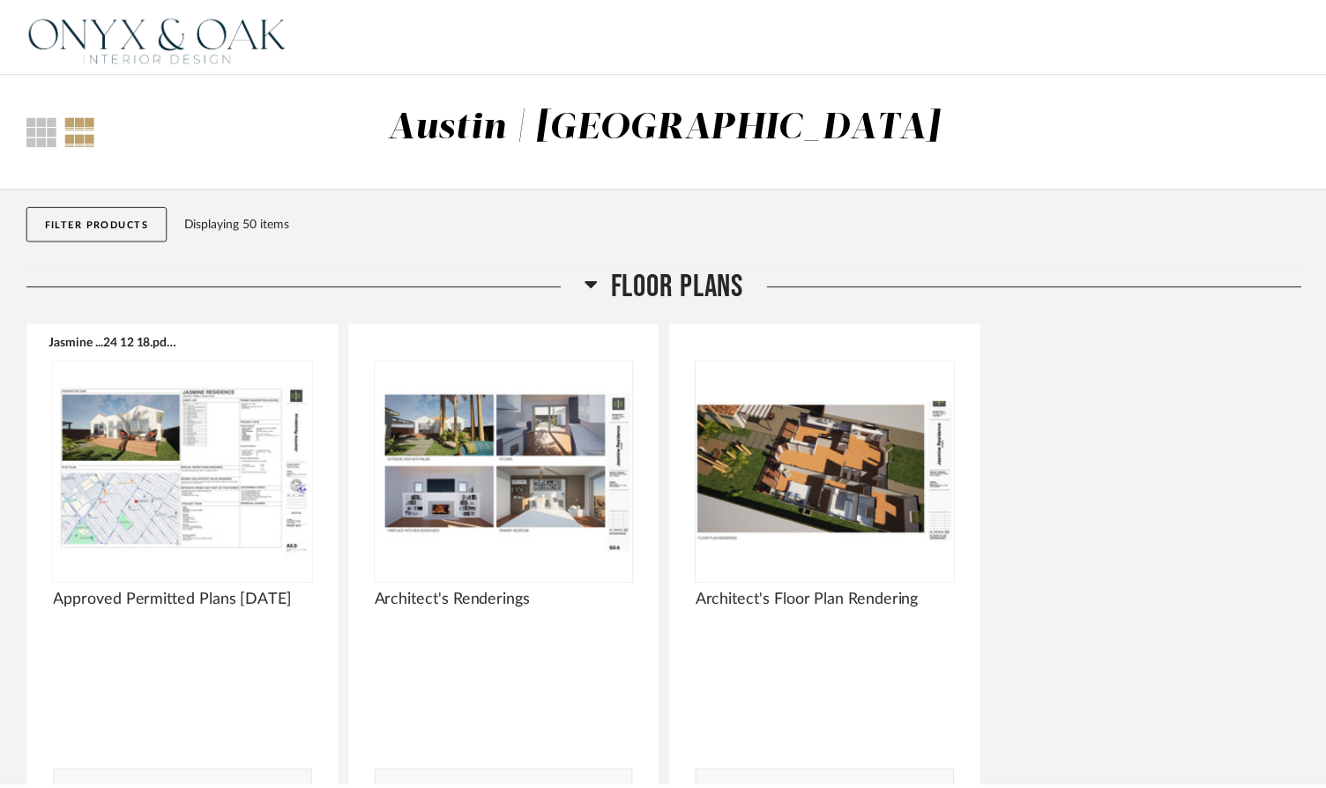
scroll to position [3720, 0]
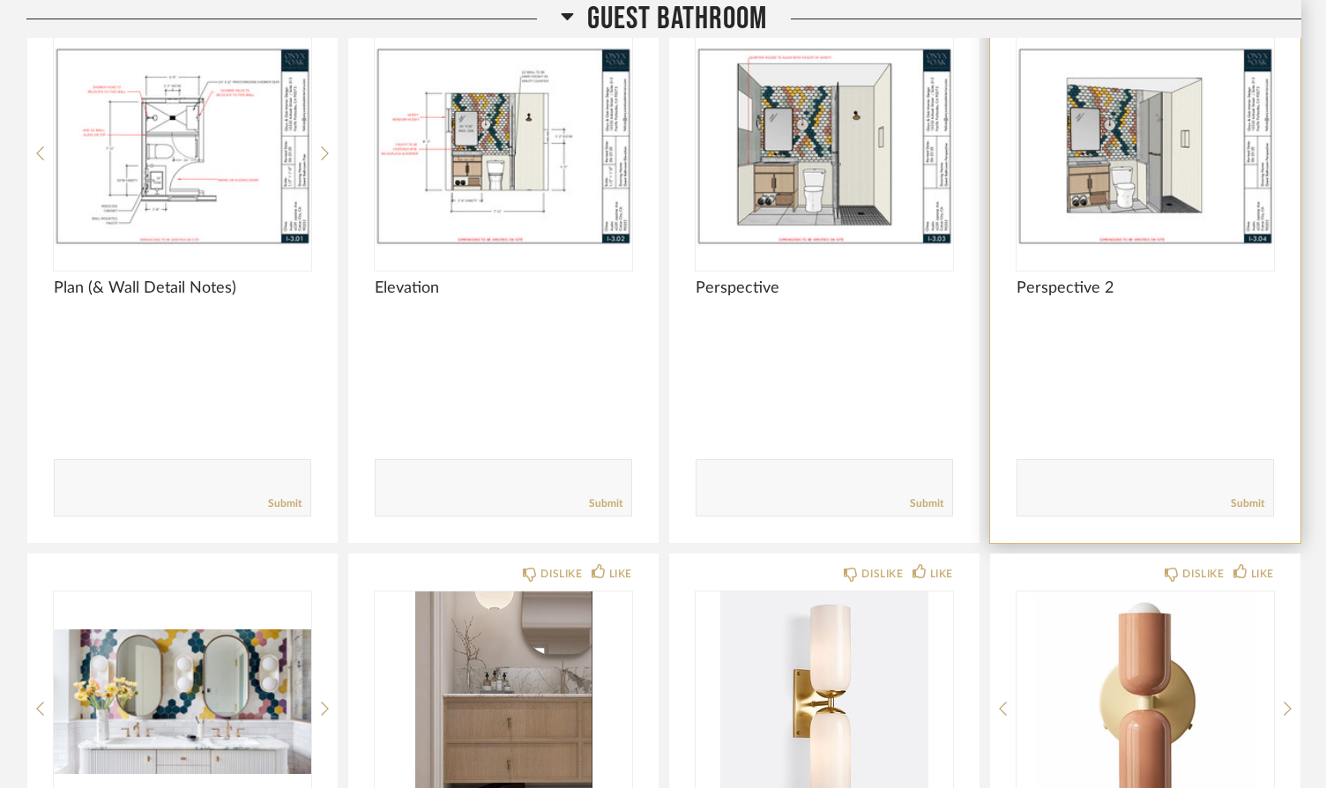
click at [1176, 142] on img "0" at bounding box center [1145, 146] width 257 height 220
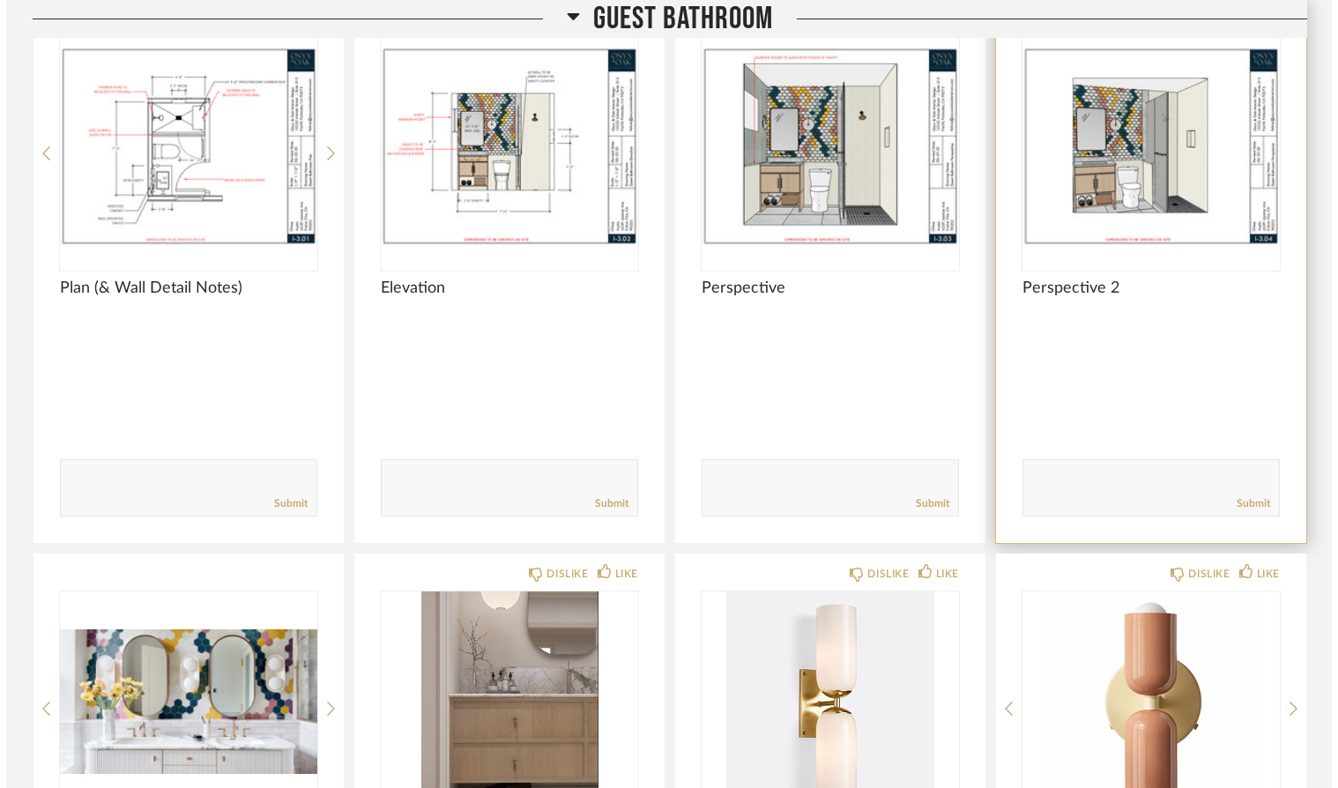
scroll to position [0, 0]
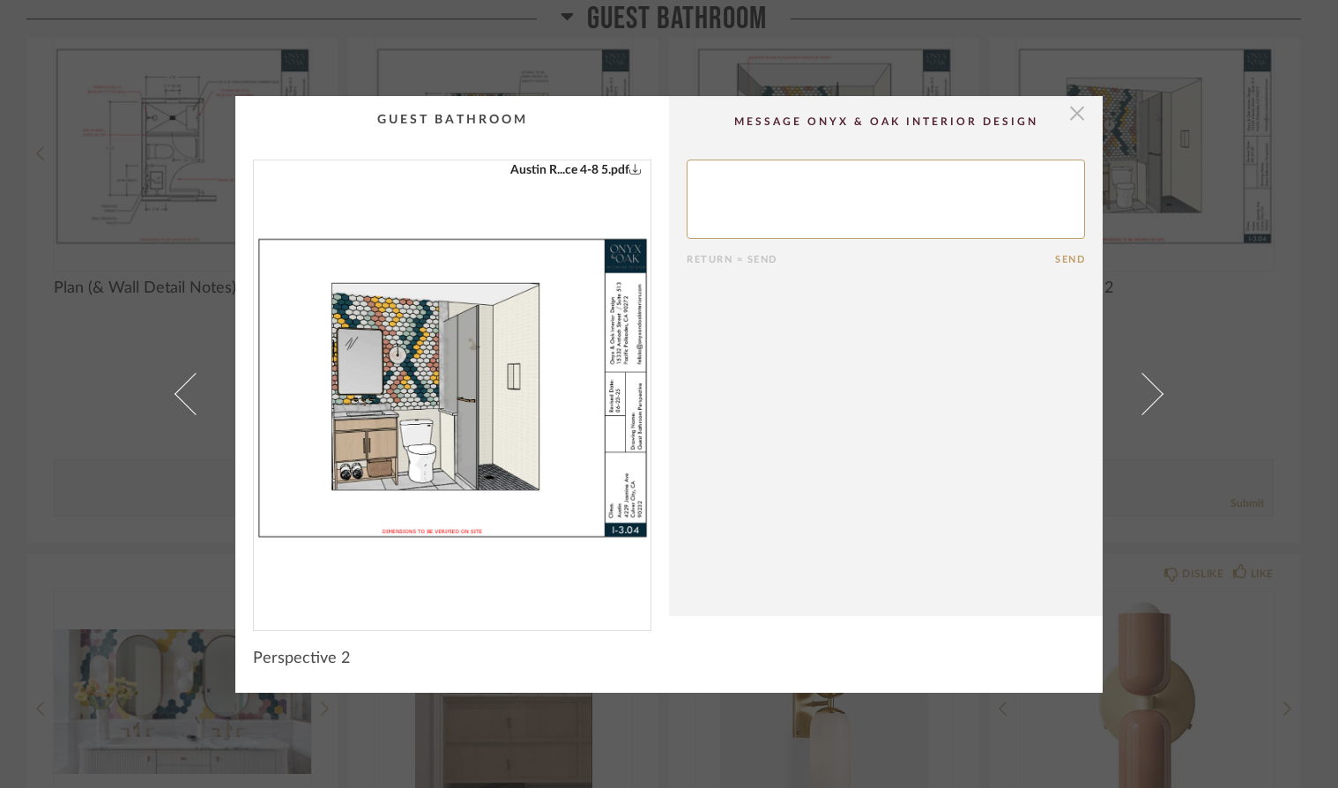
click at [1074, 116] on span "button" at bounding box center [1077, 113] width 35 height 35
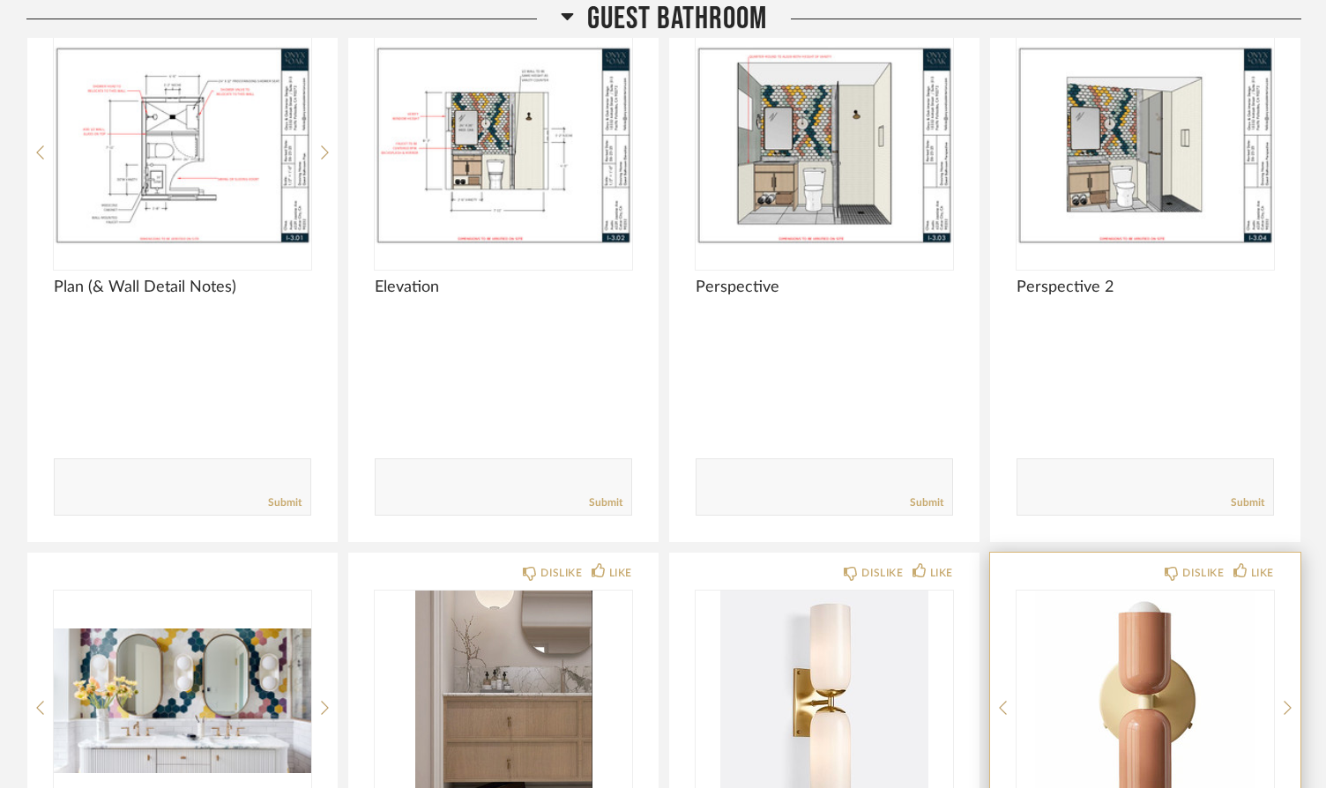
scroll to position [3696, 0]
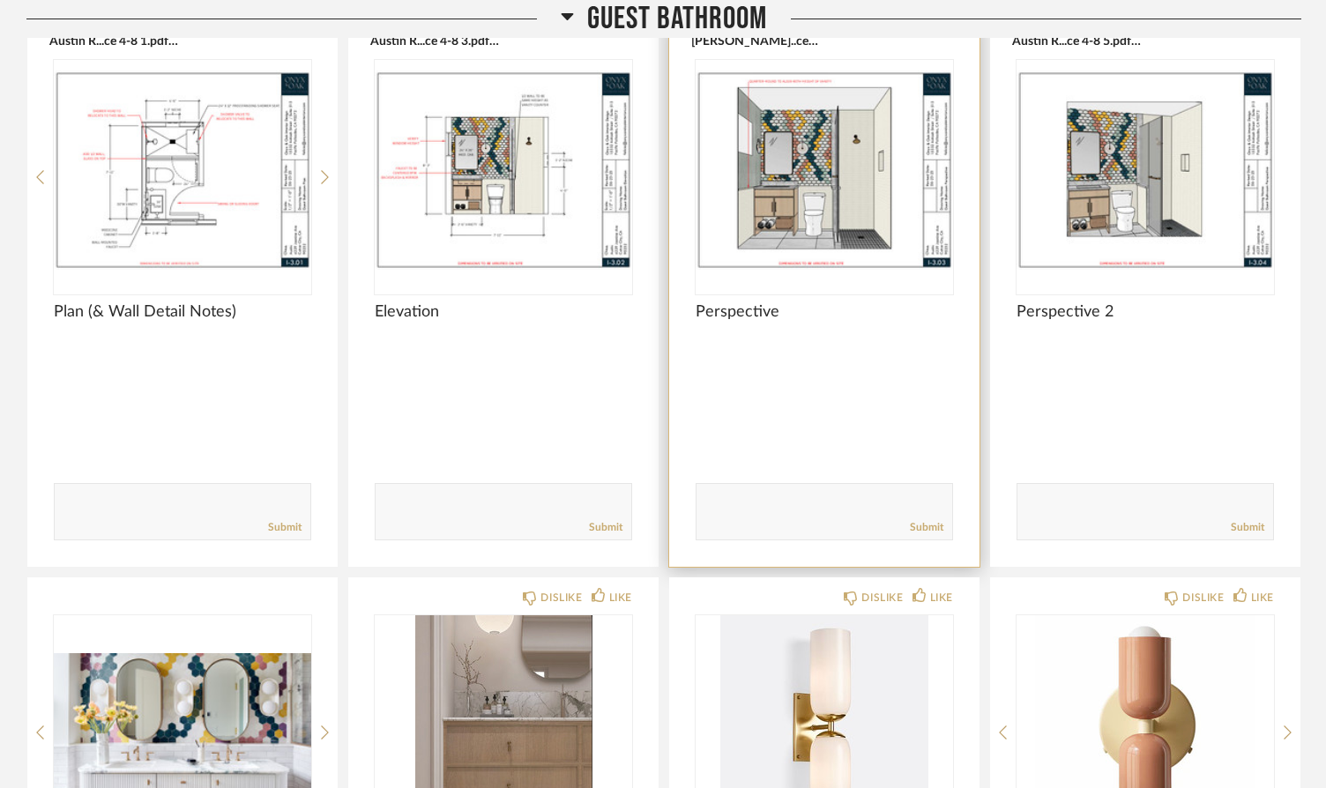
click at [832, 190] on img "0" at bounding box center [824, 170] width 257 height 220
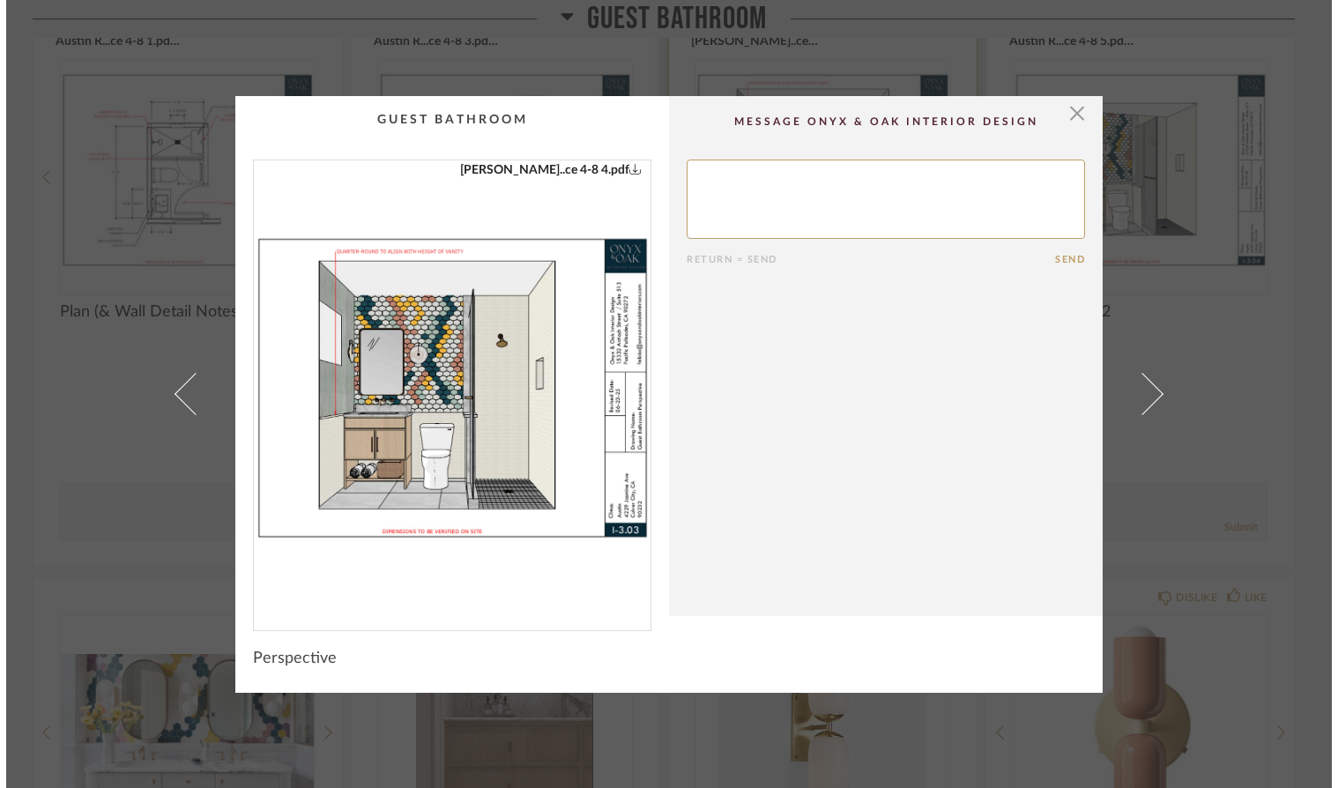
scroll to position [0, 0]
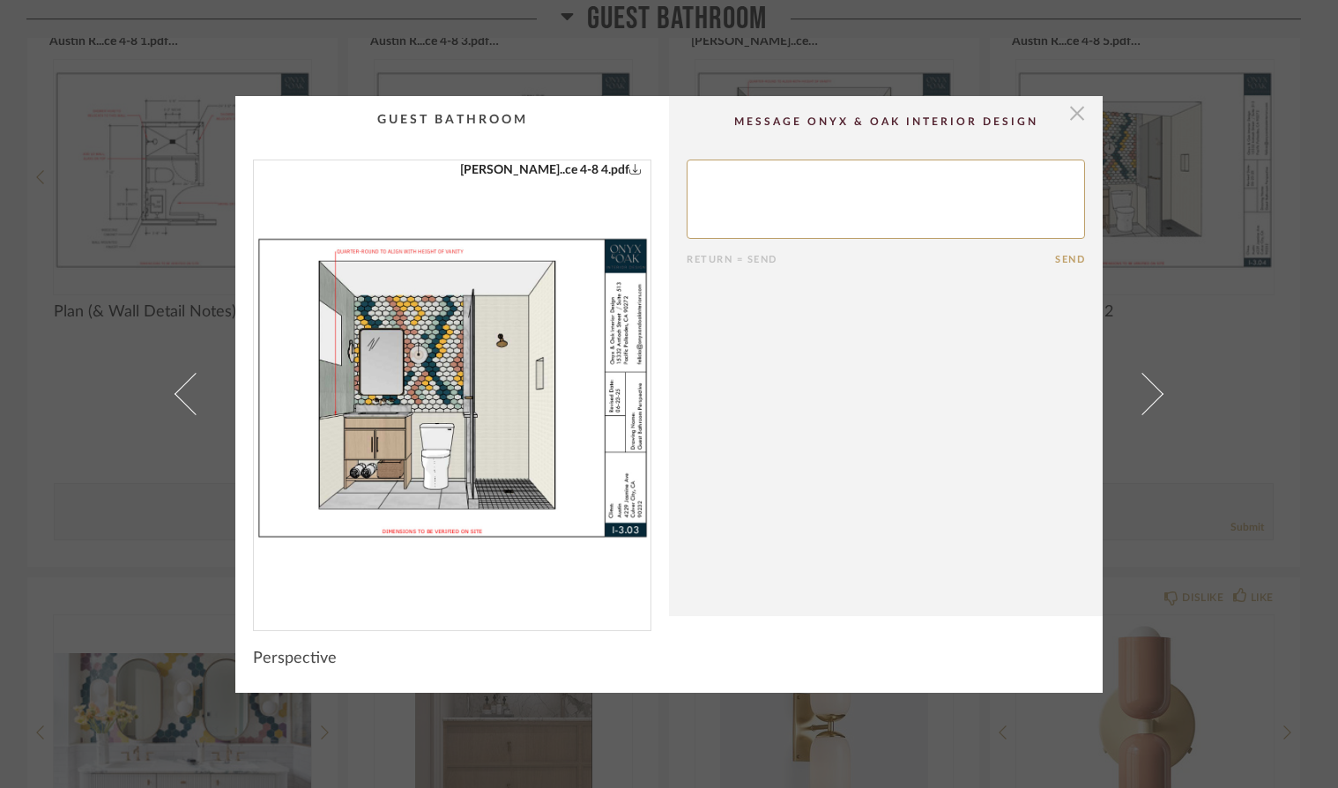
click at [1071, 117] on span "button" at bounding box center [1077, 113] width 35 height 35
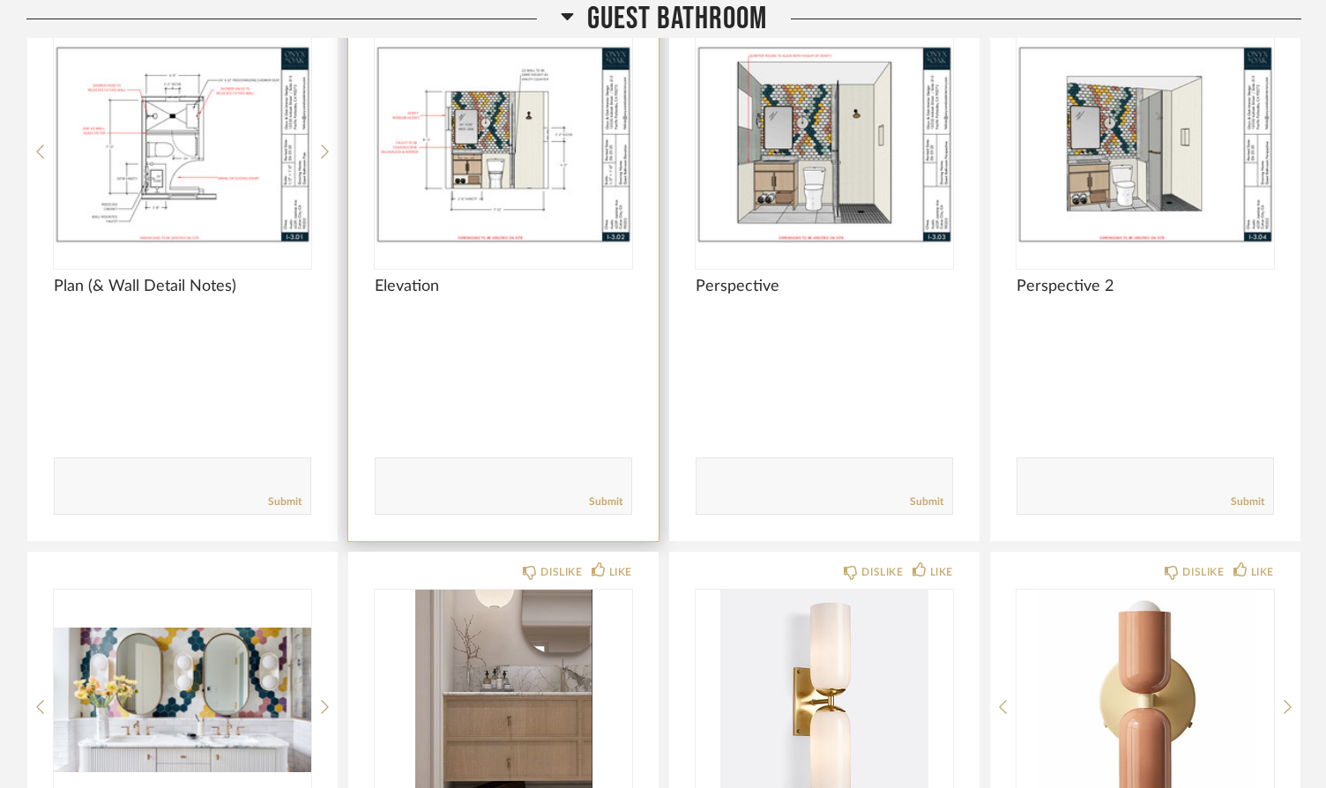
scroll to position [3735, 0]
click at [496, 203] on img "0" at bounding box center [503, 144] width 257 height 220
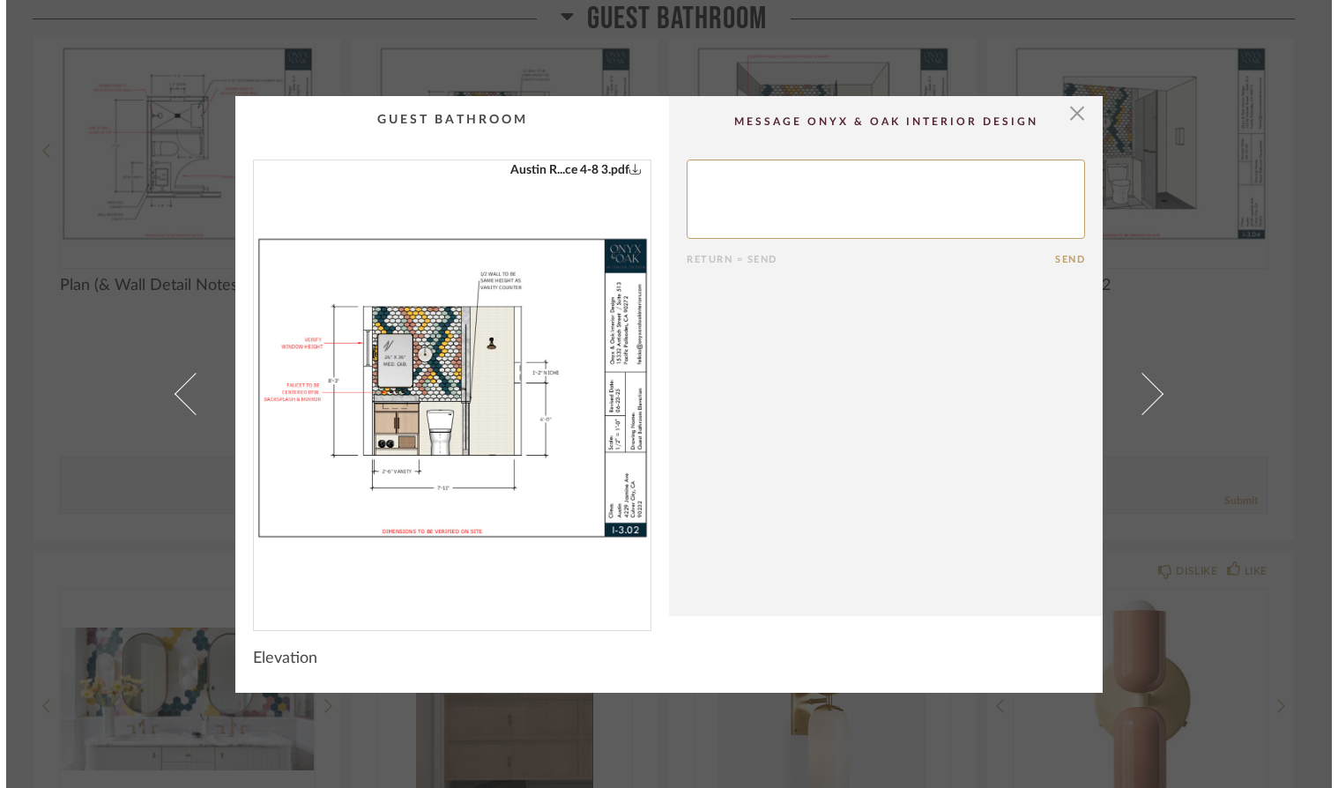
scroll to position [0, 0]
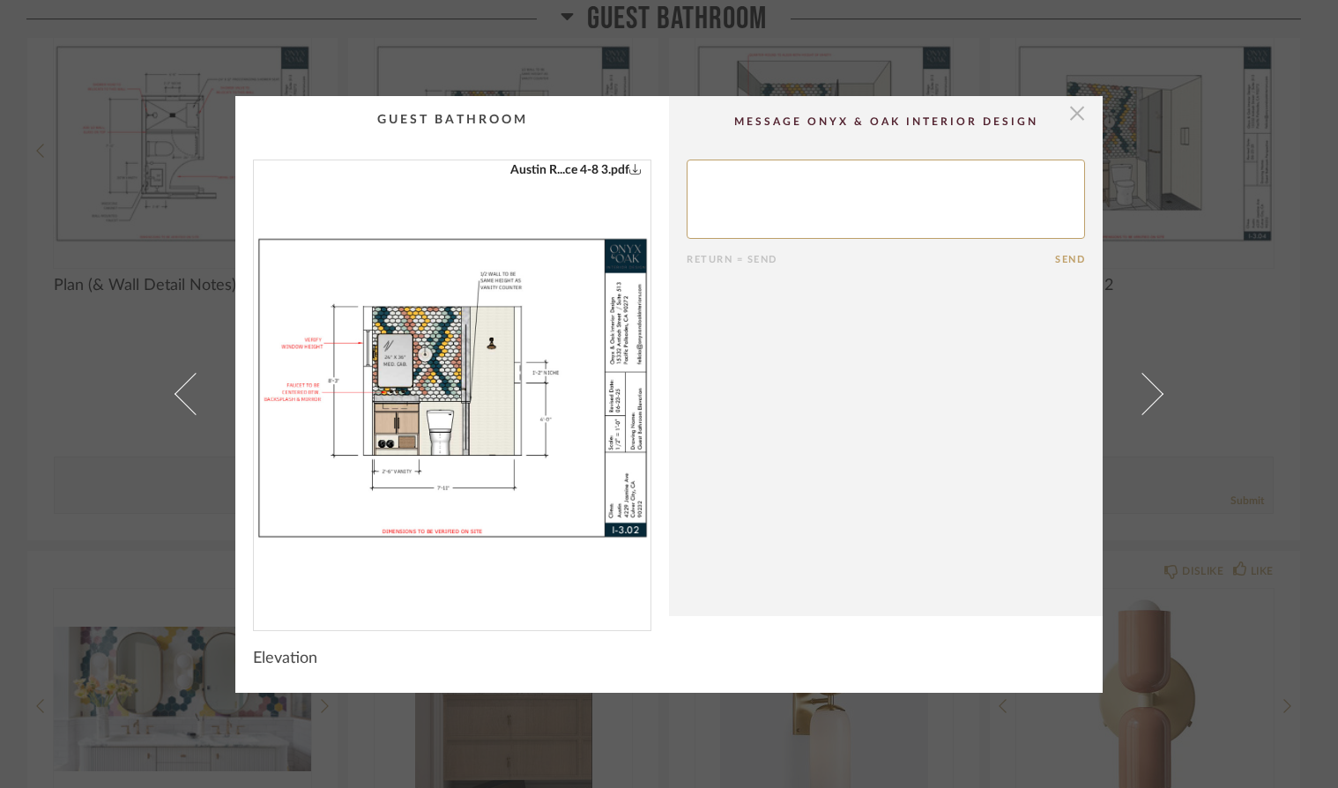
click at [1078, 116] on span "button" at bounding box center [1077, 113] width 35 height 35
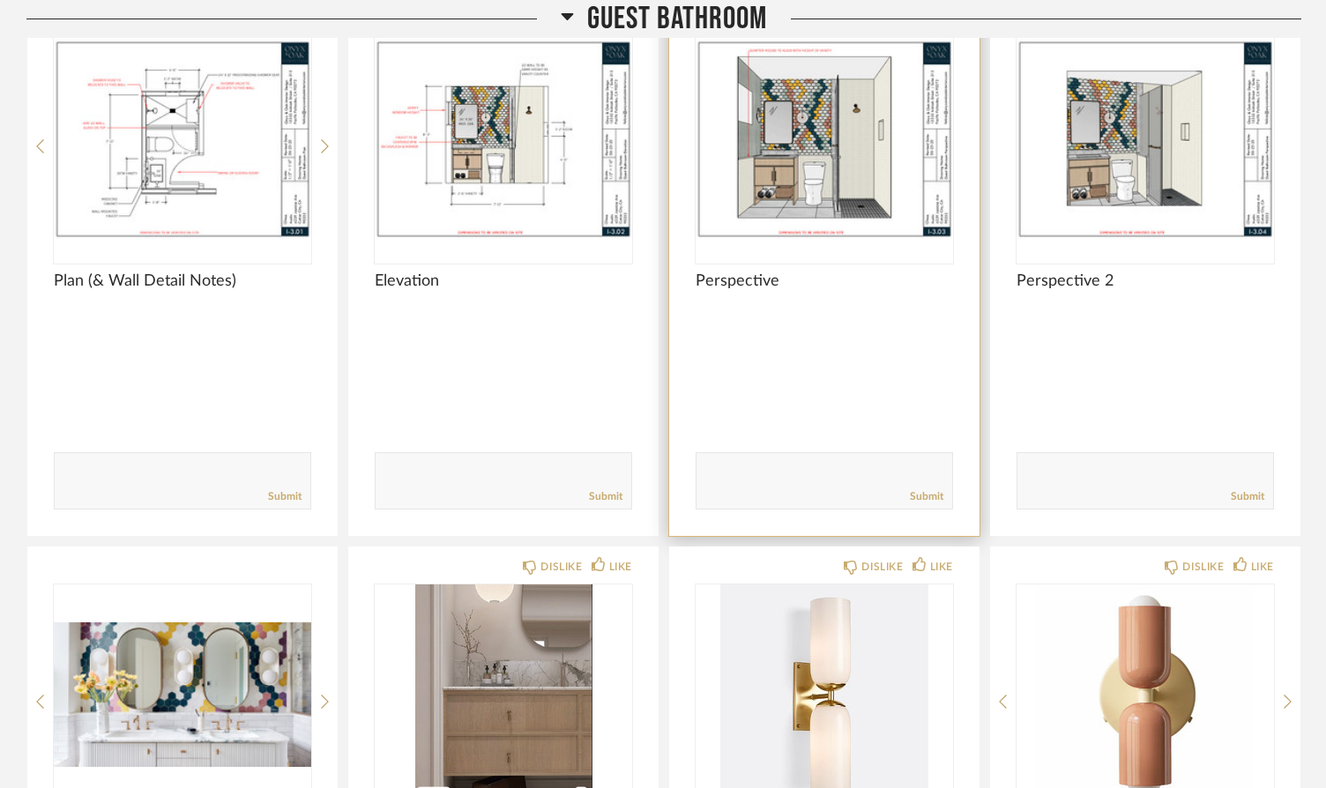
scroll to position [3736, 0]
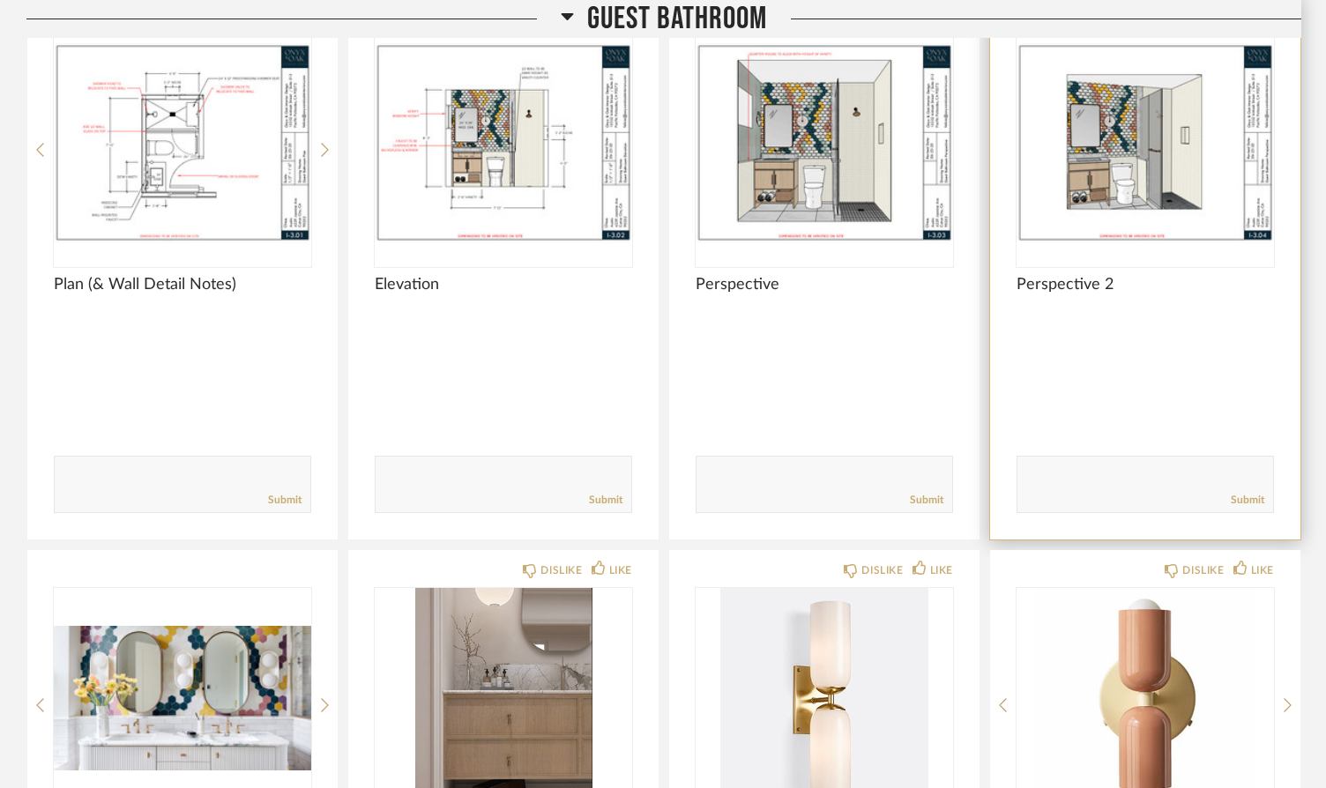
click at [1138, 125] on img "0" at bounding box center [1145, 143] width 257 height 220
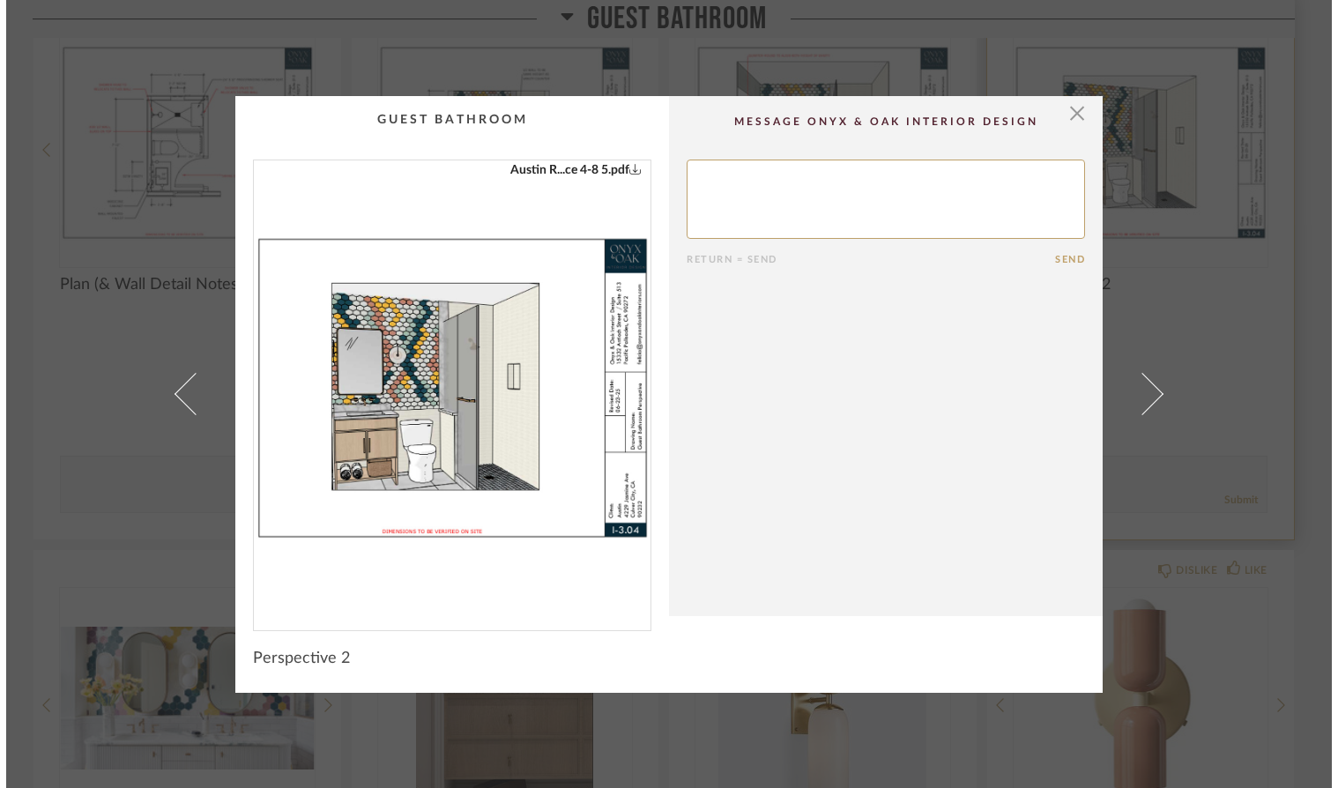
scroll to position [0, 0]
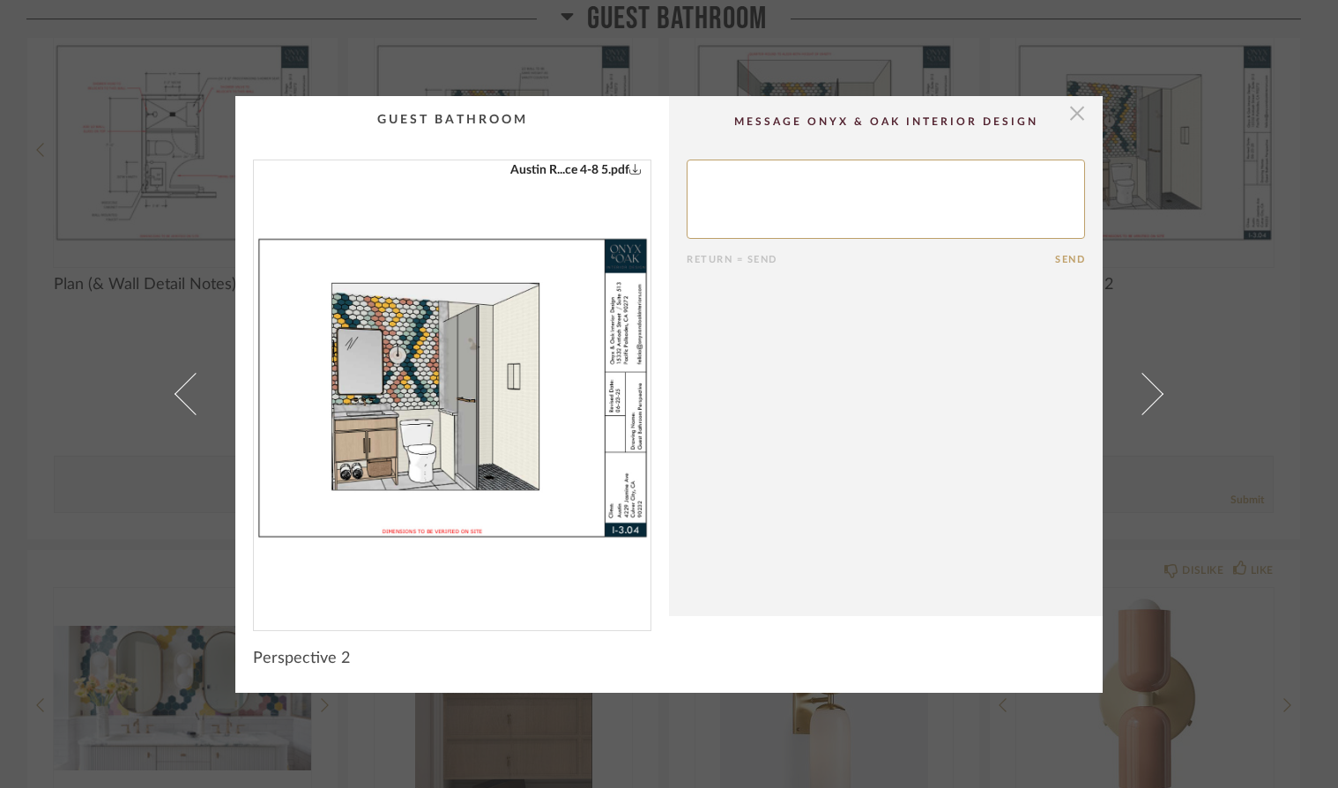
click at [1078, 117] on span "button" at bounding box center [1077, 113] width 35 height 35
